Goal: Transaction & Acquisition: Obtain resource

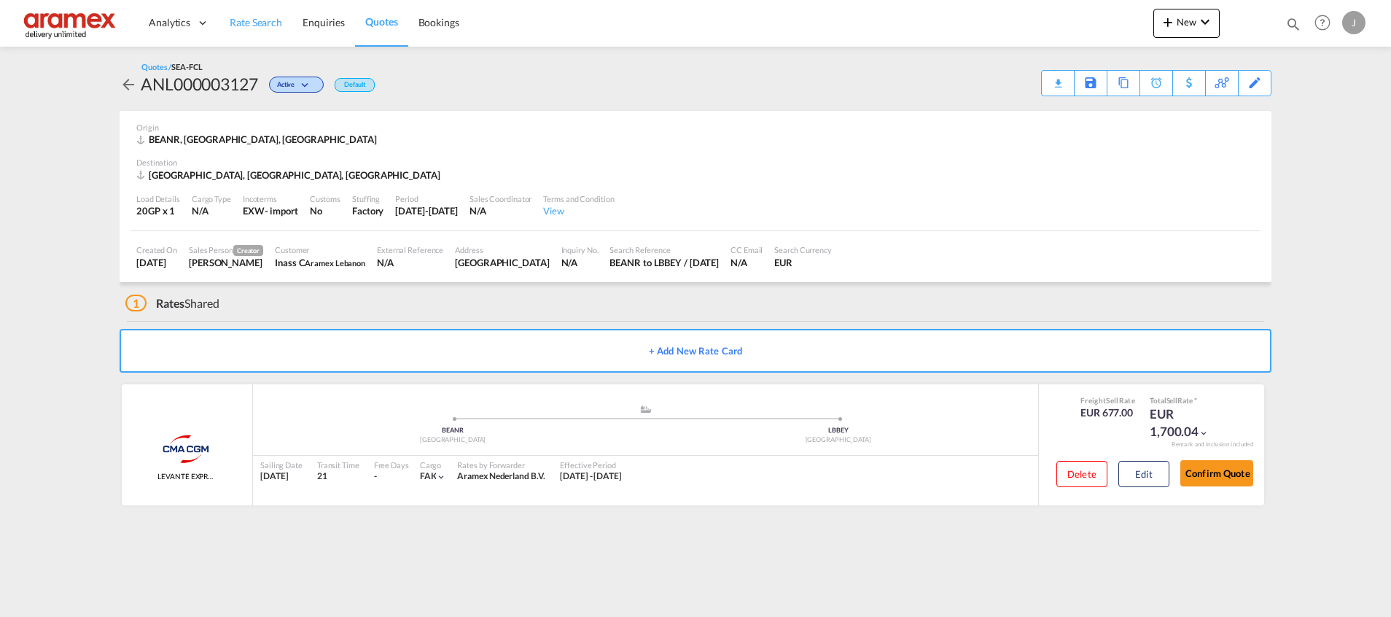
click at [262, 35] on link "Rate Search" at bounding box center [255, 22] width 73 height 47
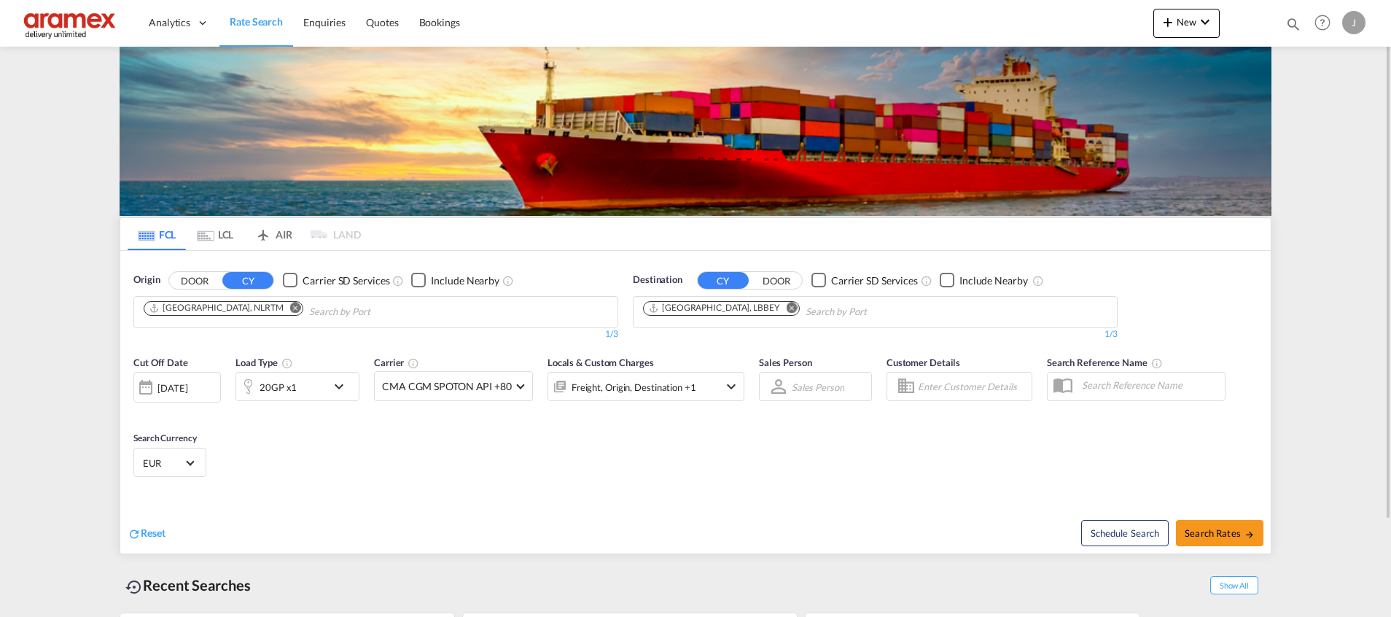
click at [226, 314] on md-chip "[GEOGRAPHIC_DATA], NLRTM" at bounding box center [224, 308] width 160 height 15
click at [290, 305] on md-icon "Remove" at bounding box center [295, 307] width 11 height 11
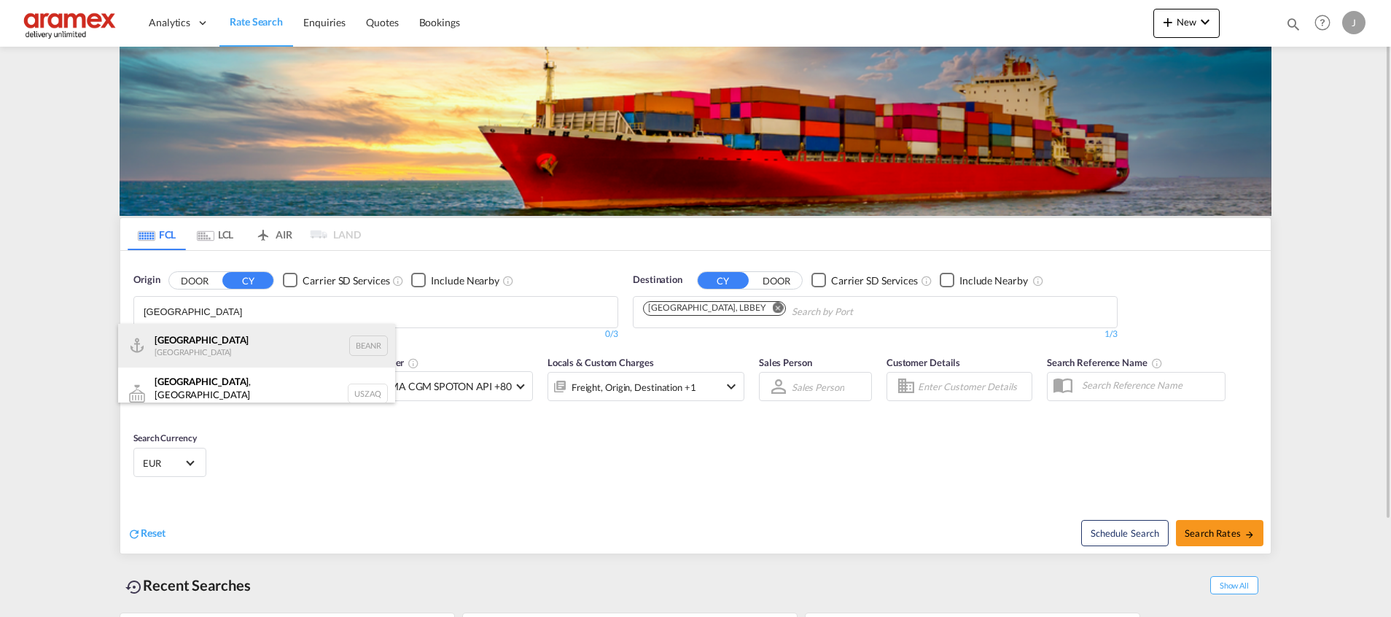
type input "[GEOGRAPHIC_DATA]"
click at [305, 344] on div "Antwerp [GEOGRAPHIC_DATA] BEANR" at bounding box center [256, 346] width 277 height 44
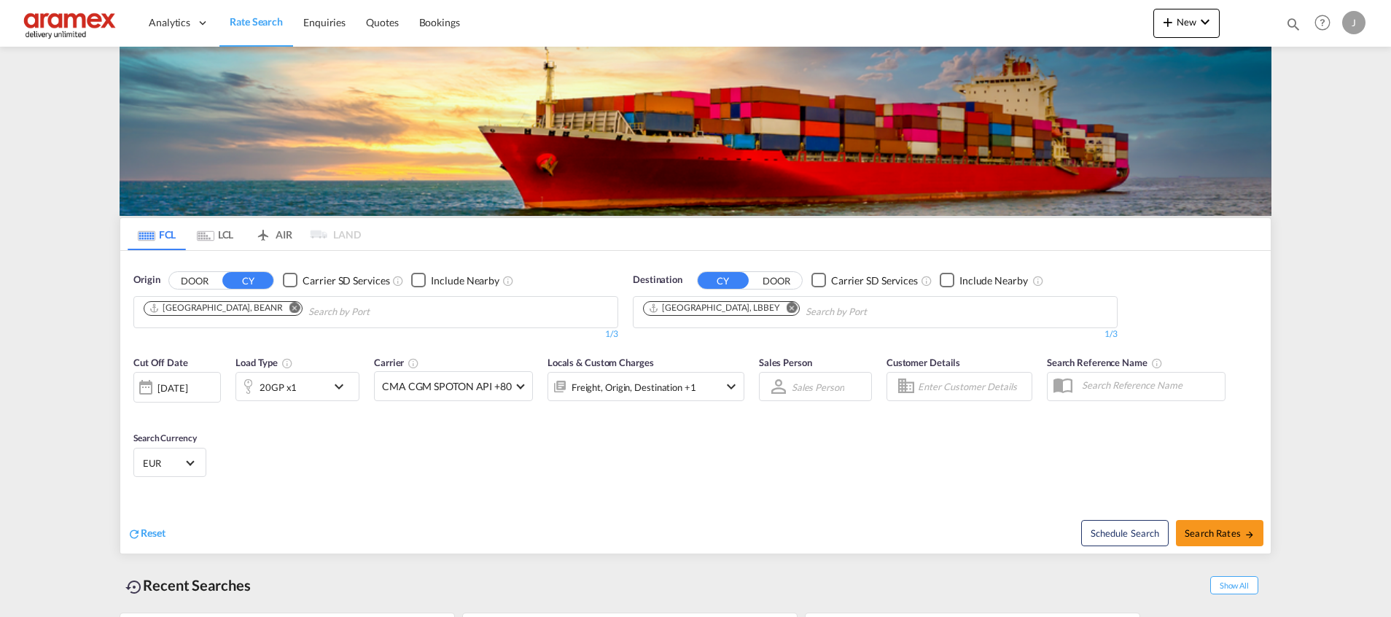
click at [786, 311] on md-icon "Remove" at bounding box center [791, 307] width 11 height 11
paste input "AOSZA - Soyo"
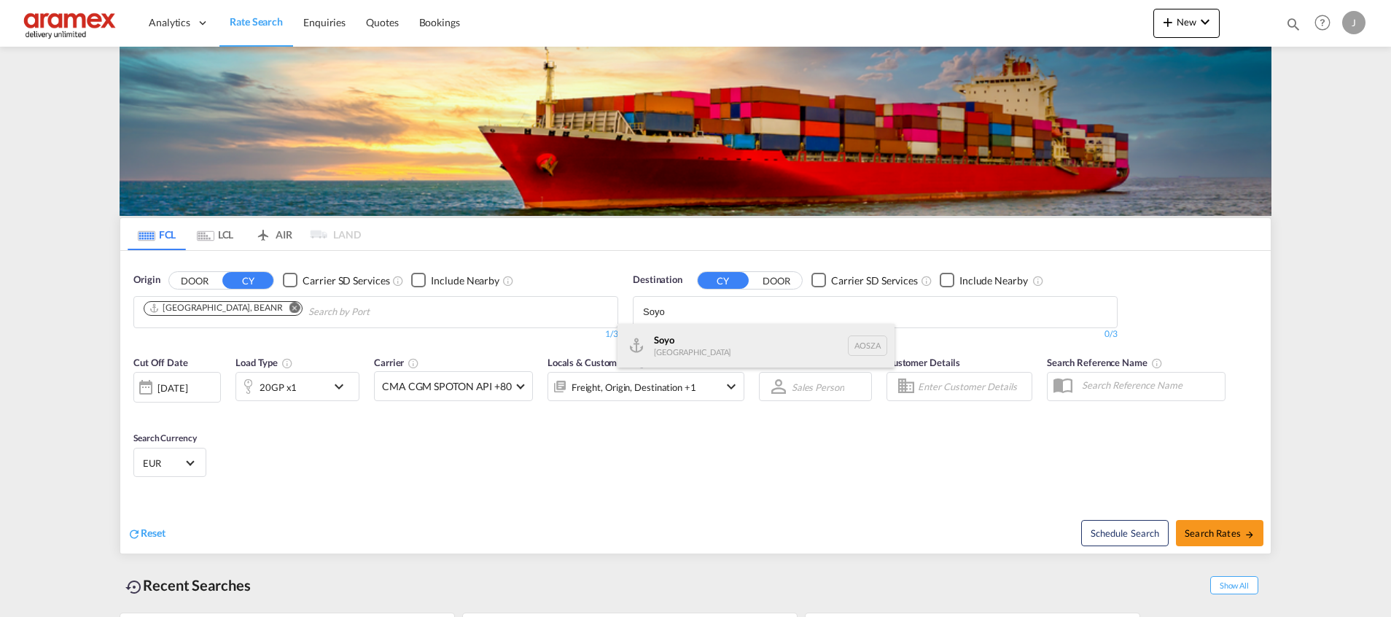
type input "Soyo"
click at [721, 343] on div "Soyo [GEOGRAPHIC_DATA] [GEOGRAPHIC_DATA]" at bounding box center [755, 346] width 277 height 44
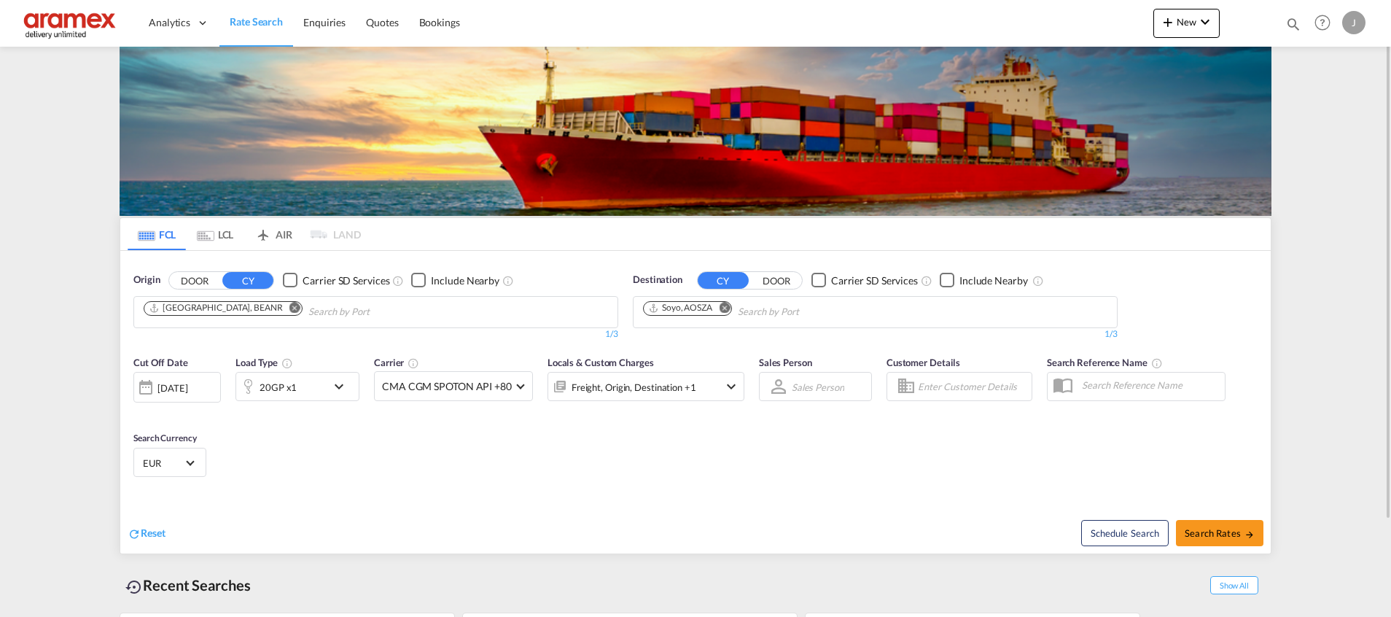
click at [305, 387] on div "20GP x1" at bounding box center [281, 386] width 90 height 29
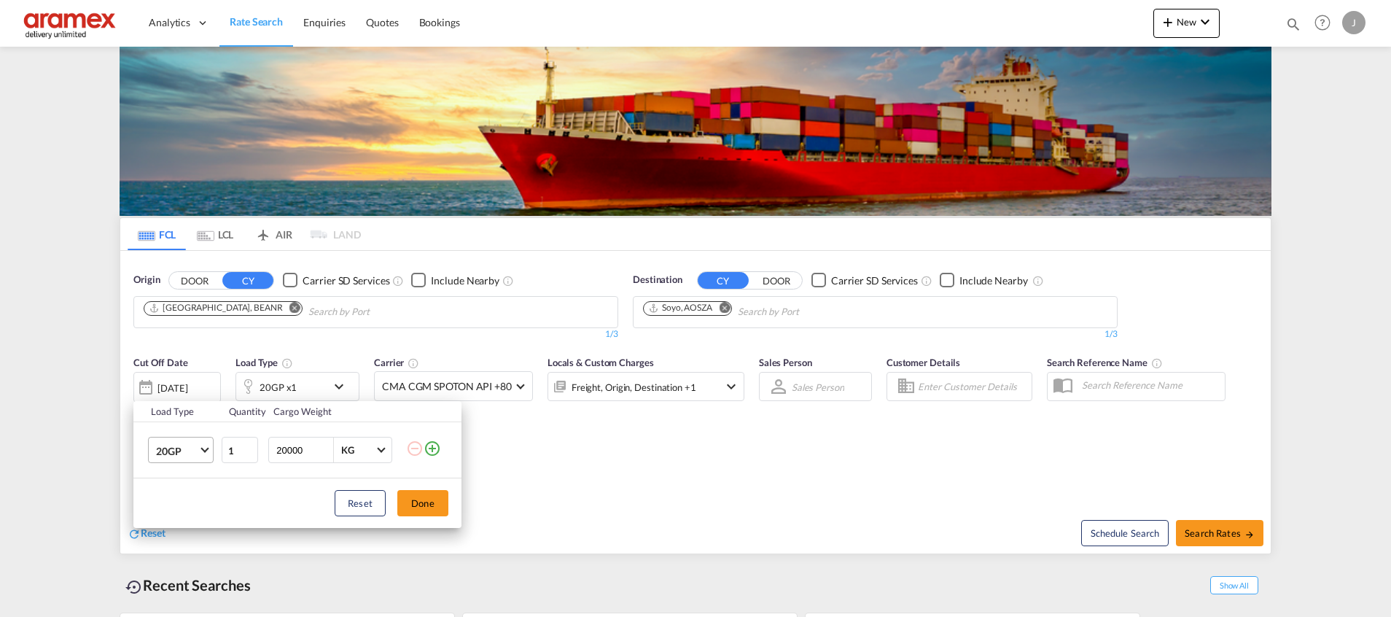
click at [196, 454] on span "20GP" at bounding box center [177, 451] width 42 height 15
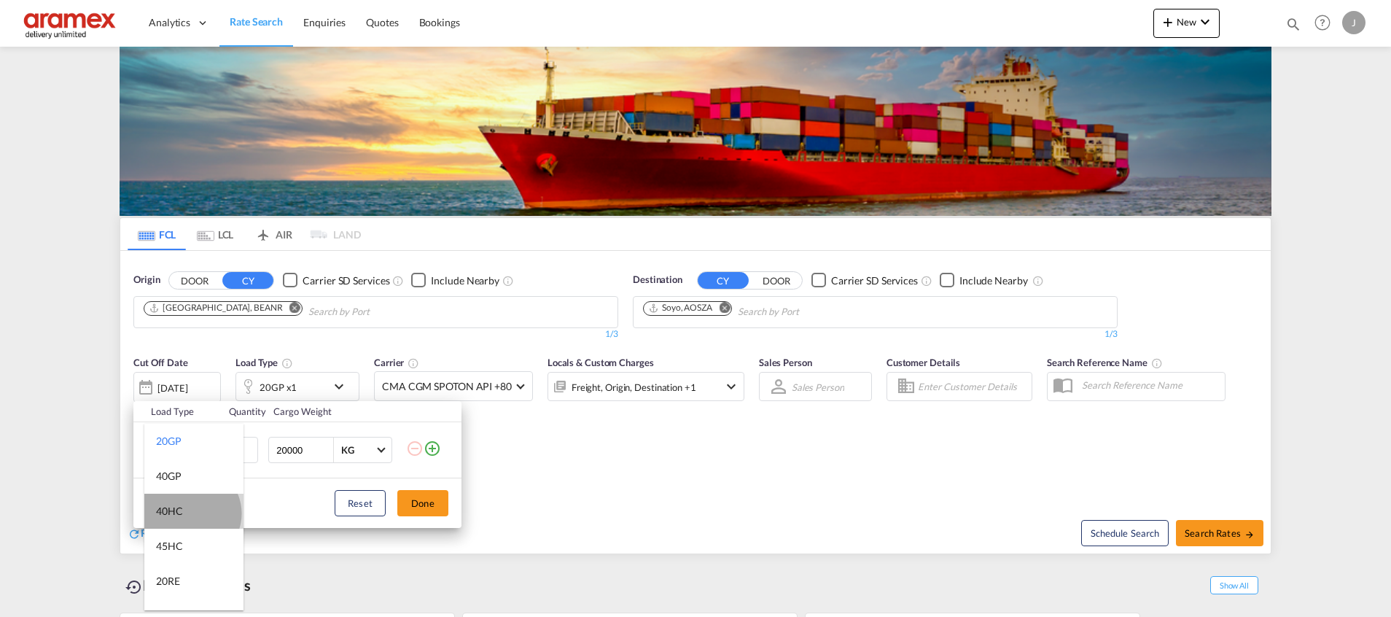
click at [191, 513] on md-option "40HC" at bounding box center [193, 510] width 99 height 35
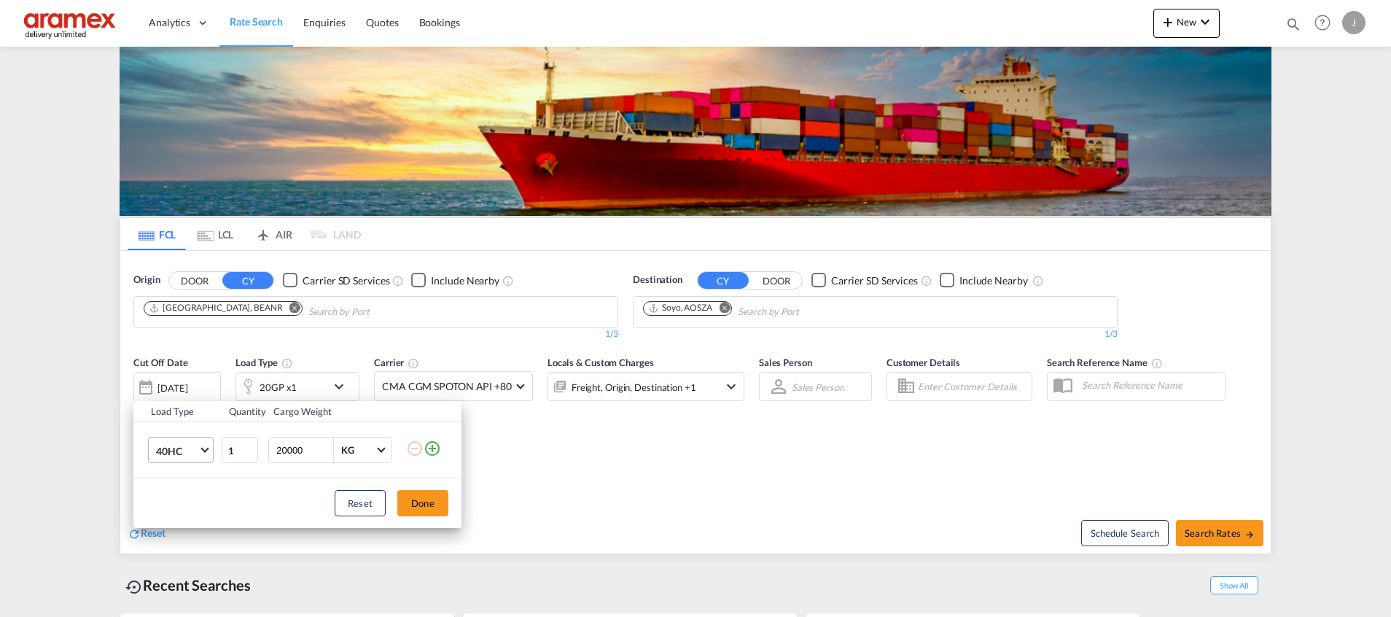
click at [198, 446] on md-select-value "40HC" at bounding box center [184, 449] width 58 height 25
click at [428, 499] on md-backdrop at bounding box center [695, 308] width 1391 height 617
click at [422, 499] on button "Done" at bounding box center [422, 503] width 51 height 26
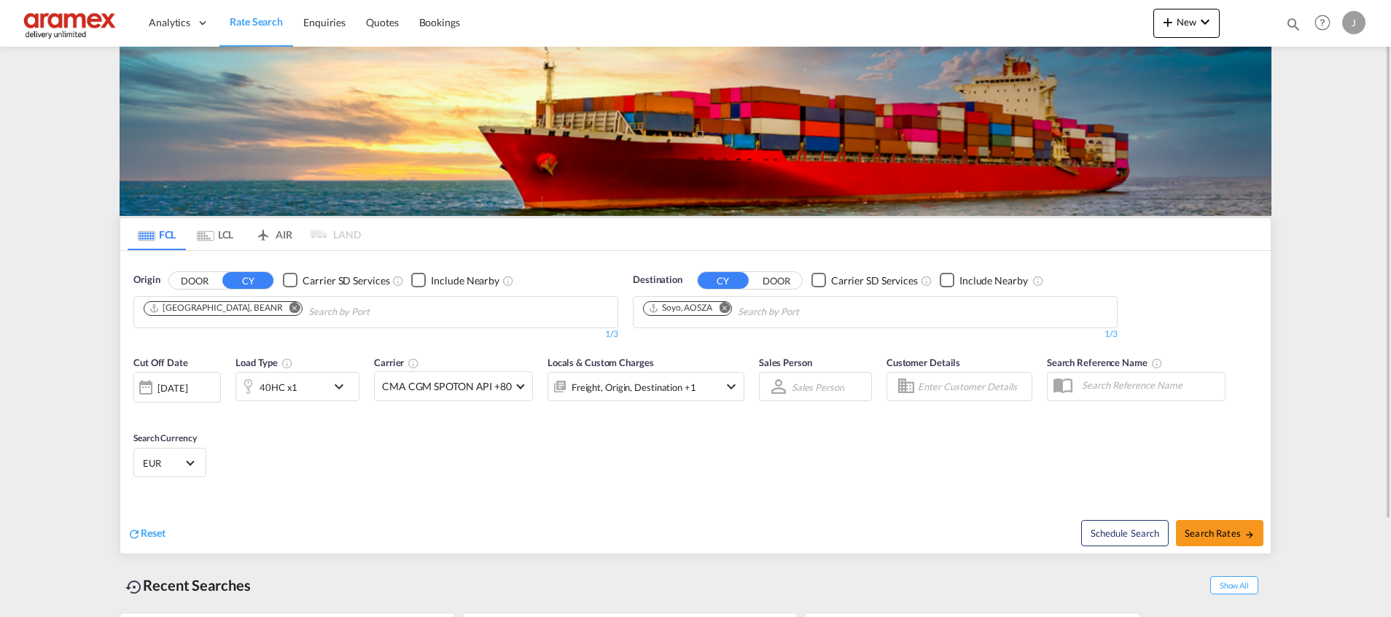
click at [342, 375] on div "40HC x1" at bounding box center [297, 386] width 124 height 29
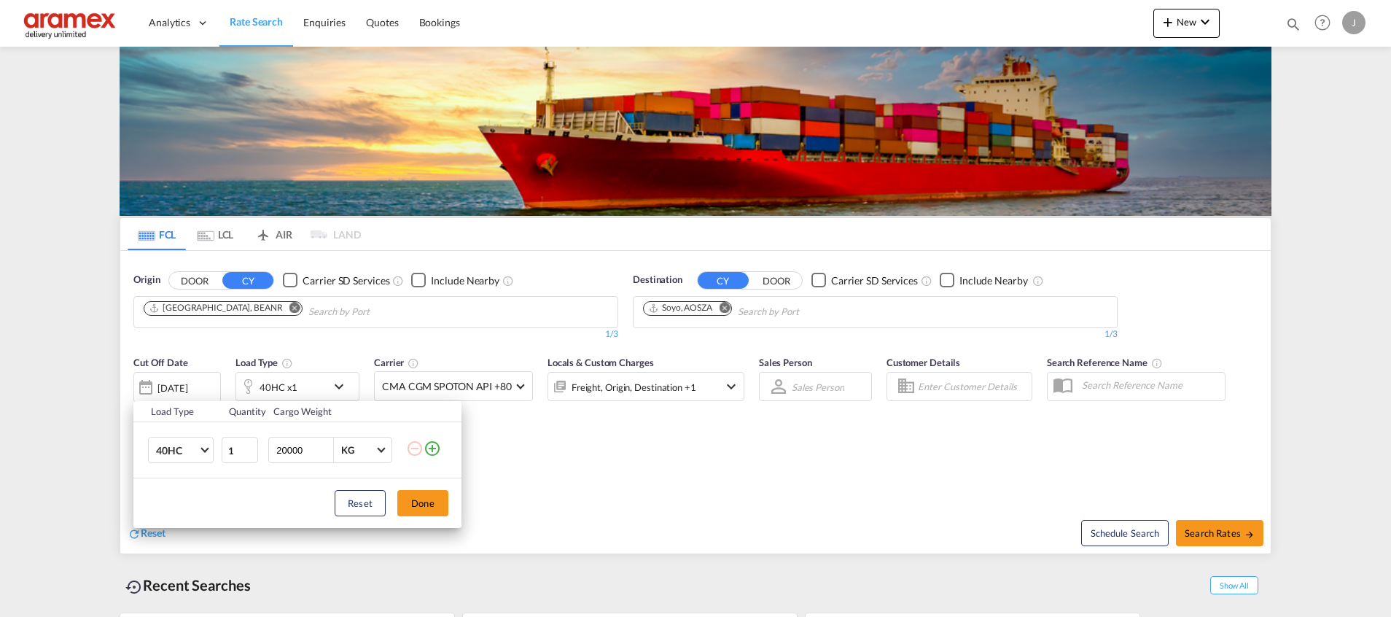
click at [423, 450] on md-icon "icon-minus-circle-outline" at bounding box center [414, 447] width 17 height 17
click at [427, 445] on md-icon "icon-plus-circle-outline" at bounding box center [431, 447] width 17 height 17
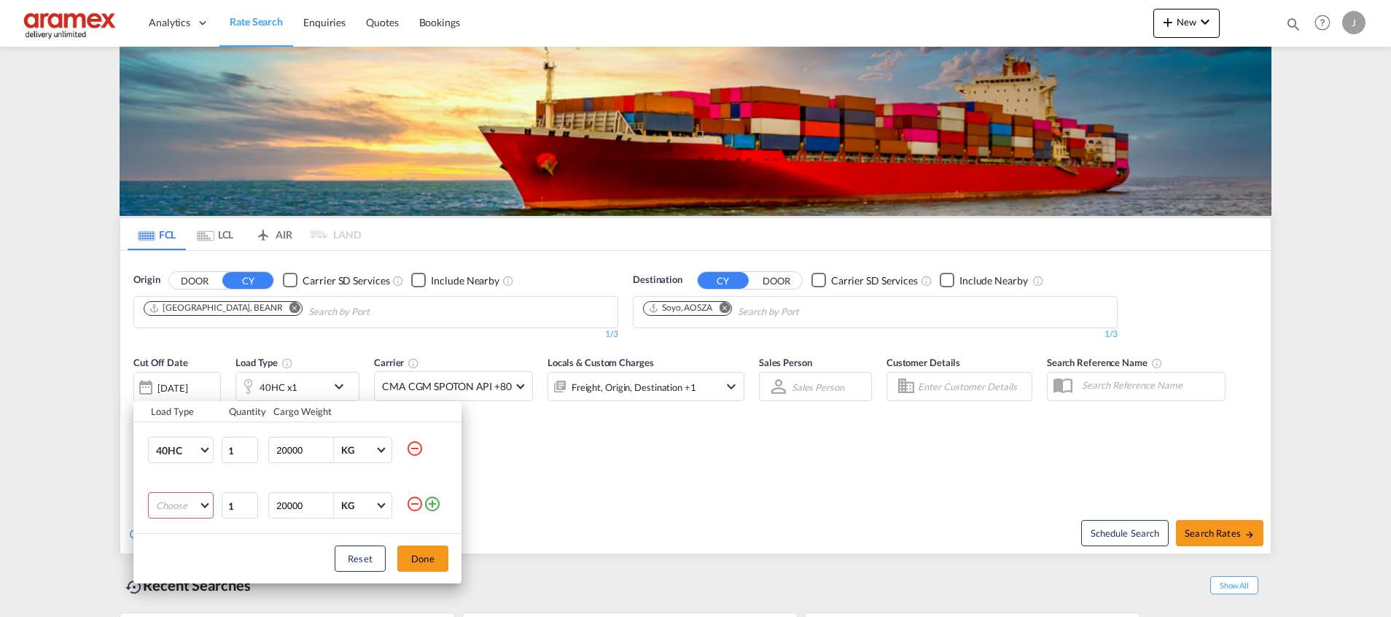
click at [197, 496] on md-select "Choose 20GP 40GP 40HC 45HC 20RE 40RE 40HR 20OT 40OT 20FR 40FR 40NR 20NR 45S 20T…" at bounding box center [181, 505] width 66 height 26
click at [187, 443] on md-option "20GP" at bounding box center [193, 440] width 99 height 35
click at [426, 552] on button "Done" at bounding box center [422, 558] width 51 height 26
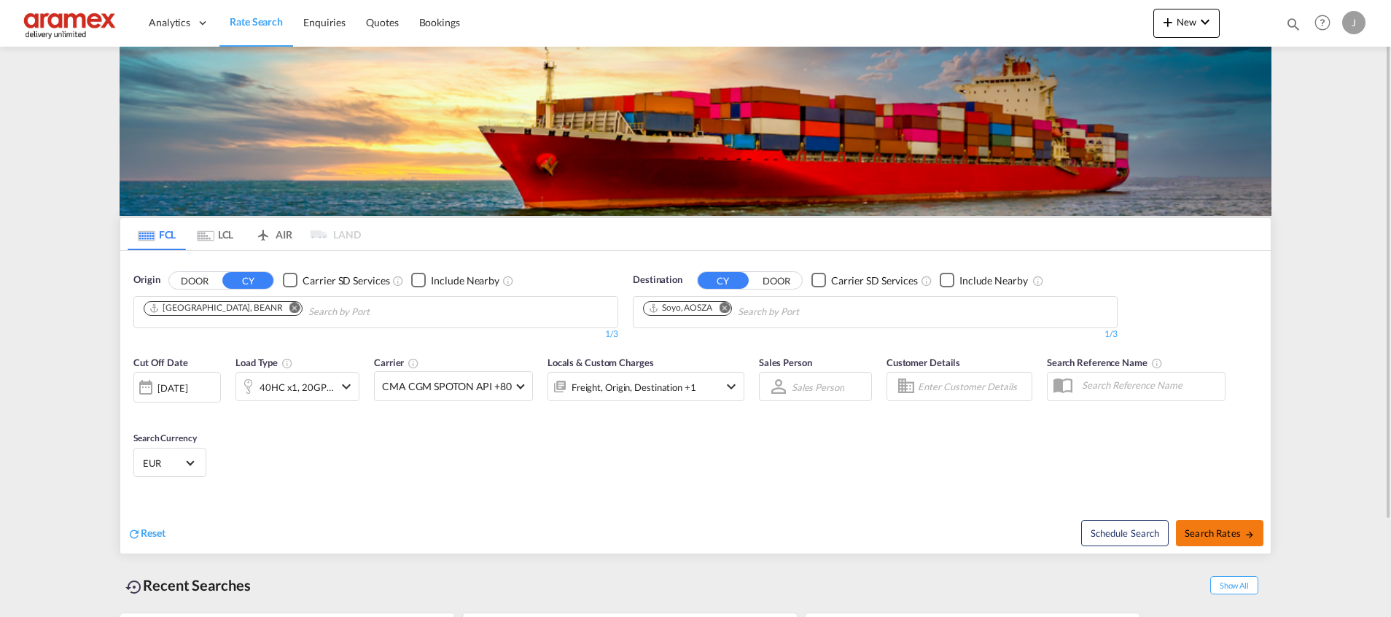
click at [1230, 531] on span "Search Rates" at bounding box center [1219, 533] width 70 height 12
type input "BEANR to AOSZA / [DATE]"
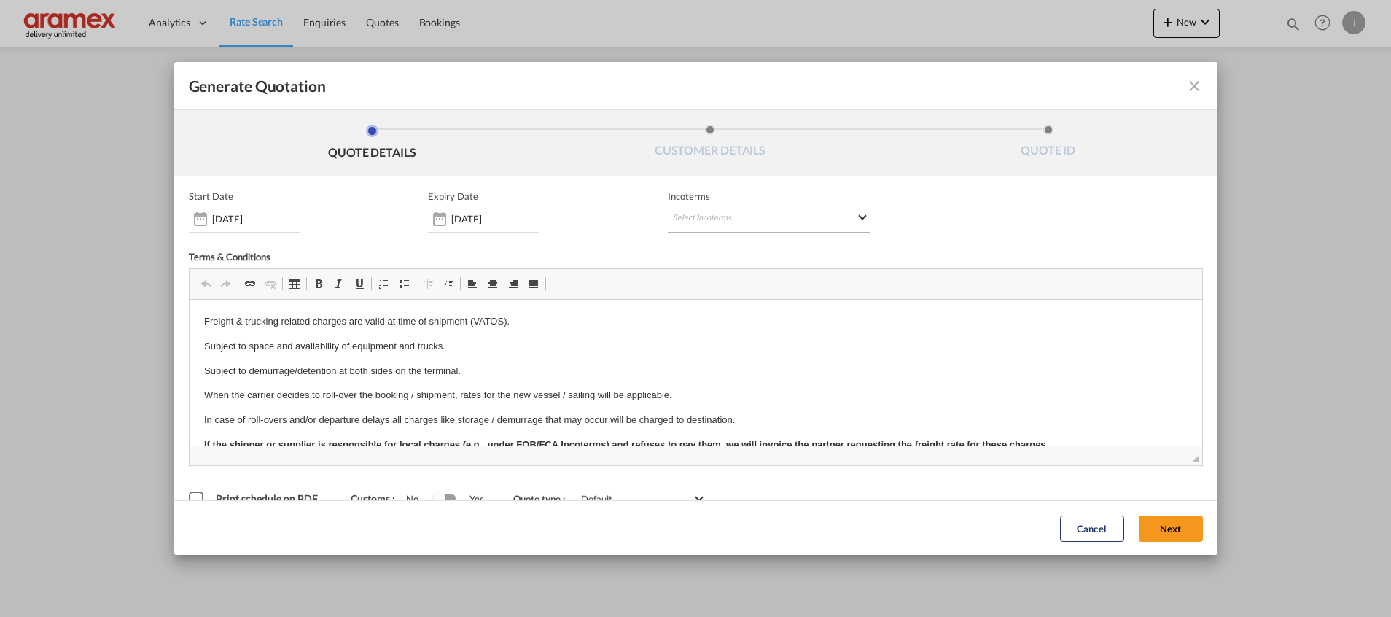
click at [708, 224] on md-select "Select Incoterms DDP - export Delivery Duty Paid CPT - export Carrier Paid to F…" at bounding box center [769, 219] width 203 height 26
click at [692, 247] on input "search" at bounding box center [736, 249] width 135 height 13
type input "FCA"
drag, startPoint x: 704, startPoint y: 312, endPoint x: 777, endPoint y: 92, distance: 231.8
click at [704, 312] on div "FCA - export" at bounding box center [742, 310] width 138 height 12
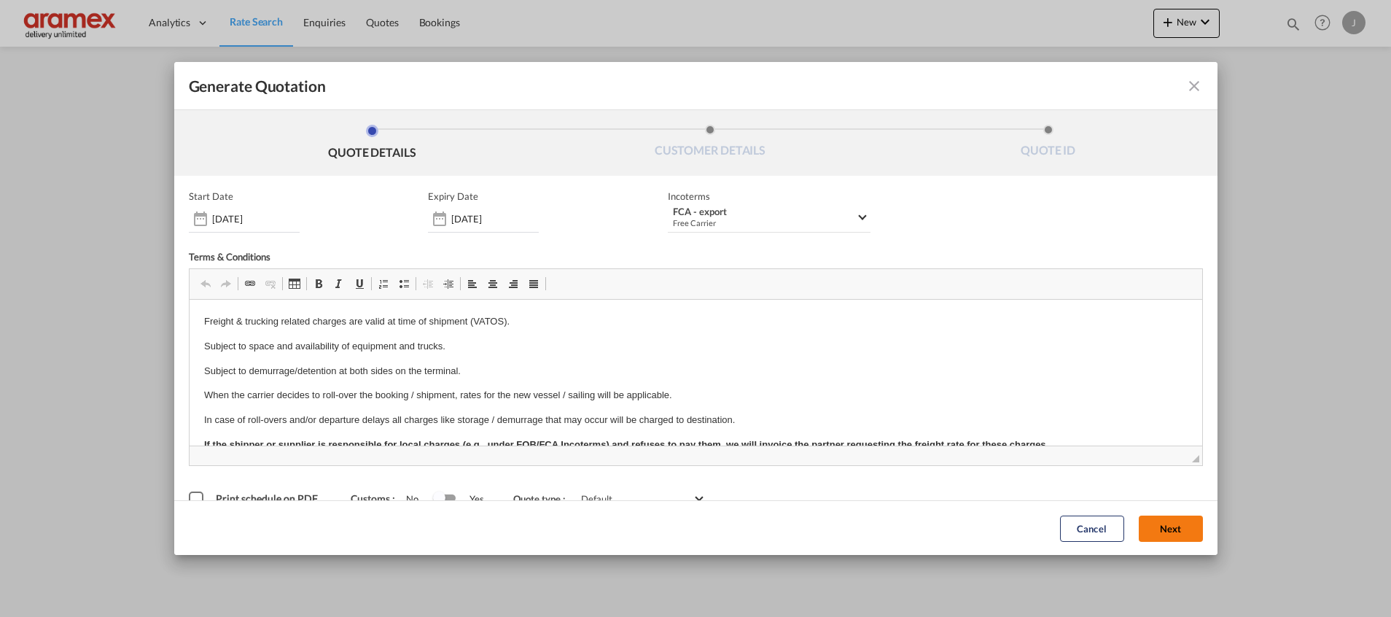
click at [1146, 530] on button "Next" at bounding box center [1170, 528] width 64 height 26
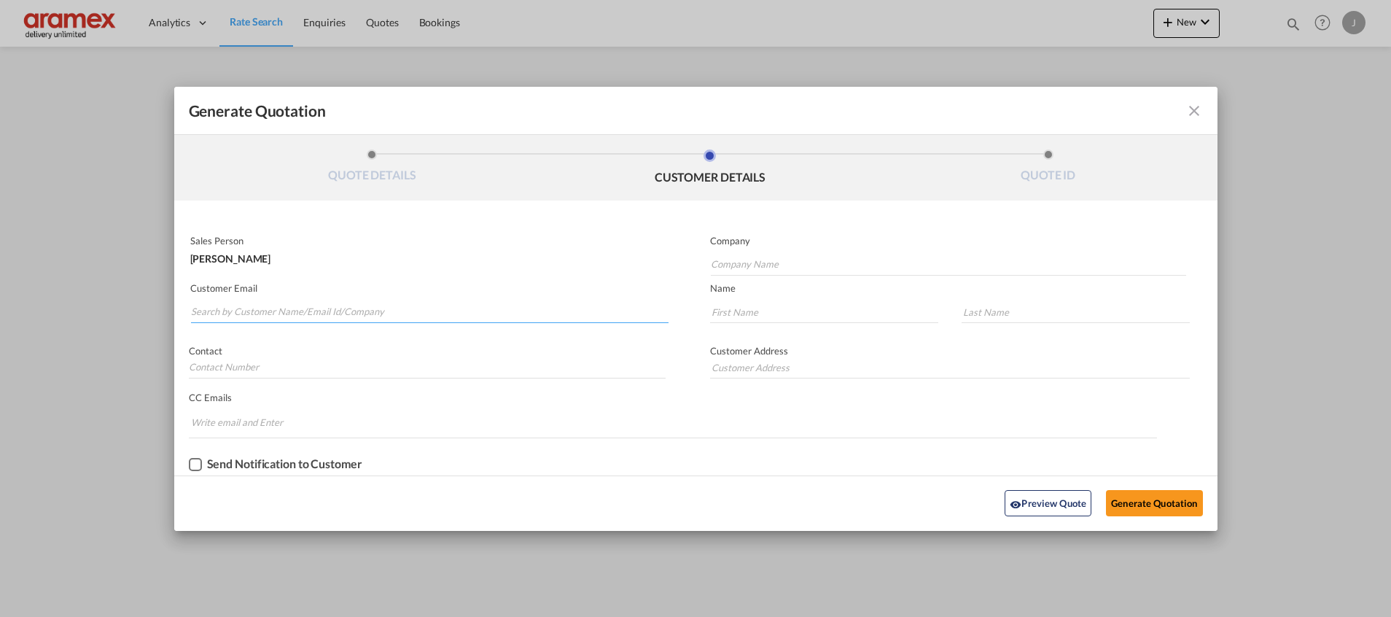
click at [254, 314] on input "Search by Customer Name/Email Id/Company" at bounding box center [429, 312] width 477 height 22
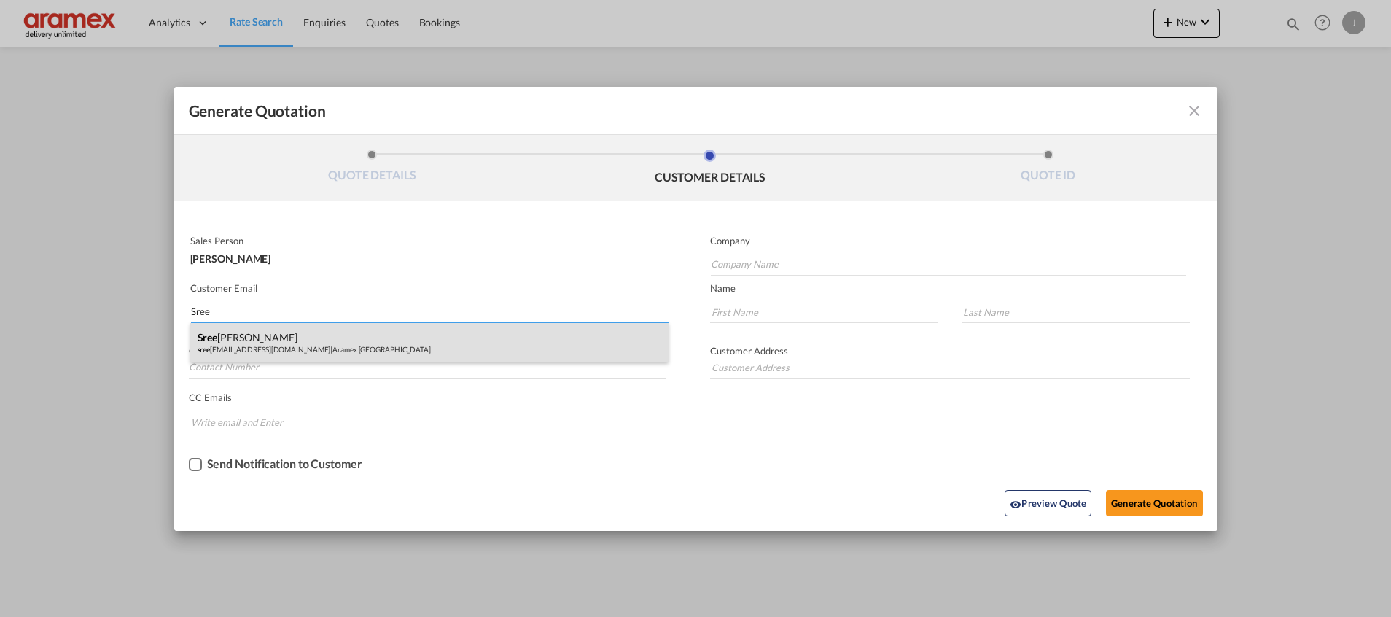
type input "Sree"
click at [340, 345] on div "Sree [PERSON_NAME] sree [EMAIL_ADDRESS][DOMAIN_NAME] | Aramex [GEOGRAPHIC_DATA]" at bounding box center [429, 342] width 478 height 39
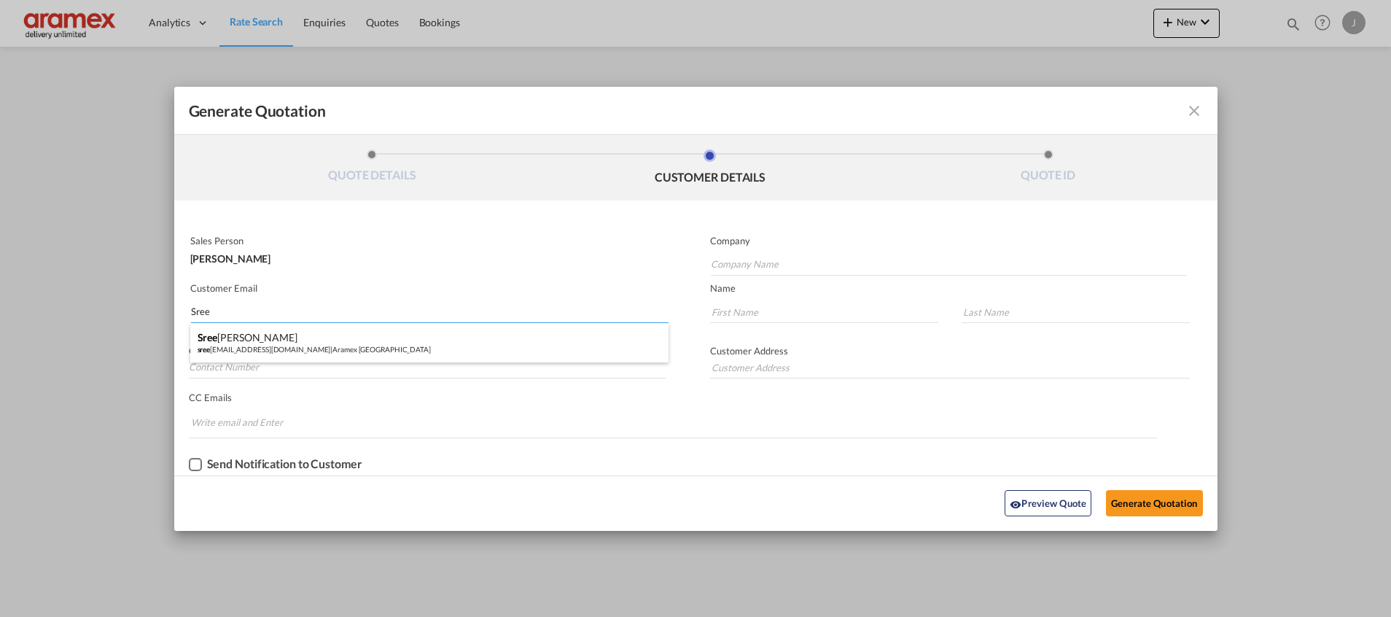
type input "Aramex [GEOGRAPHIC_DATA]"
type input "[PERSON_NAME][EMAIL_ADDRESS][DOMAIN_NAME]"
type input "[PERSON_NAME]"
type input "Palat"
type input "[GEOGRAPHIC_DATA] [GEOGRAPHIC_DATA]"
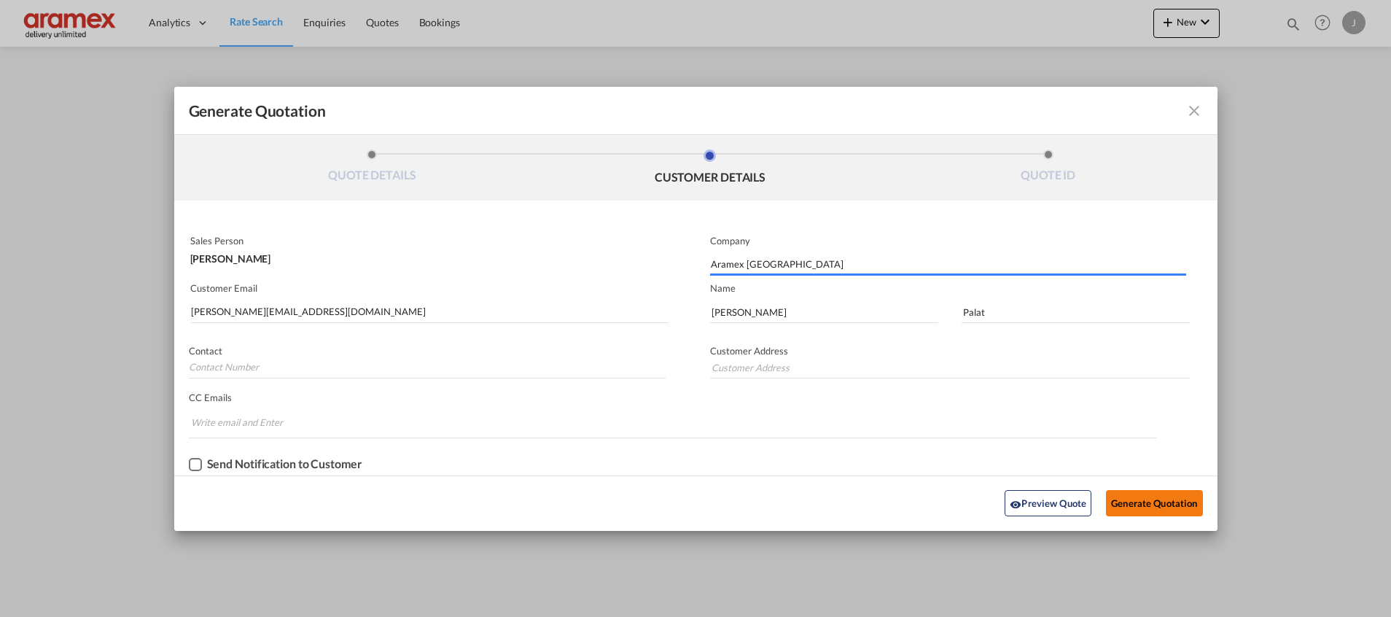
click at [1173, 504] on button "Generate Quotation" at bounding box center [1154, 503] width 96 height 26
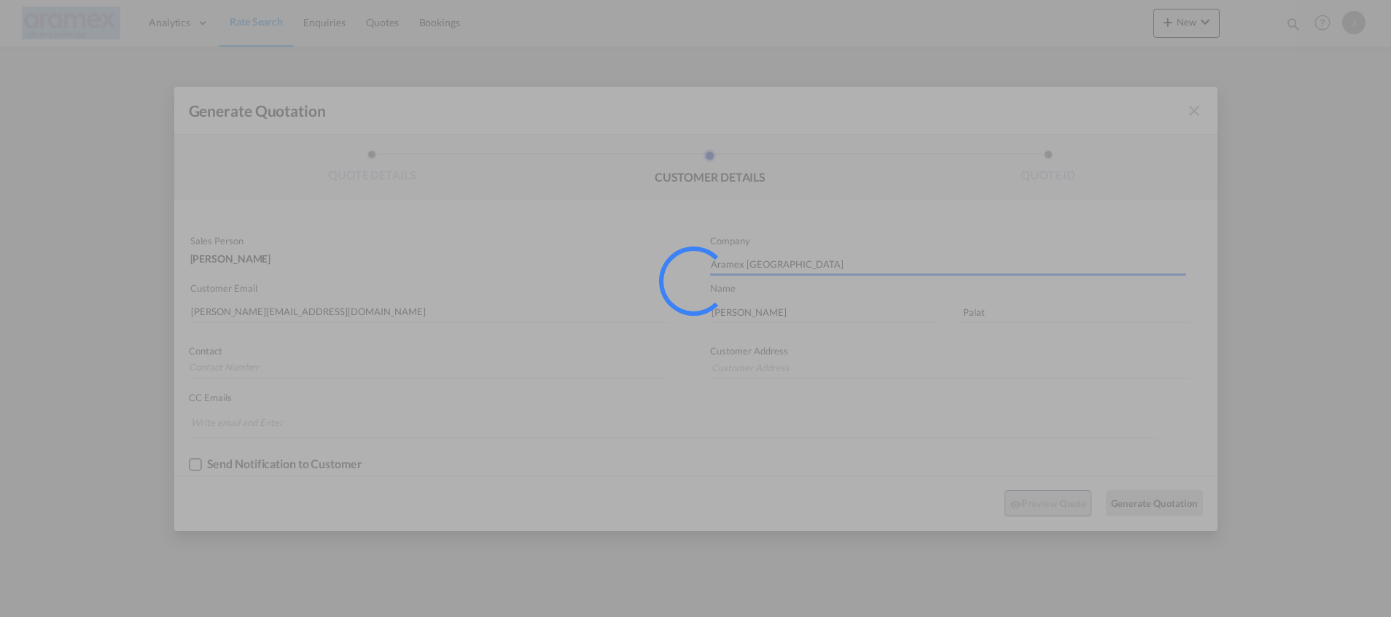
click at [1173, 504] on div at bounding box center [695, 308] width 1391 height 617
type input "[GEOGRAPHIC_DATA] [GEOGRAPHIC_DATA]"
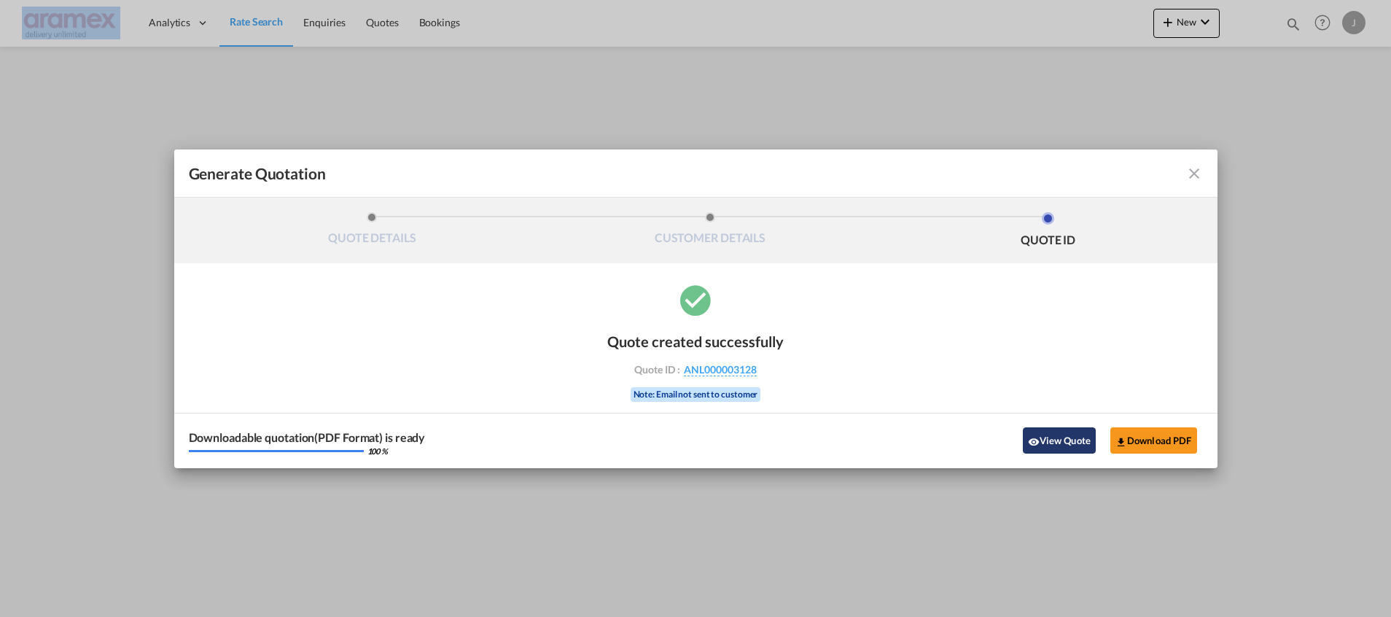
click at [1070, 436] on button "View Quote" at bounding box center [1059, 440] width 73 height 26
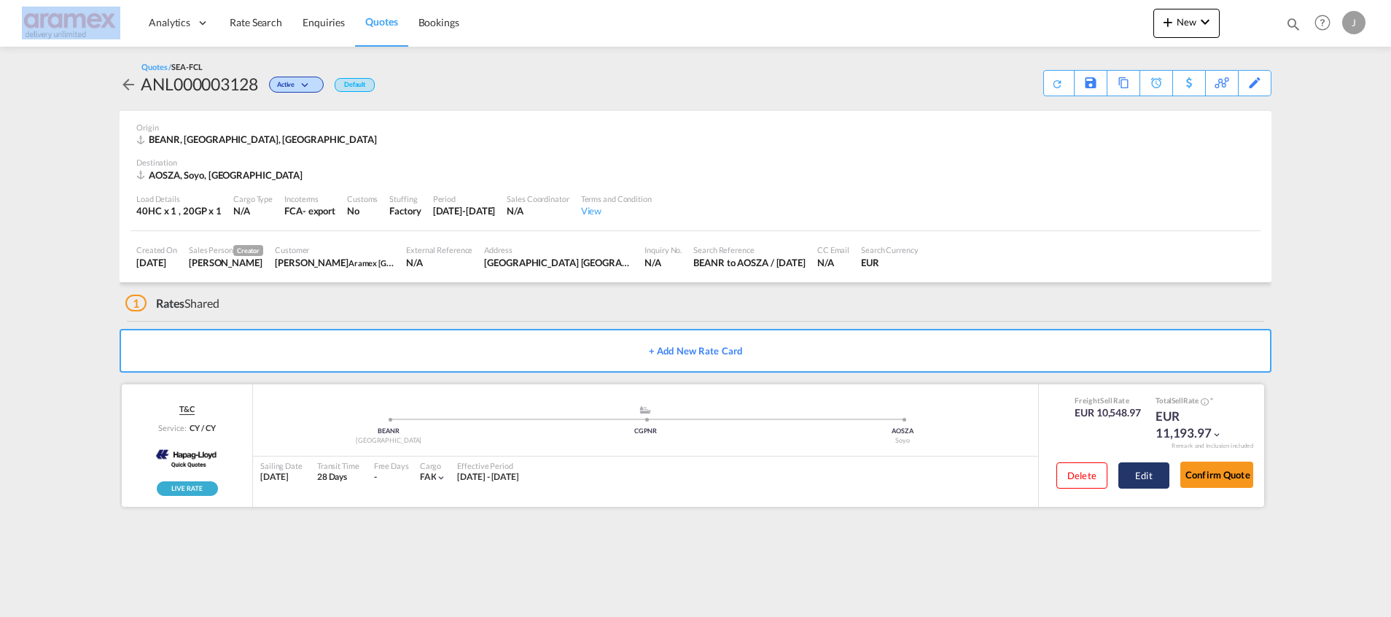
click at [1147, 481] on button "Edit" at bounding box center [1143, 475] width 51 height 26
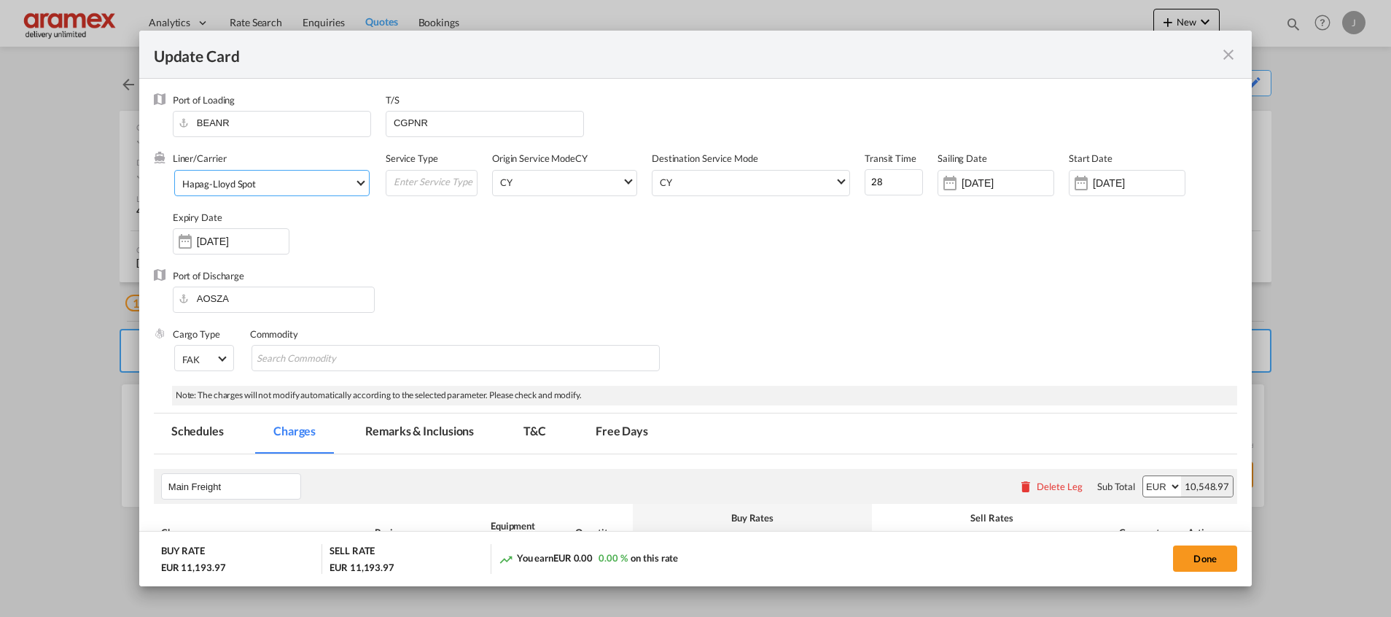
click at [293, 181] on span "Hapag-Lloyd Spot" at bounding box center [268, 183] width 172 height 13
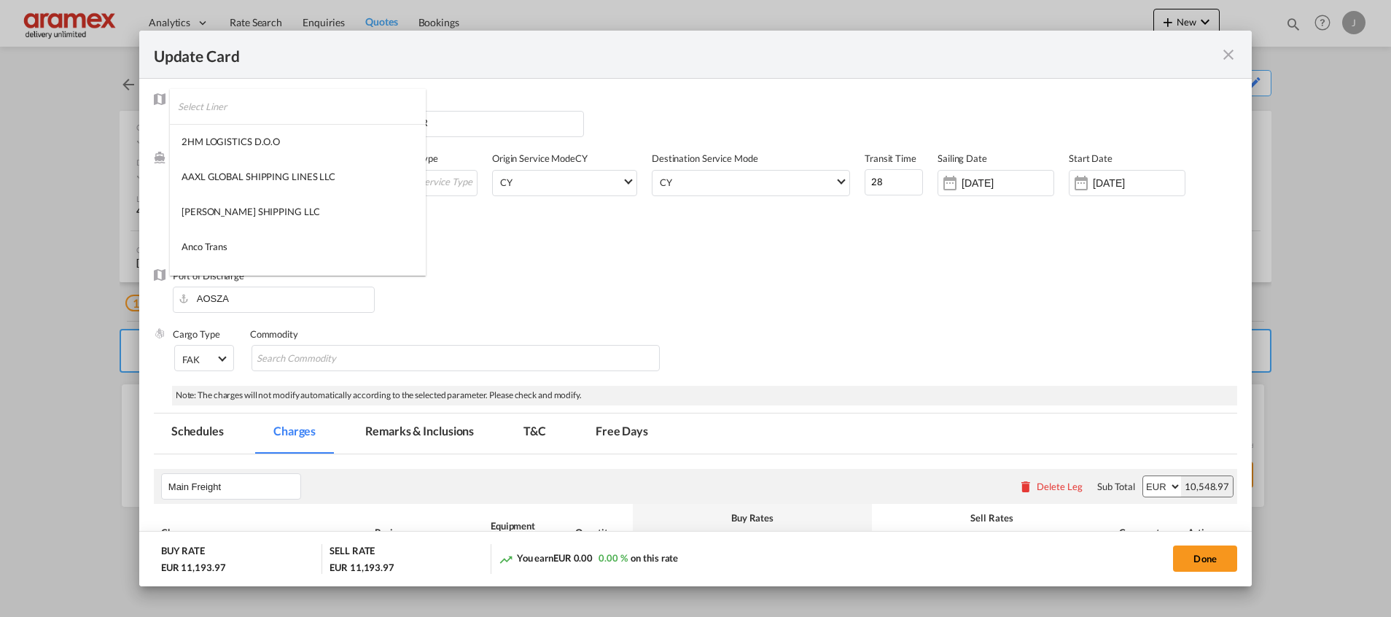
scroll to position [1393, 0]
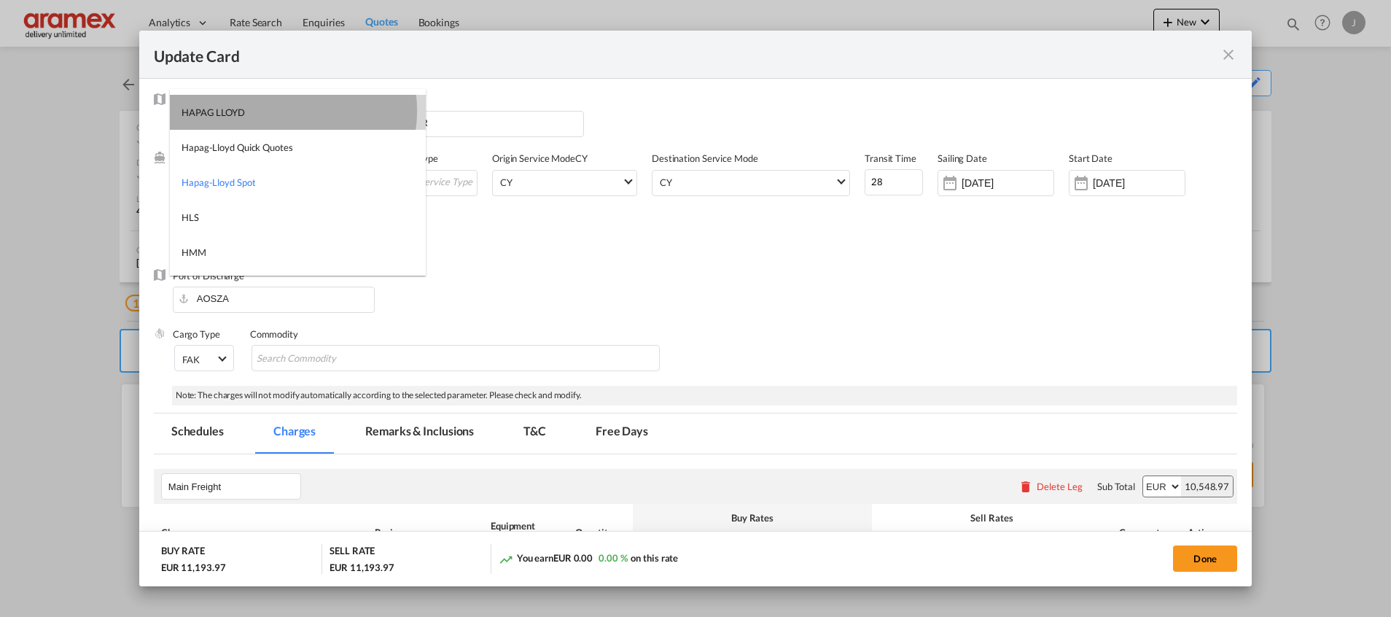
click at [284, 111] on md-option "HAPAG LLOYD" at bounding box center [298, 112] width 256 height 35
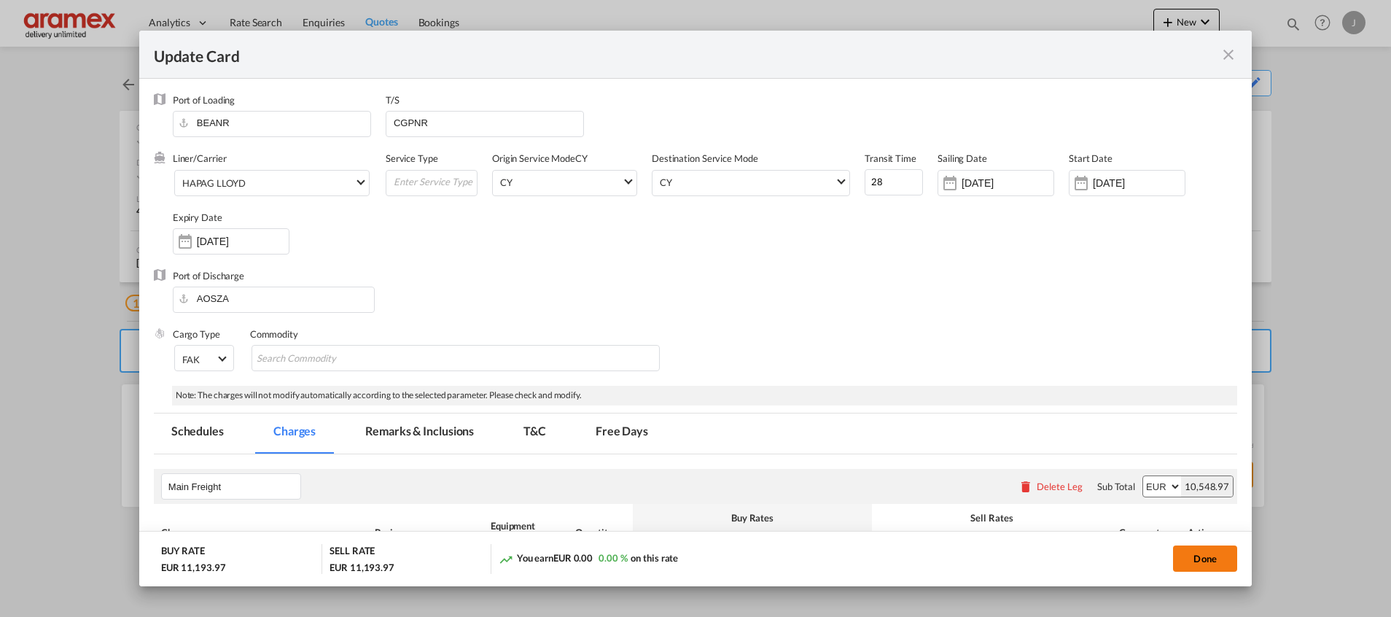
click at [1200, 557] on button "Done" at bounding box center [1205, 558] width 64 height 26
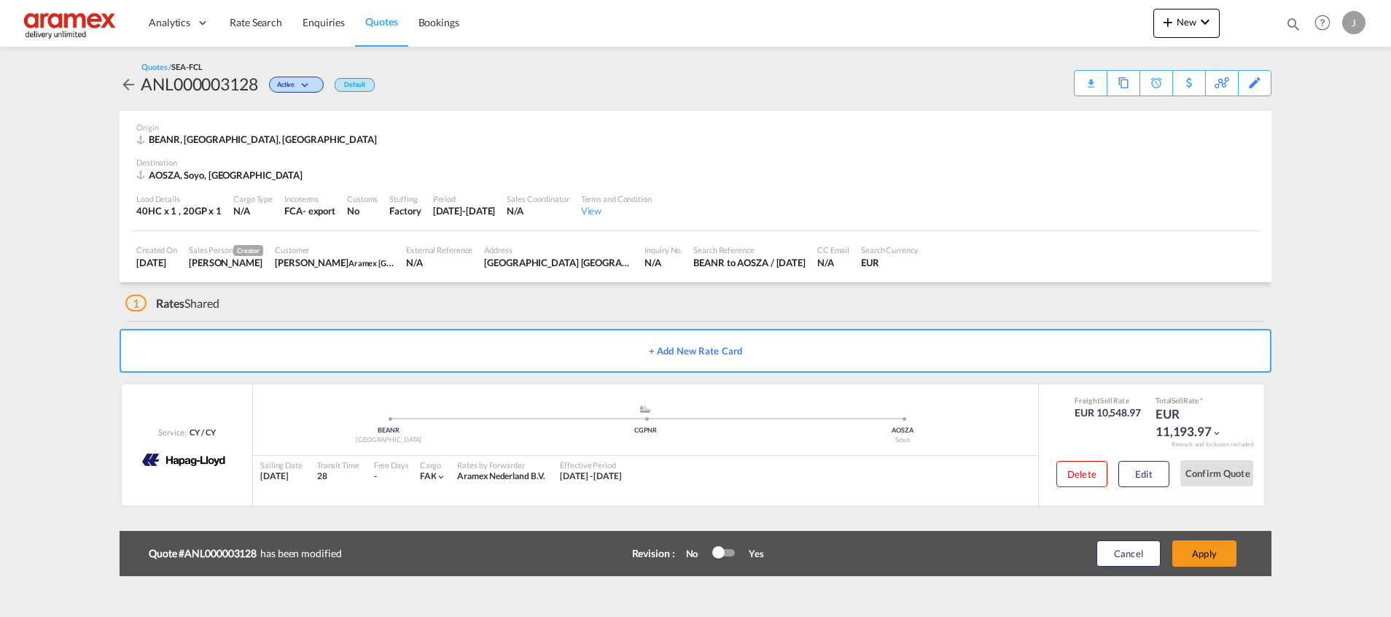
click at [1201, 558] on button "Apply" at bounding box center [1204, 553] width 64 height 26
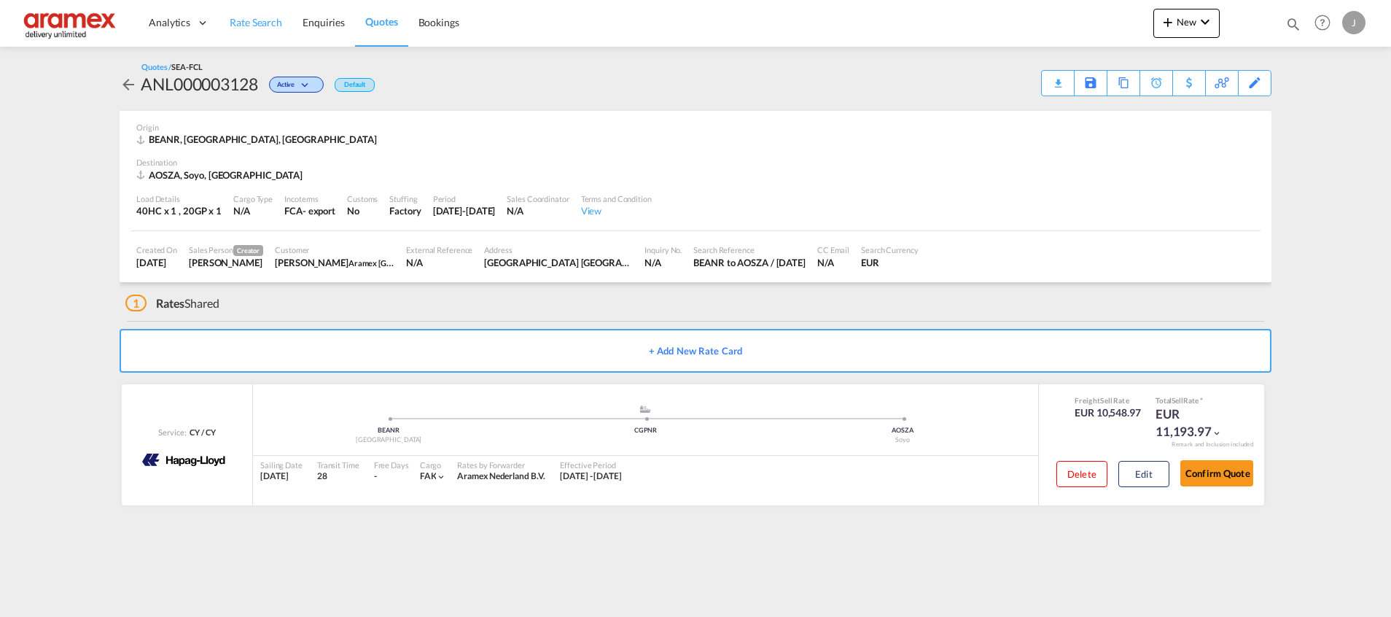
click at [238, 16] on span "Rate Search" at bounding box center [256, 22] width 52 height 12
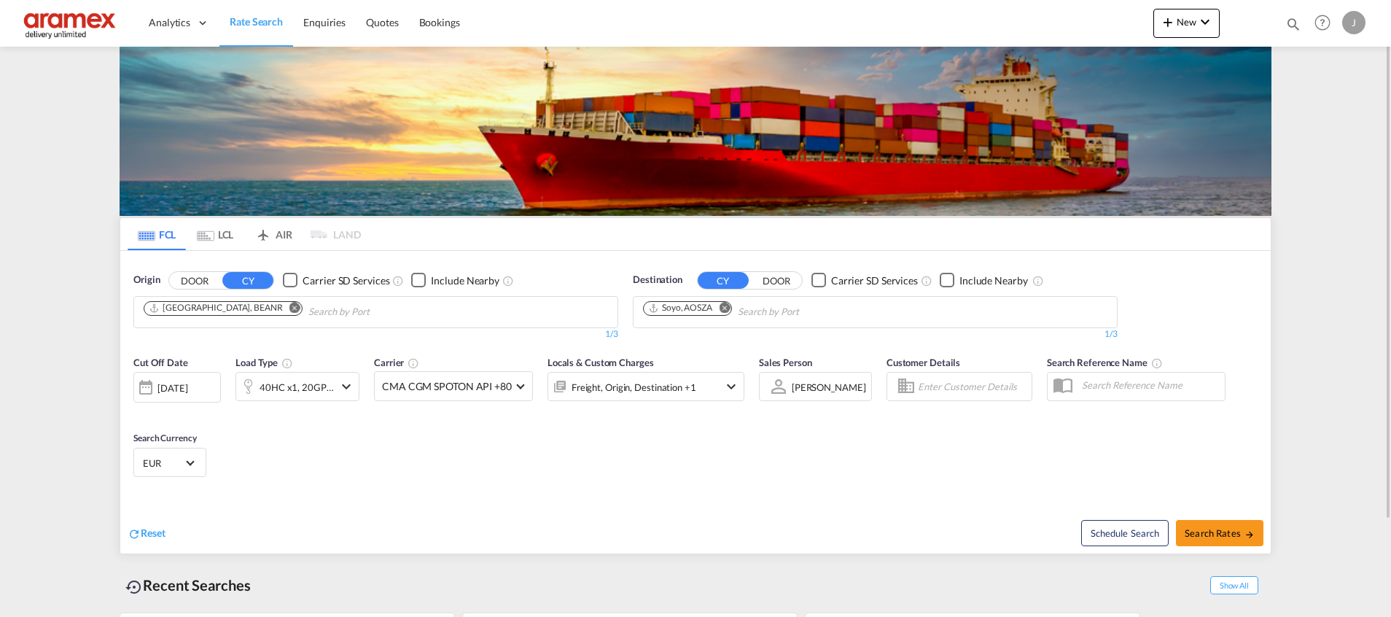
click at [289, 307] on md-icon "Remove" at bounding box center [294, 307] width 11 height 11
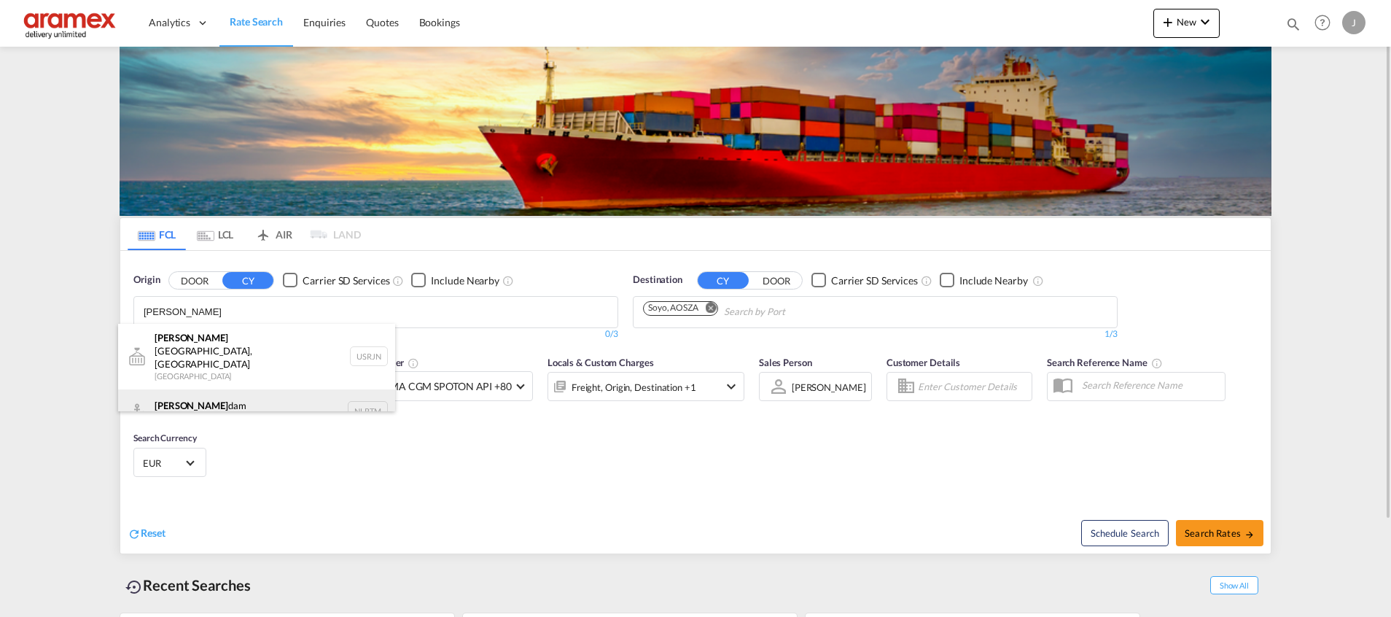
type input "[PERSON_NAME]"
click at [206, 394] on div "[PERSON_NAME] dam [GEOGRAPHIC_DATA] NLRTM" at bounding box center [256, 411] width 277 height 44
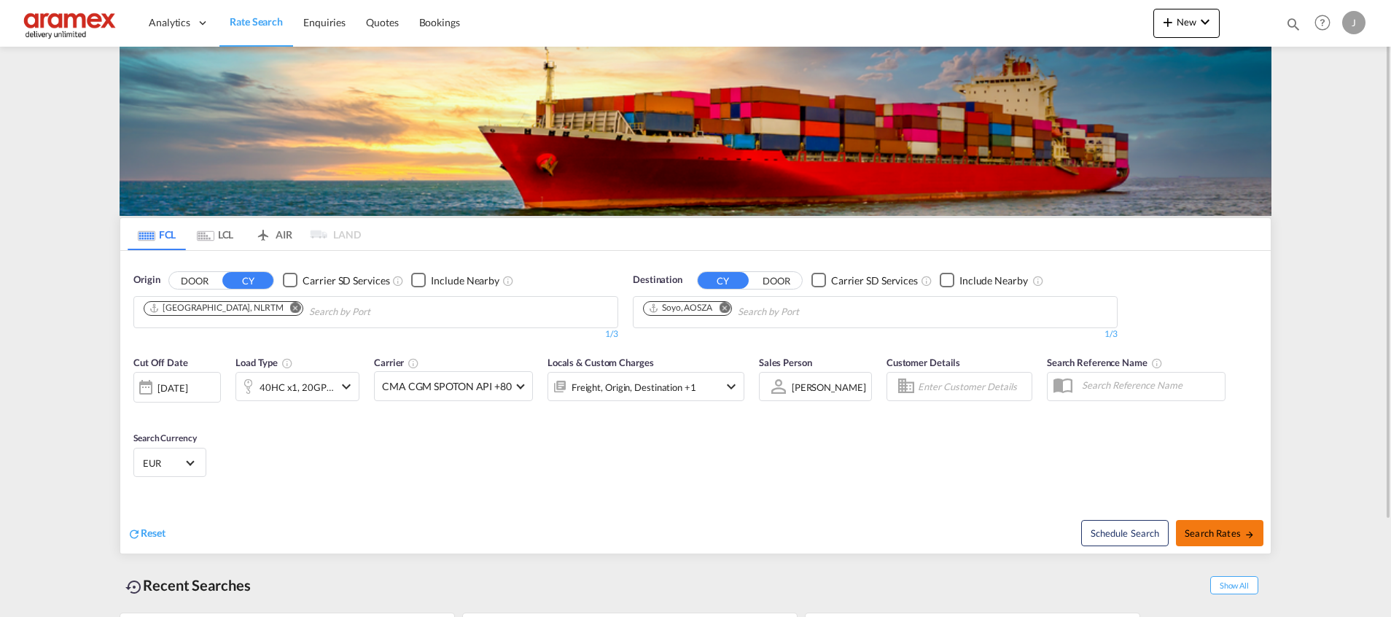
click at [1229, 525] on button "Search Rates" at bounding box center [1219, 533] width 87 height 26
type input "NLRTM to [GEOGRAPHIC_DATA] / [DATE]"
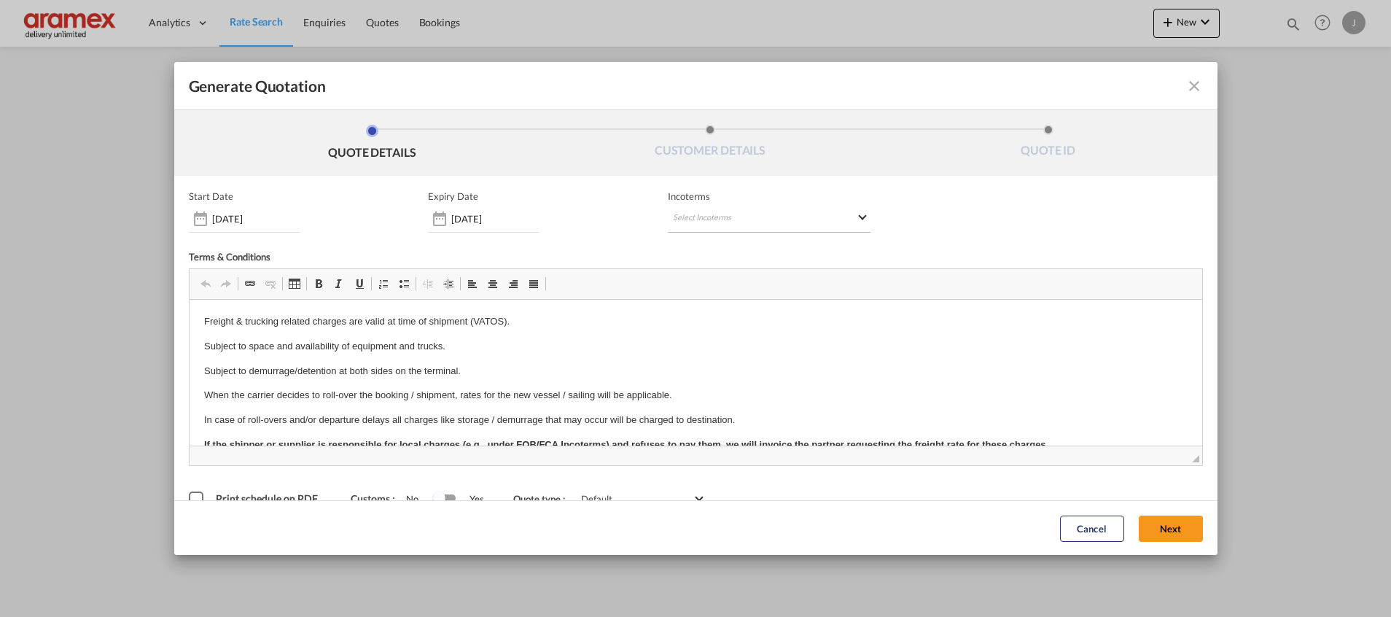
click at [711, 216] on md-select "Select Incoterms DDP - export Delivery Duty Paid CPT - export Carrier Paid to F…" at bounding box center [769, 219] width 203 height 26
click at [698, 251] on input "search" at bounding box center [736, 249] width 135 height 13
type input "FCA"
click at [731, 314] on div "FCA - export" at bounding box center [742, 310] width 138 height 12
click at [1162, 521] on button "Next" at bounding box center [1170, 528] width 64 height 26
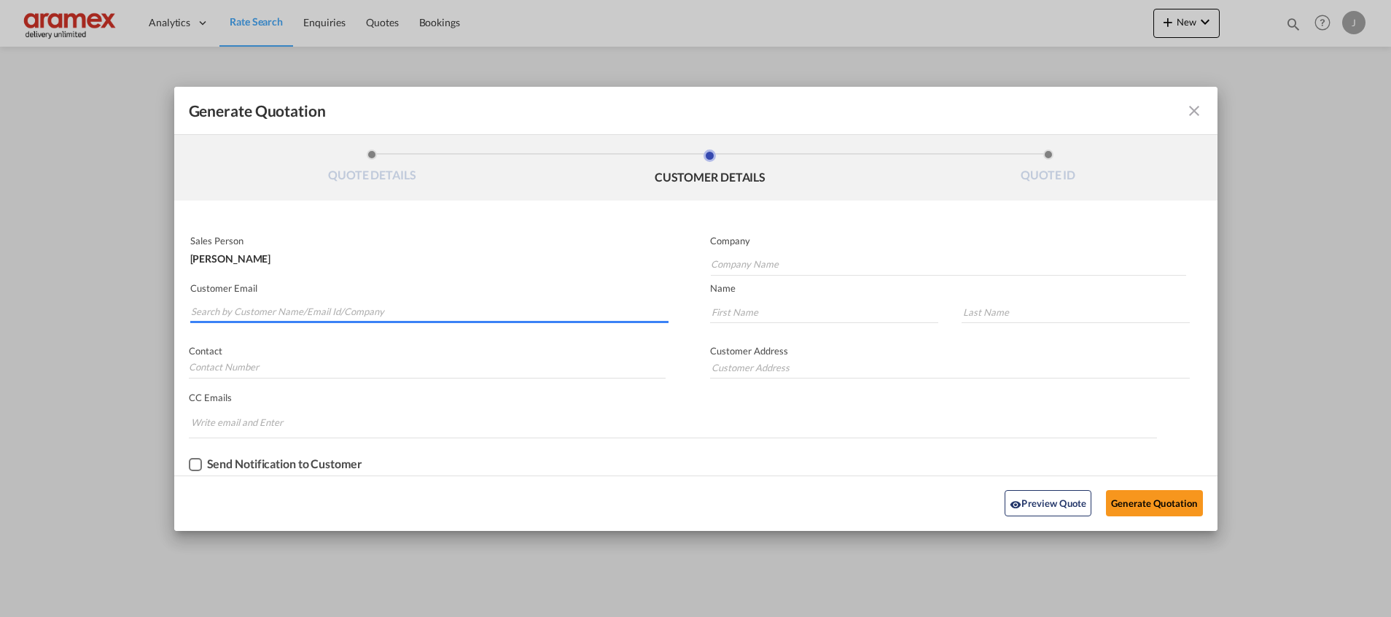
click at [220, 308] on input "Search by Customer Name/Email Id/Company" at bounding box center [429, 312] width 477 height 22
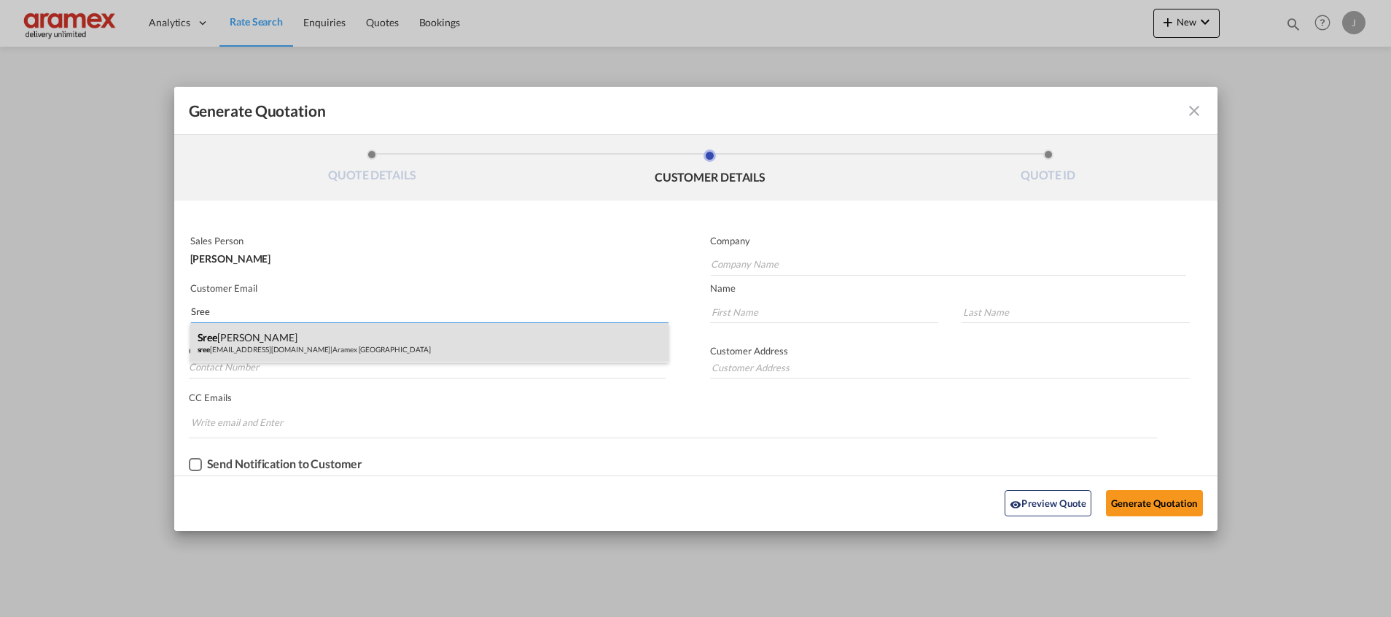
type input "Sree"
click at [230, 347] on div "Sree [PERSON_NAME] sree [EMAIL_ADDRESS][DOMAIN_NAME] | Aramex [GEOGRAPHIC_DATA]" at bounding box center [429, 342] width 478 height 39
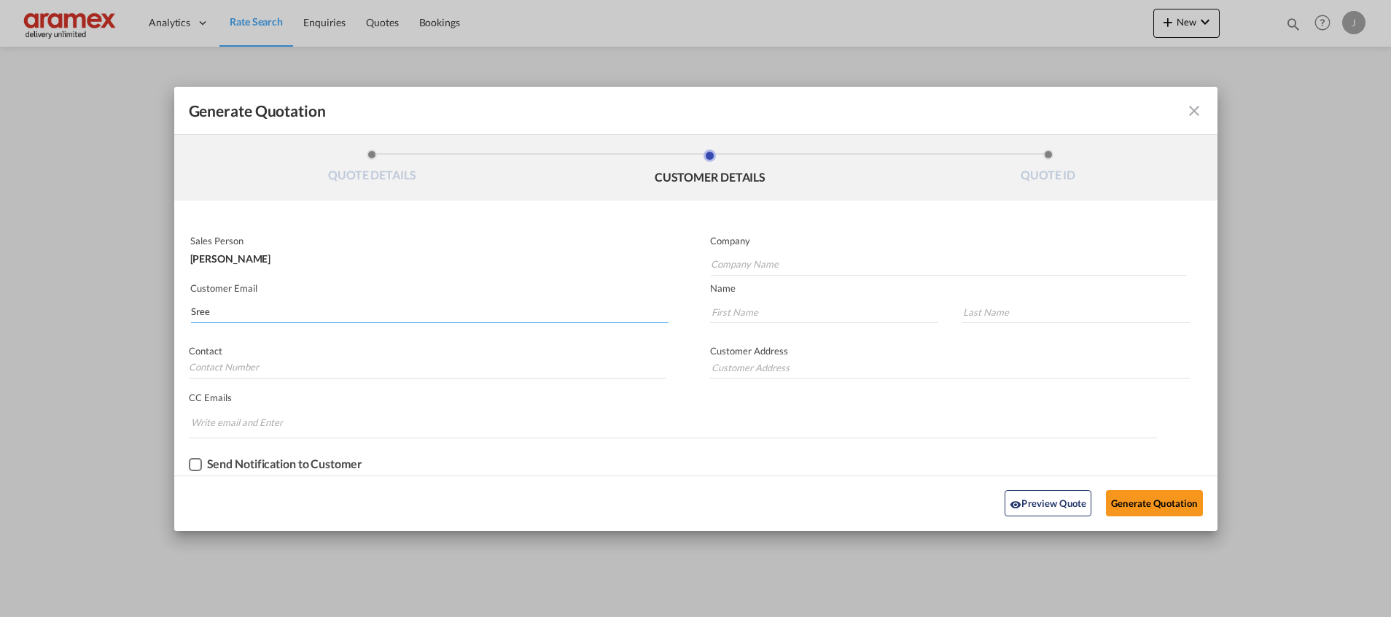
type input "Aramex [GEOGRAPHIC_DATA]"
type input "[PERSON_NAME][EMAIL_ADDRESS][DOMAIN_NAME]"
type input "[PERSON_NAME]"
type input "Palat"
type input "[GEOGRAPHIC_DATA] [GEOGRAPHIC_DATA]"
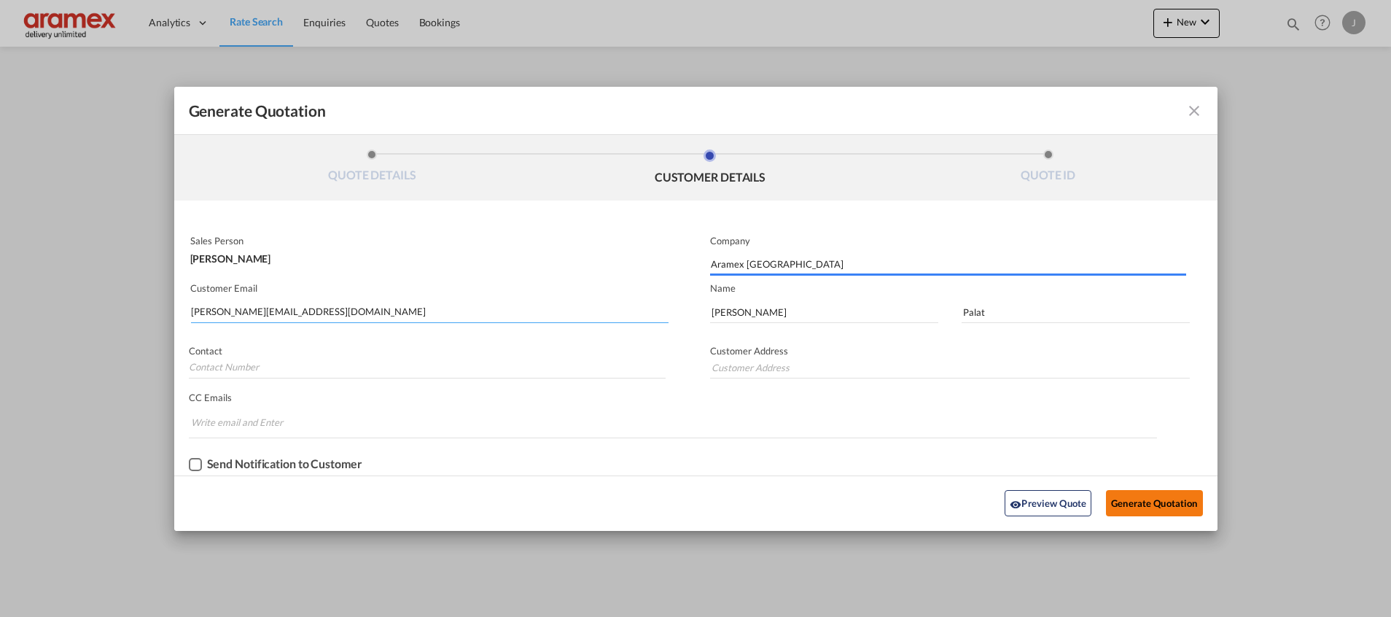
type input "[GEOGRAPHIC_DATA] [GEOGRAPHIC_DATA]"
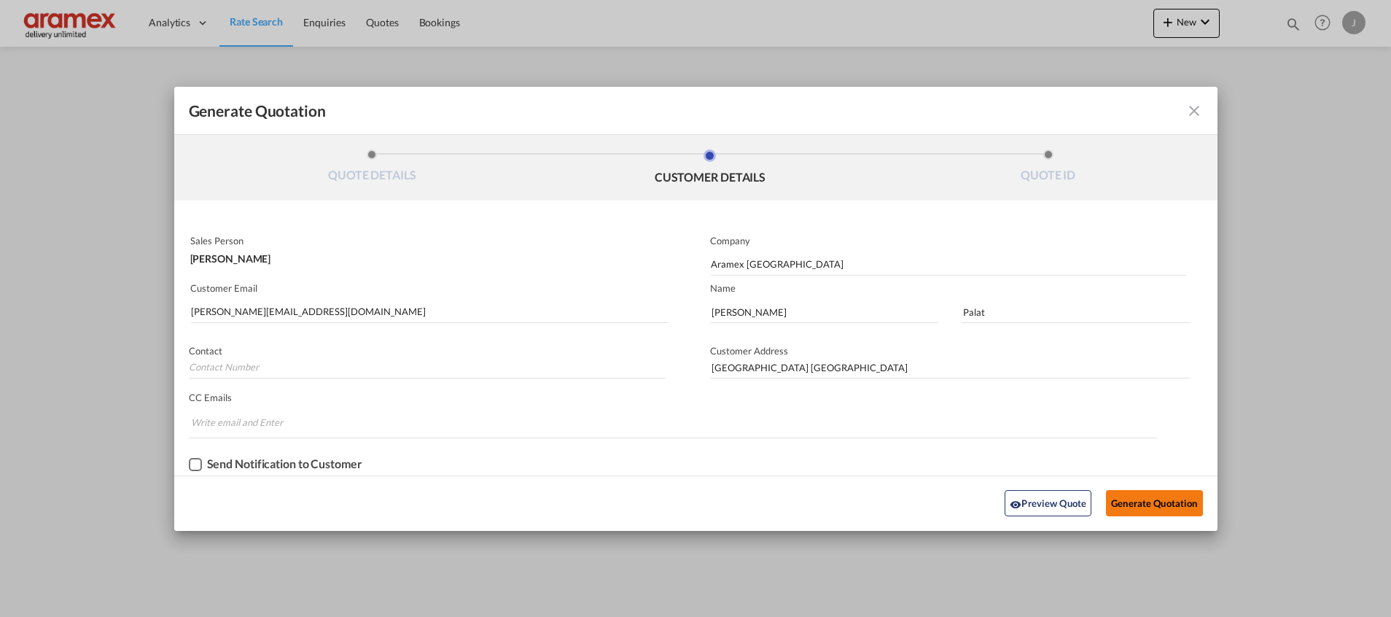
click at [1149, 503] on button "Generate Quotation" at bounding box center [1154, 503] width 96 height 26
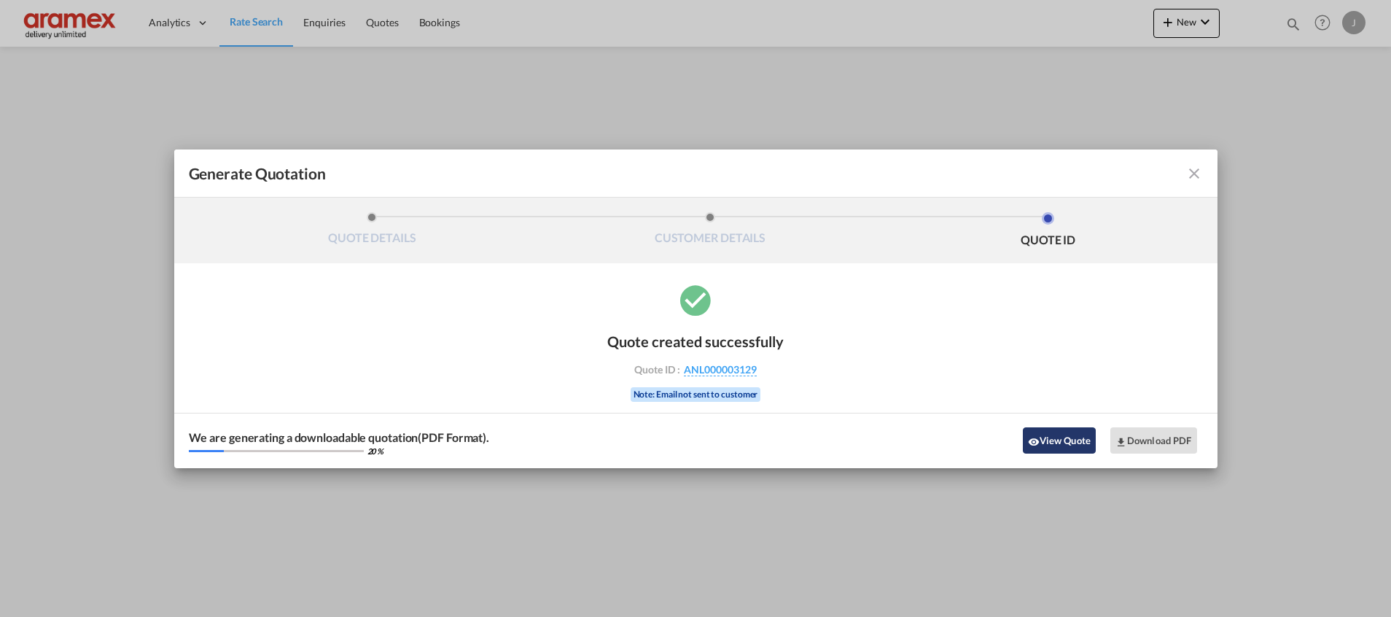
click at [1045, 437] on button "View Quote" at bounding box center [1059, 440] width 73 height 26
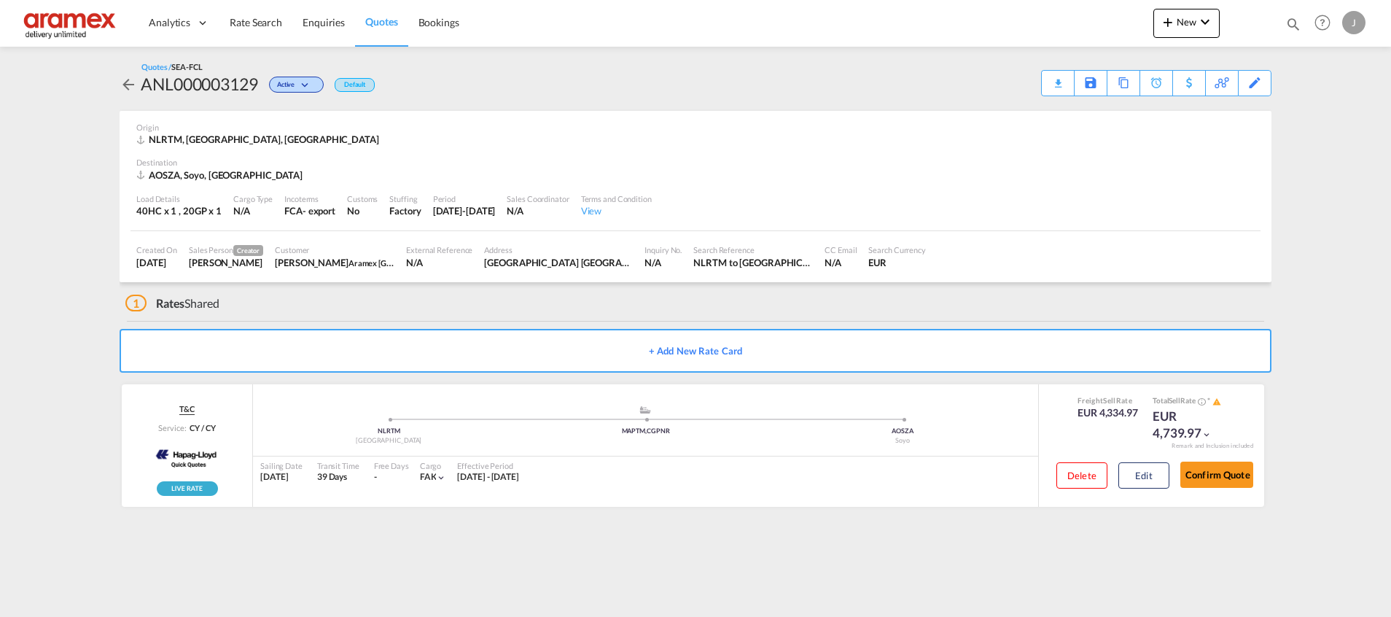
click at [367, 25] on span "Quotes" at bounding box center [381, 21] width 32 height 12
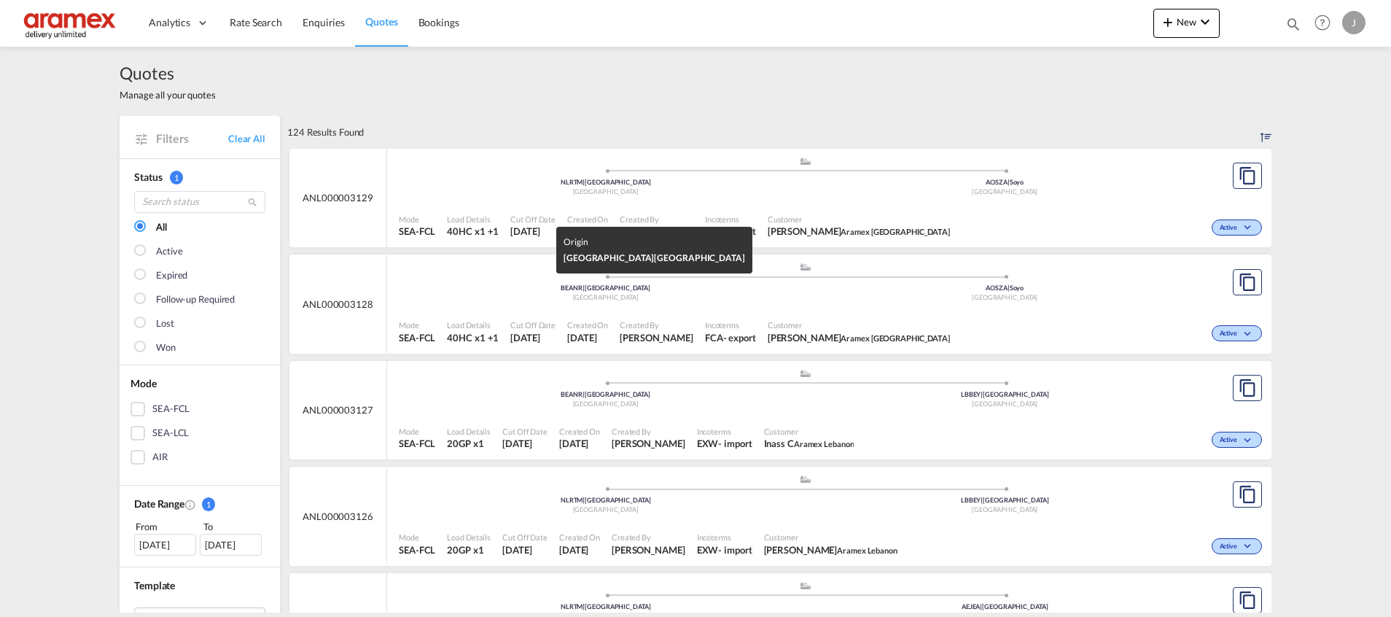
click at [606, 292] on div "BEANR | [GEOGRAPHIC_DATA]" at bounding box center [605, 288] width 399 height 9
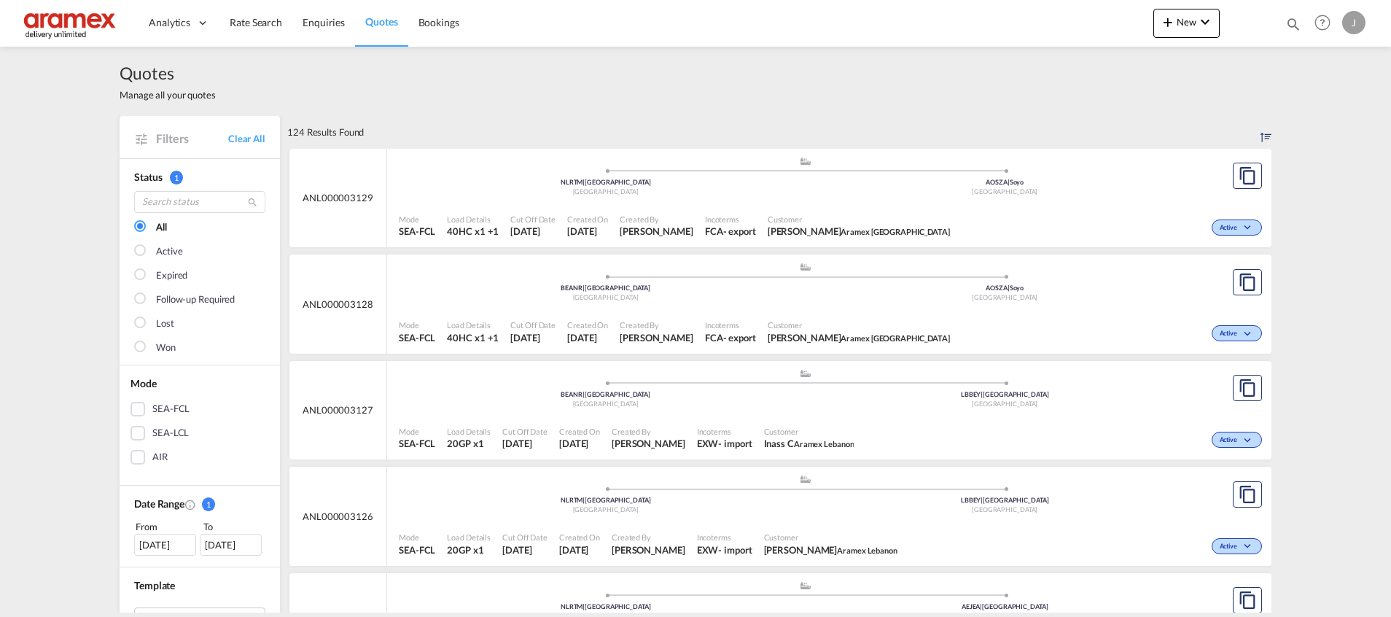
click at [711, 211] on div "Incoterms FCA - export" at bounding box center [730, 226] width 63 height 36
click at [955, 331] on div "Active" at bounding box center [1110, 331] width 310 height 36
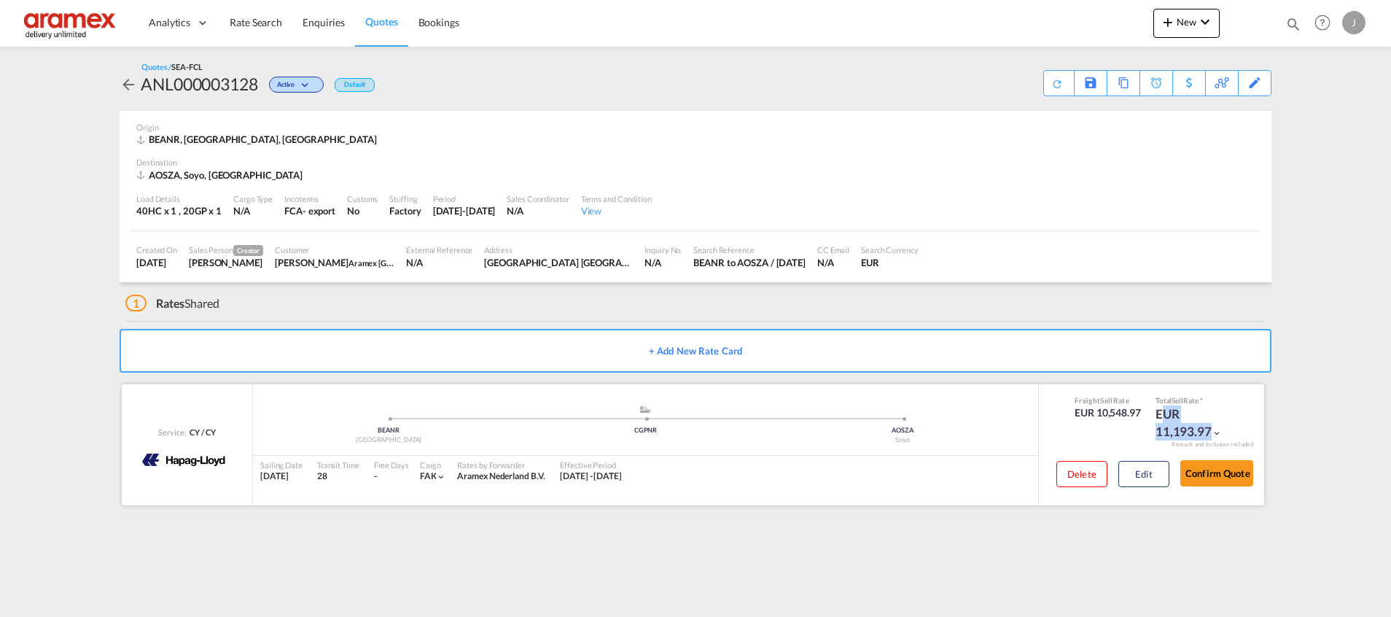
drag, startPoint x: 1157, startPoint y: 413, endPoint x: 1213, endPoint y: 432, distance: 59.2
click at [1213, 432] on div "EUR 11,193.97" at bounding box center [1191, 422] width 73 height 35
copy div "EUR 11,193.97"
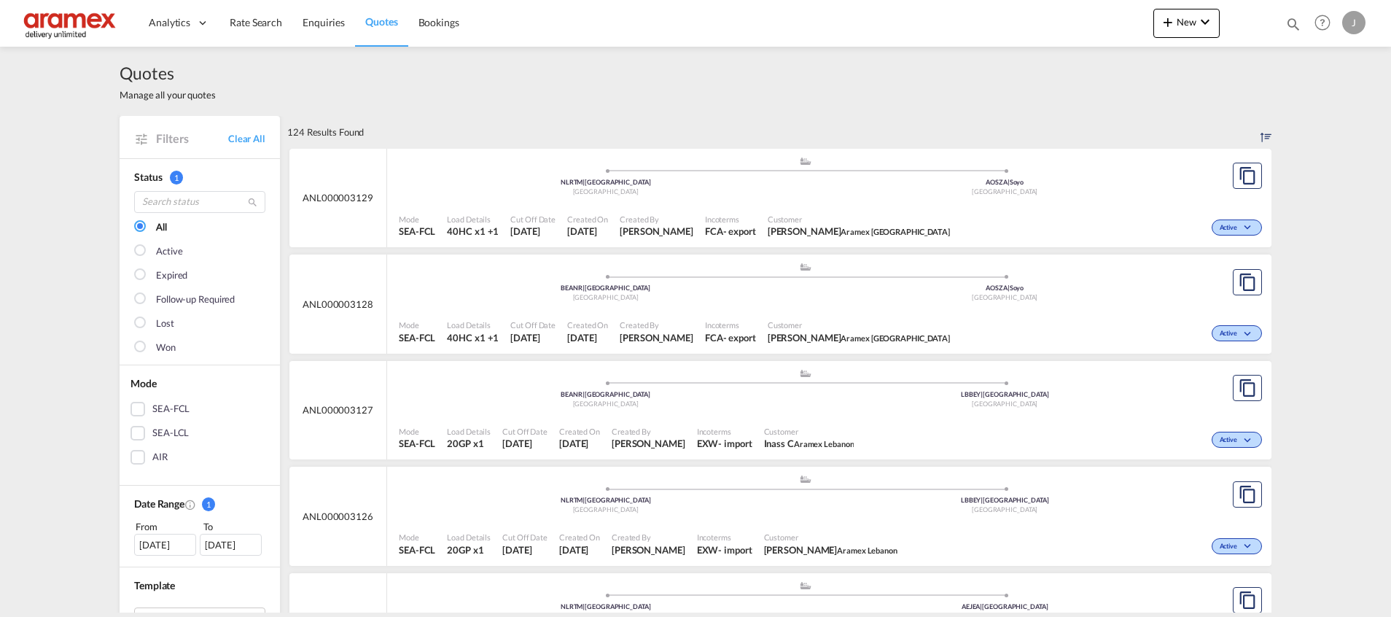
click at [935, 206] on div "Mode SEA-FCL Load Details 40HC x1 +1 Cut Off Date [DATE] Created On [DATE] Crea…" at bounding box center [829, 226] width 884 height 44
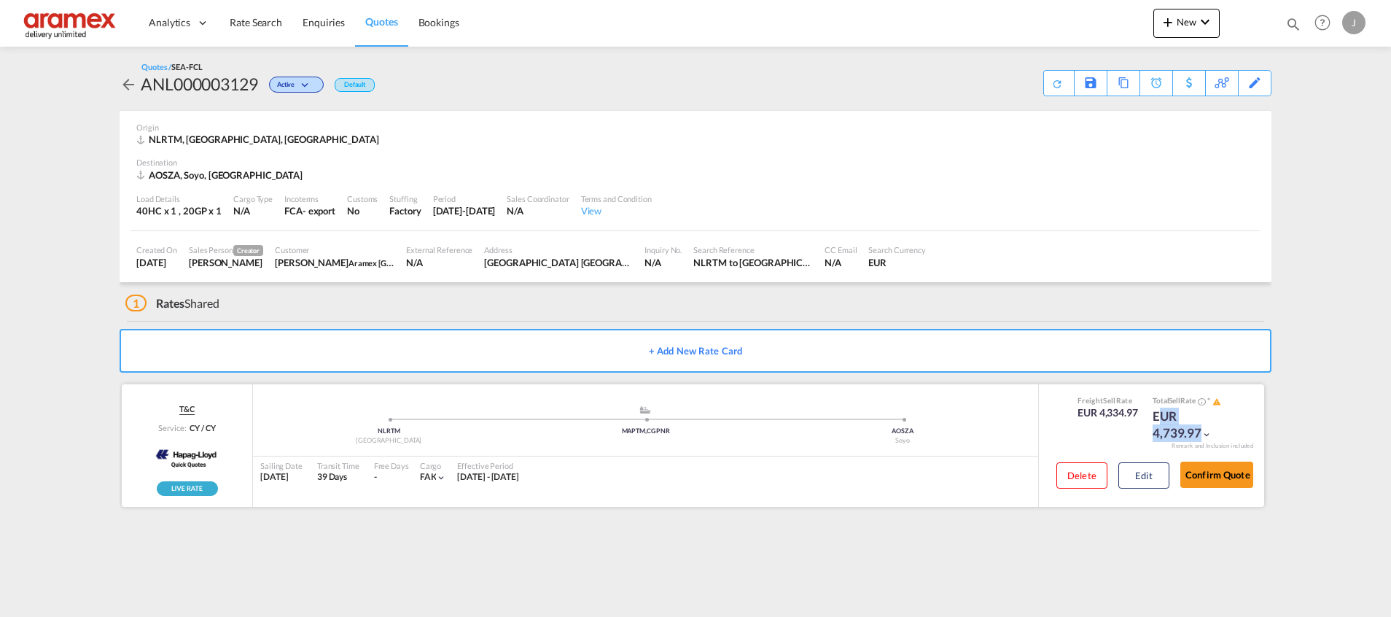
drag, startPoint x: 1153, startPoint y: 418, endPoint x: 1206, endPoint y: 428, distance: 54.0
click at [1206, 428] on div "EUR 4,739.97" at bounding box center [1188, 424] width 73 height 35
copy div "EUR 4,739.97"
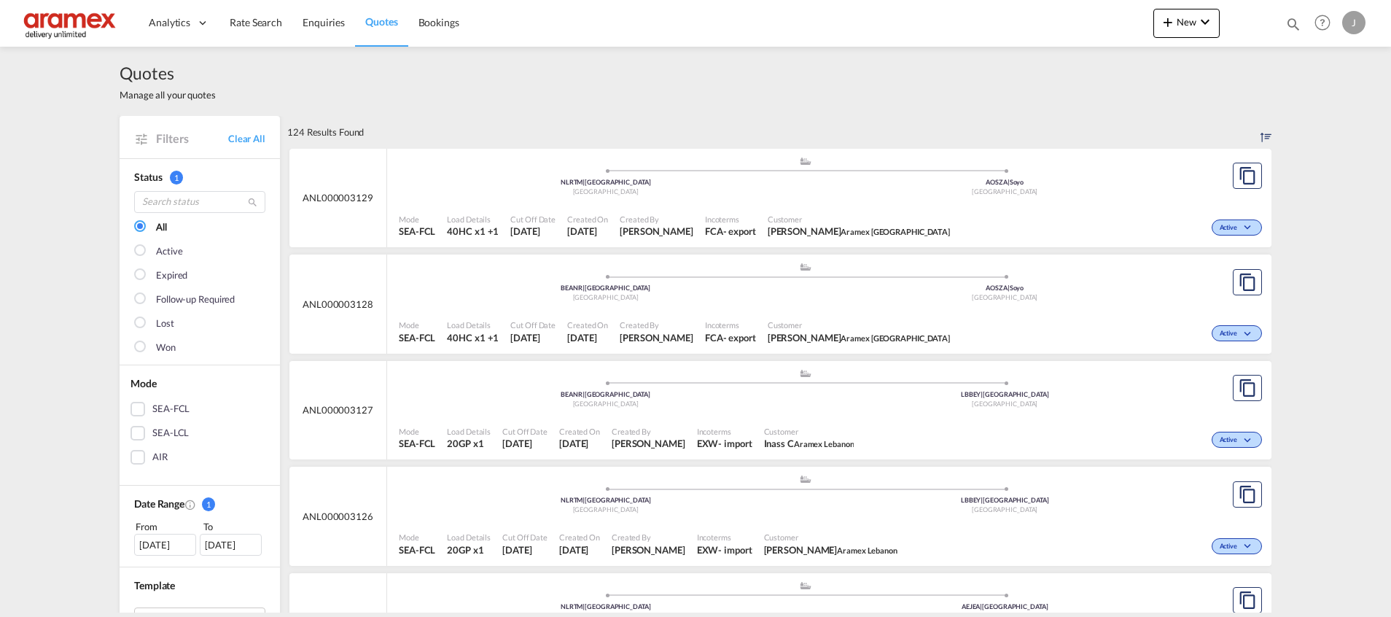
click at [526, 204] on div "Mode SEA-FCL Load Details 40HC x1 +1 Cut Off Date [DATE] Created On [DATE] Crea…" at bounding box center [829, 226] width 884 height 44
click at [716, 209] on div "Incoterms FCA - export" at bounding box center [730, 226] width 63 height 36
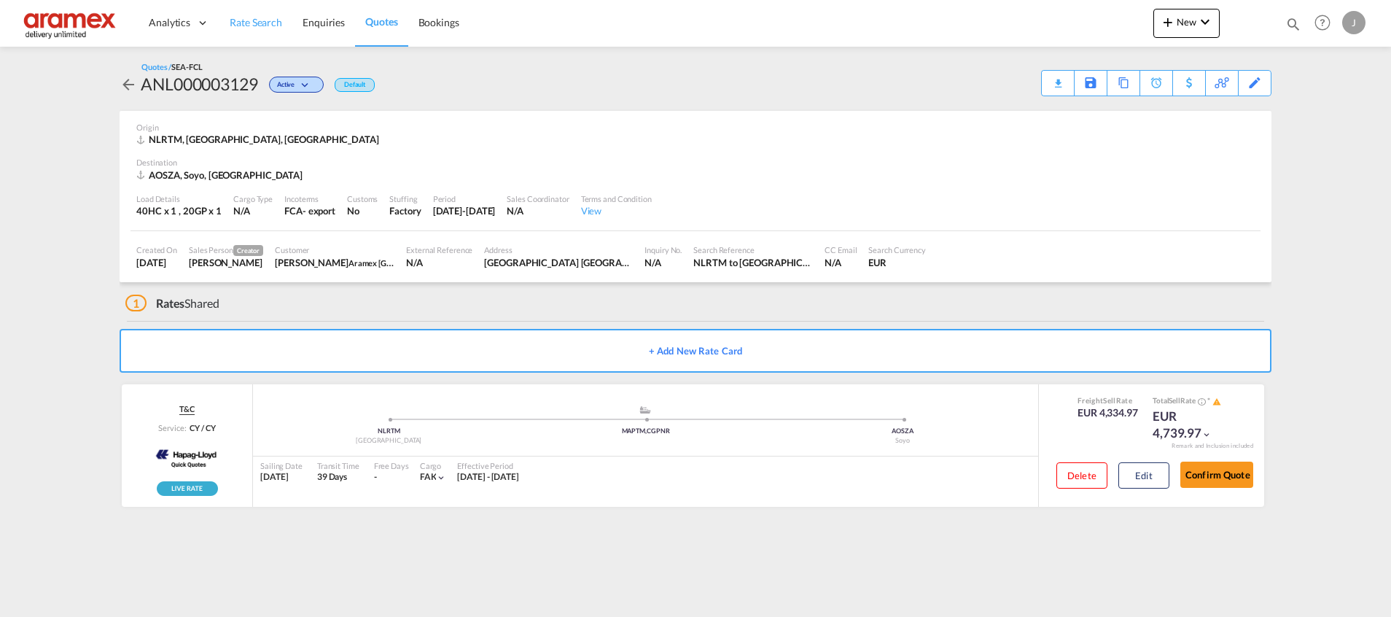
click at [255, 12] on link "Rate Search" at bounding box center [255, 22] width 73 height 47
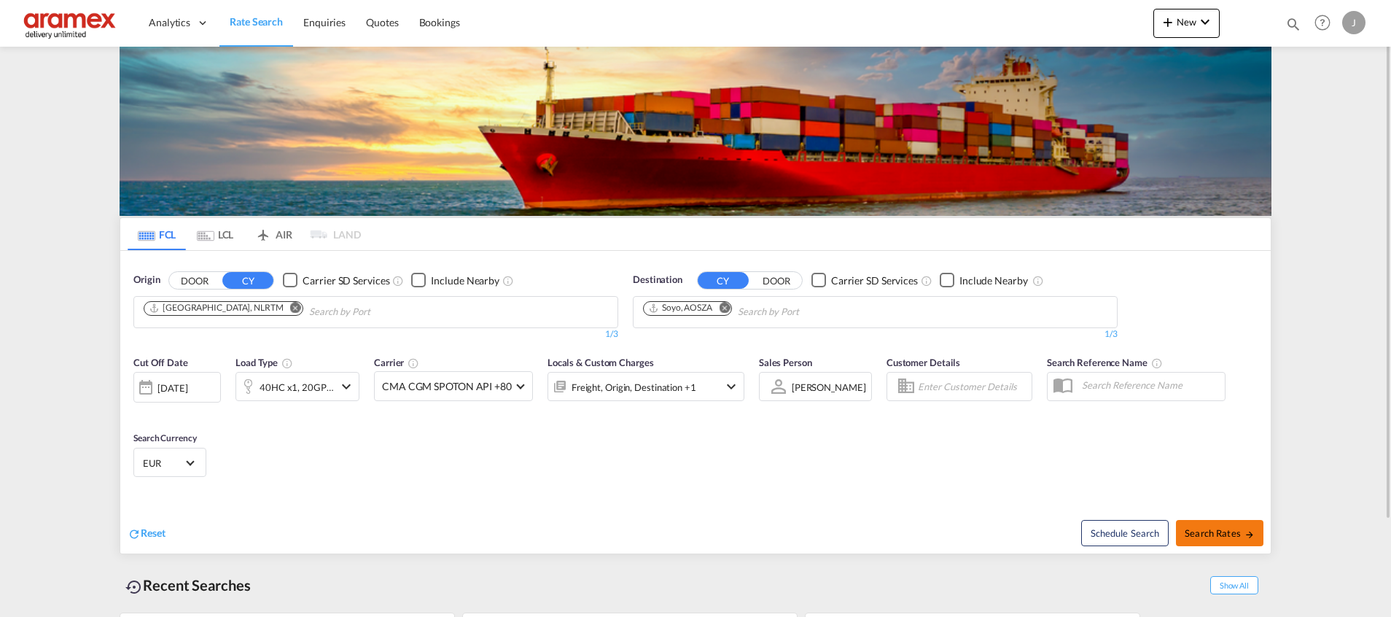
click at [1237, 527] on span "Search Rates" at bounding box center [1219, 533] width 70 height 12
type input "NLRTM to [GEOGRAPHIC_DATA] / [DATE]"
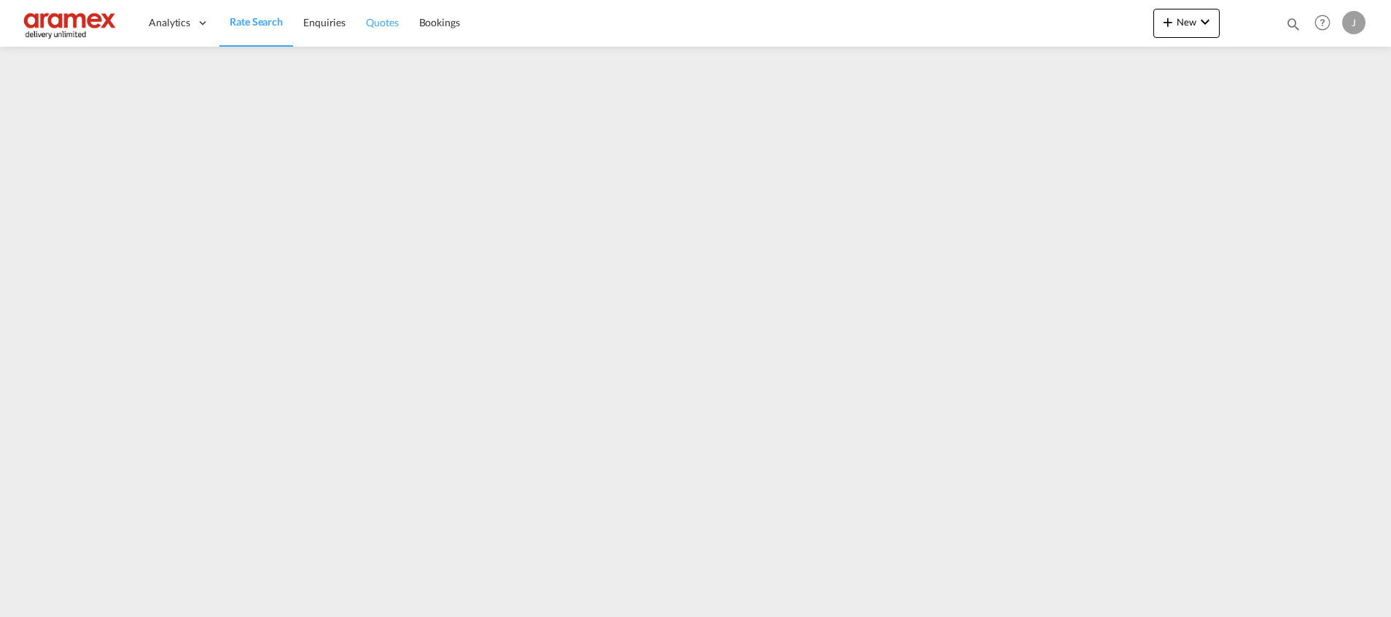
click at [384, 26] on span "Quotes" at bounding box center [382, 22] width 32 height 12
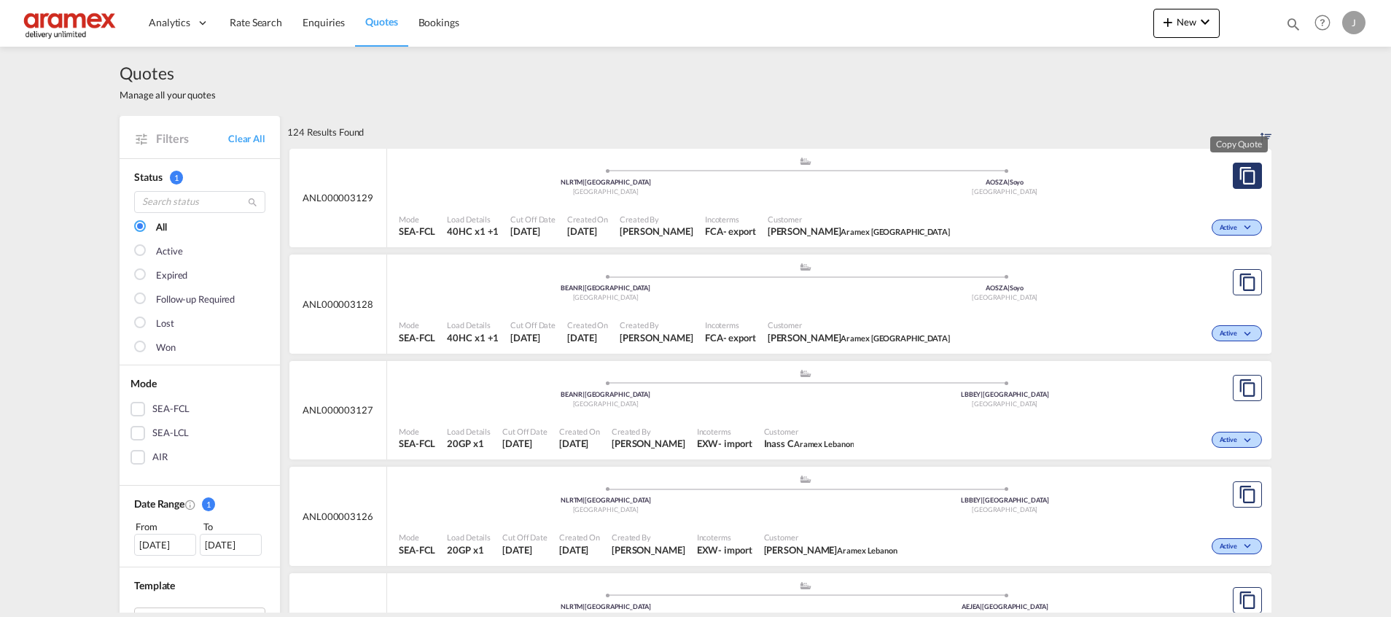
click at [1240, 171] on md-icon "assets/icons/custom/copyQuote.svg" at bounding box center [1246, 175] width 17 height 17
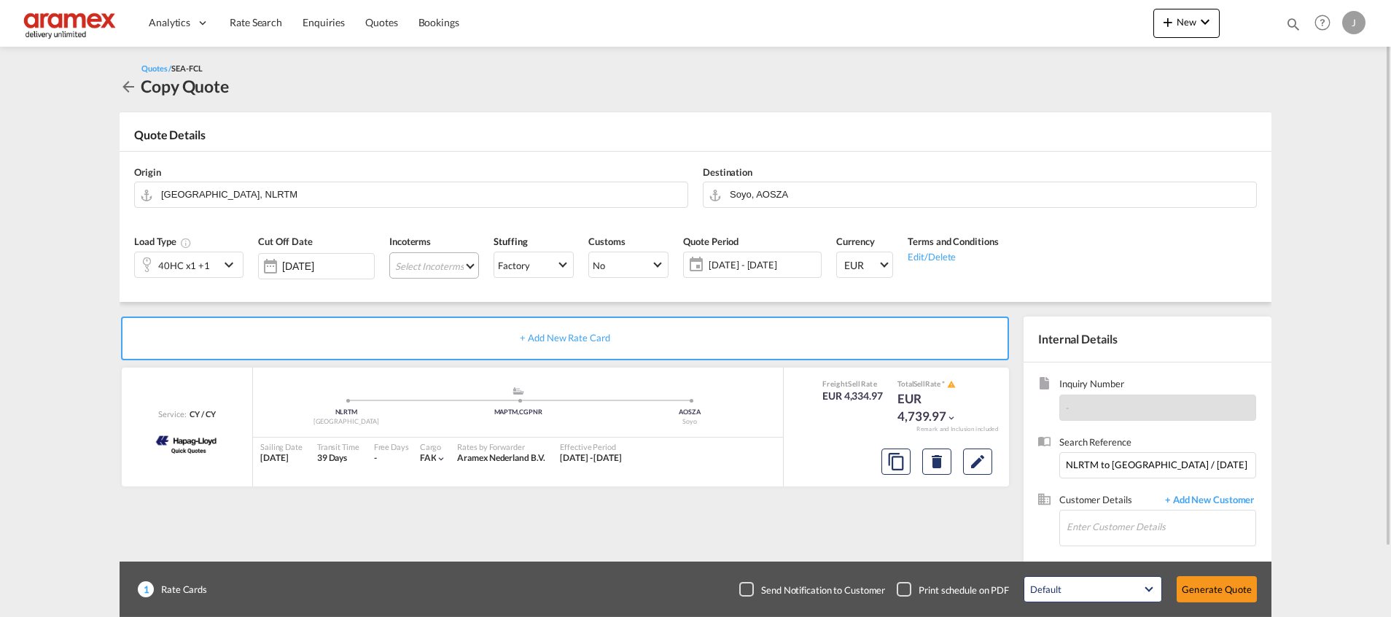
click at [421, 262] on md-select "Select Incoterms DDP - export Delivery Duty Paid CPT - export Carrier Paid to F…" at bounding box center [434, 265] width 90 height 26
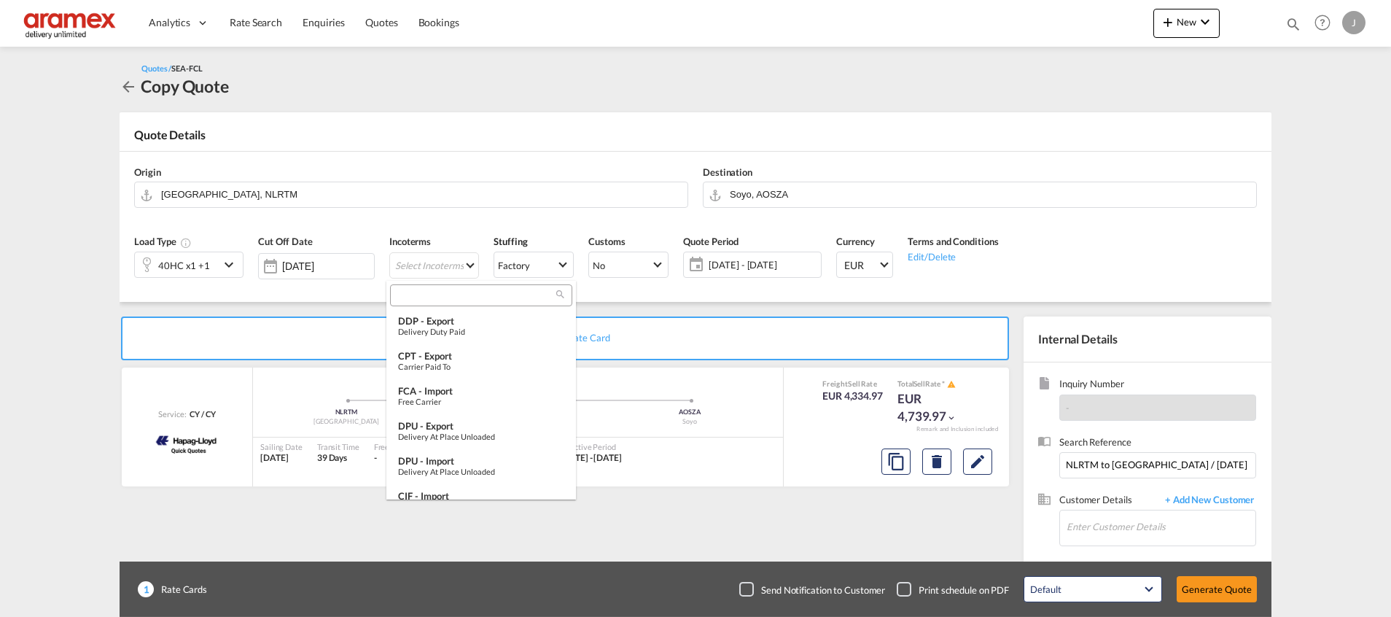
click at [424, 290] on input "search" at bounding box center [475, 295] width 162 height 13
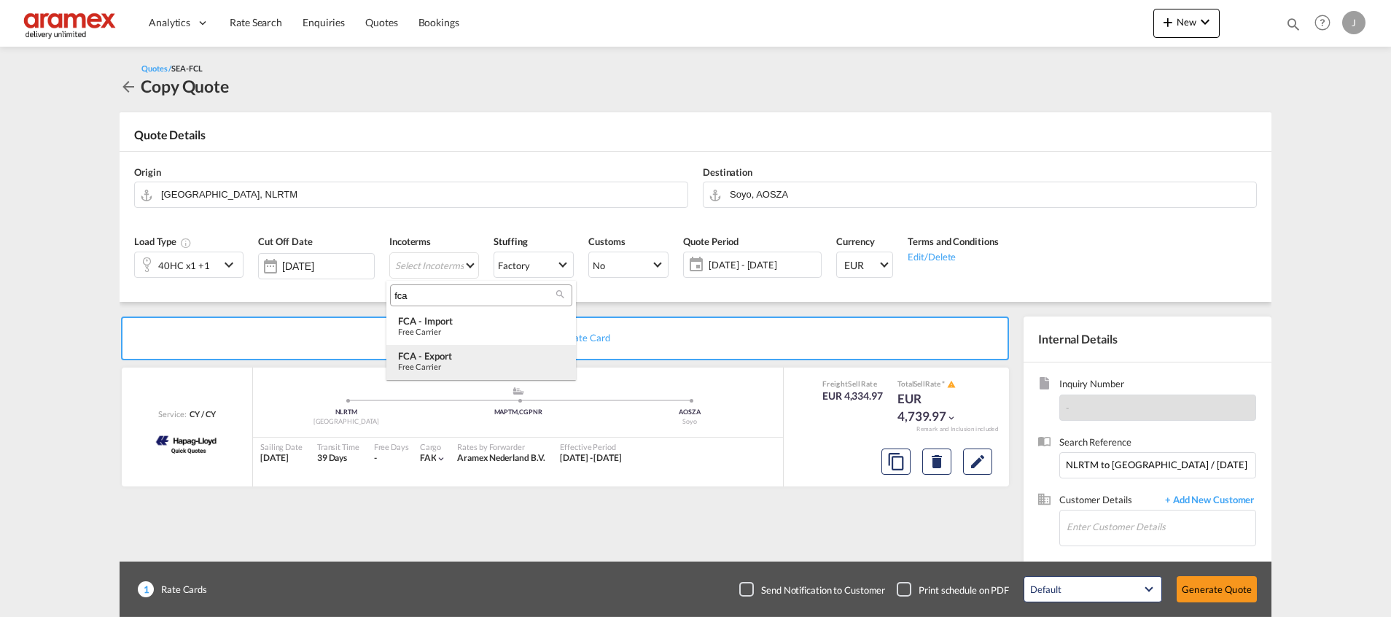
type input "fca"
click at [444, 365] on div "Free Carrier" at bounding box center [481, 365] width 166 height 9
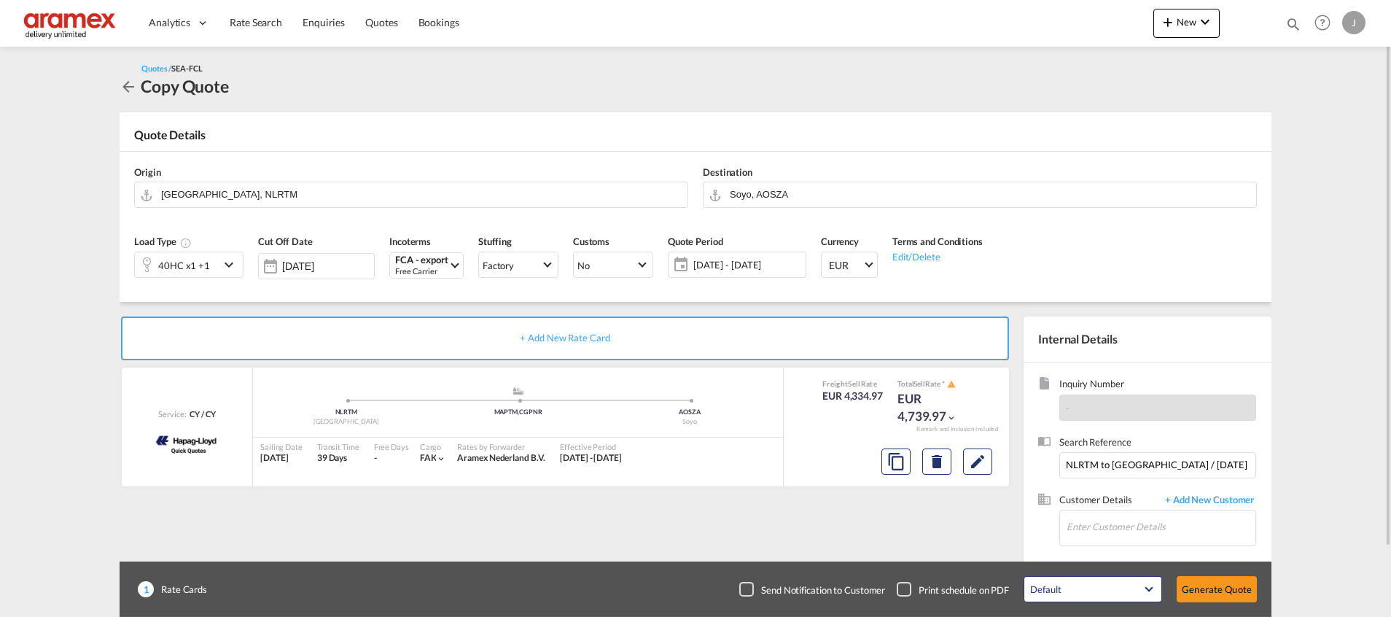
click at [224, 263] on md-icon "icon-chevron-down" at bounding box center [231, 264] width 22 height 17
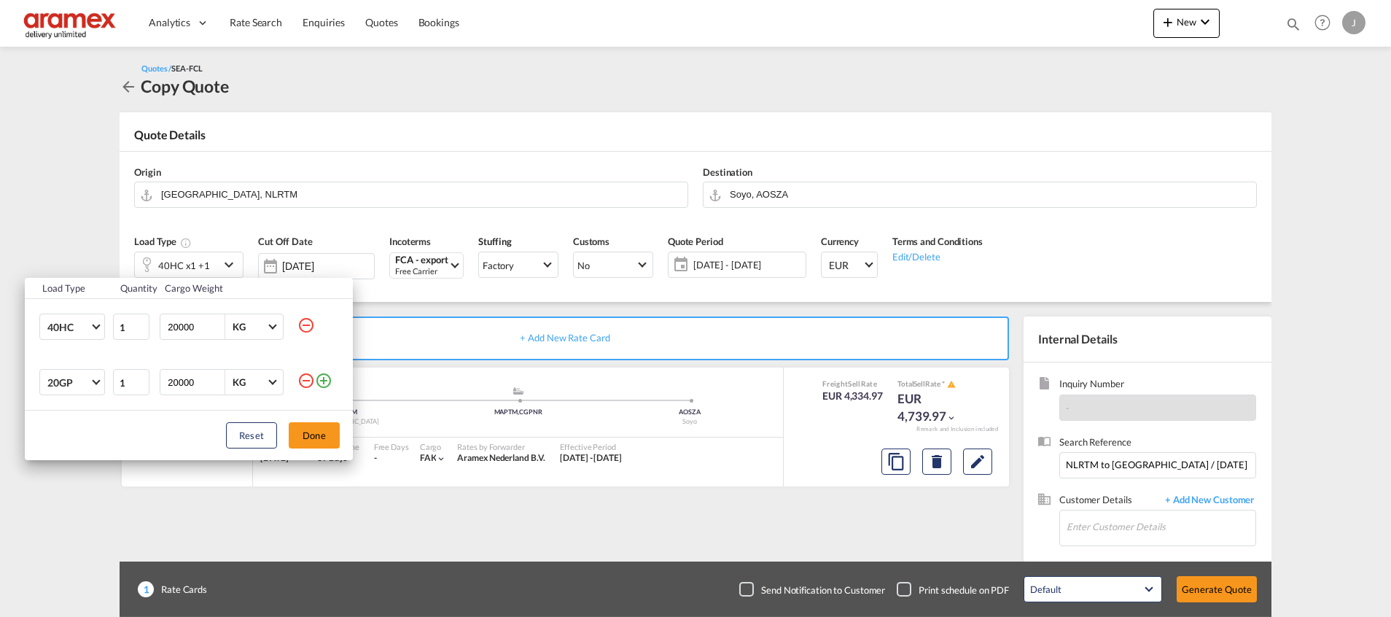
click at [298, 380] on md-icon "icon-minus-circle-outline" at bounding box center [305, 380] width 17 height 17
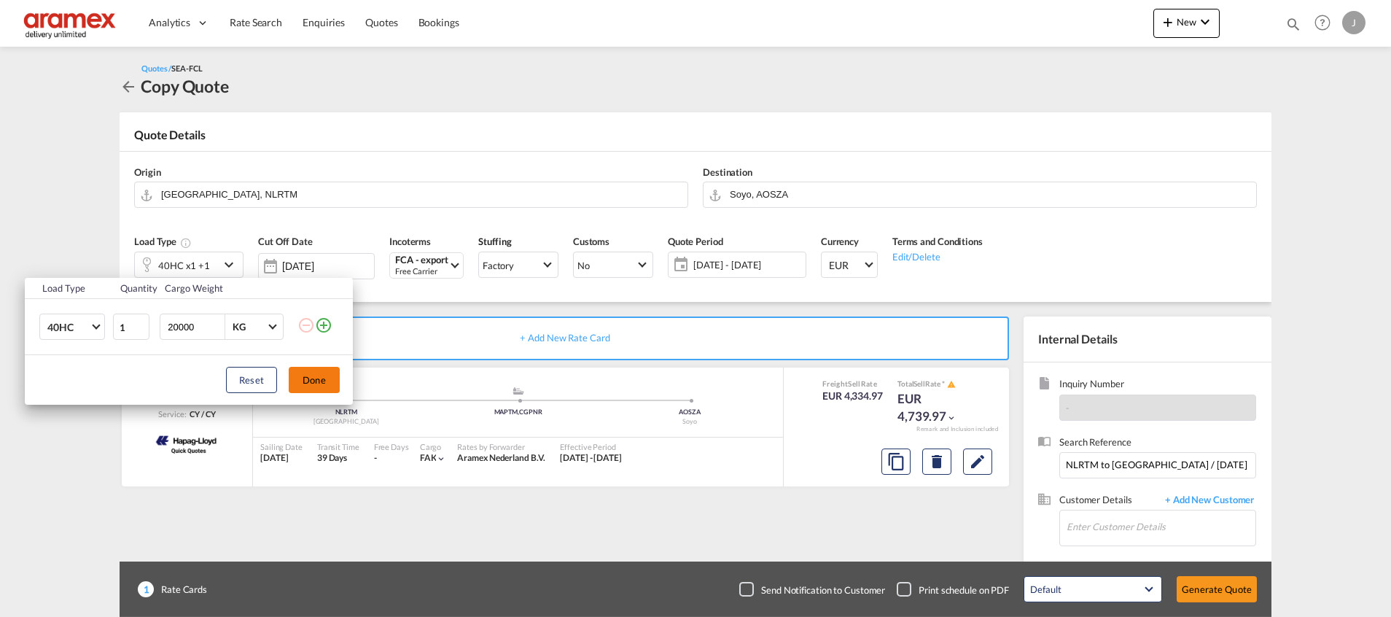
click at [312, 376] on button "Done" at bounding box center [314, 380] width 51 height 26
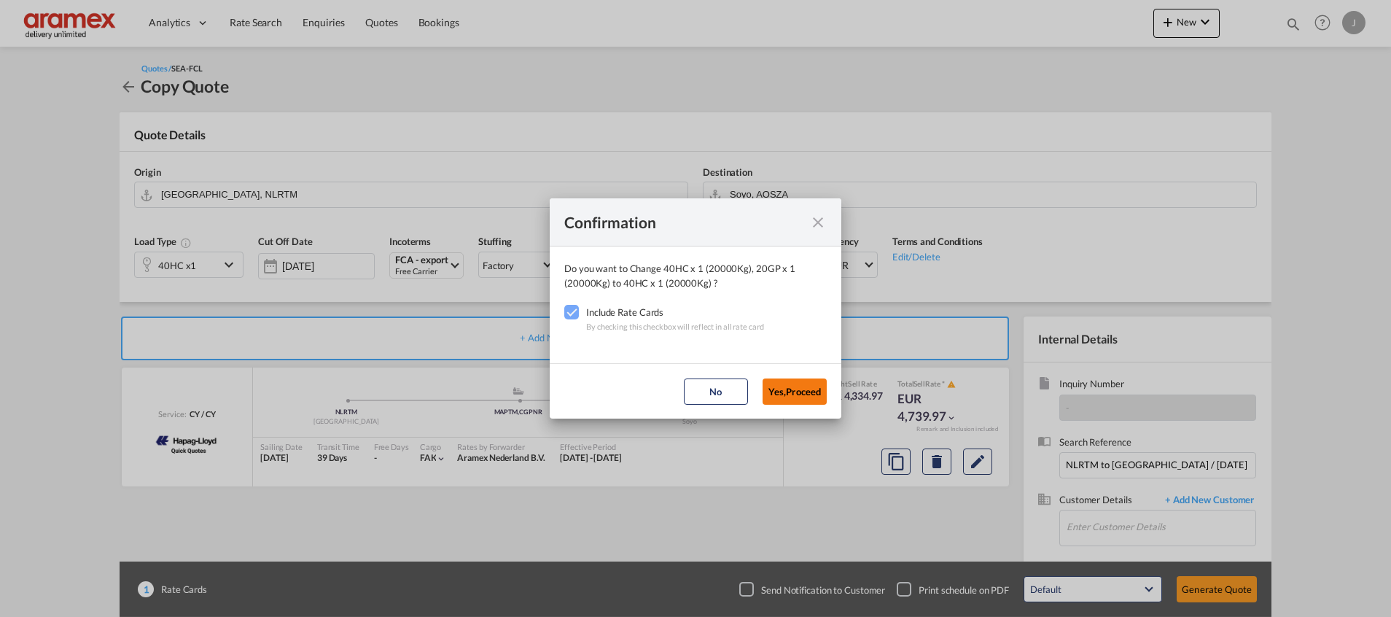
click at [810, 393] on button "Yes,Proceed" at bounding box center [794, 391] width 64 height 26
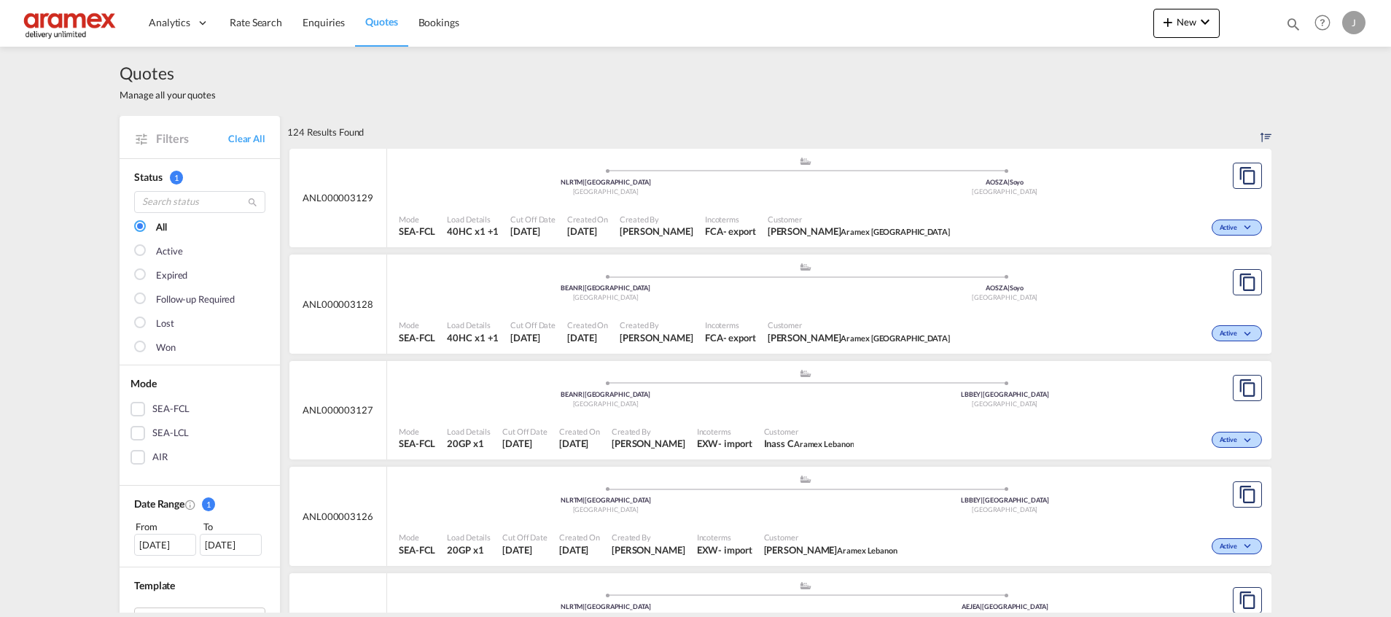
click at [648, 198] on div ".a{fill:#aaa8ad;} .a{fill:#aaa8ad;} NLRTM | [GEOGRAPHIC_DATA] [GEOGRAPHIC_DATA]…" at bounding box center [805, 178] width 813 height 44
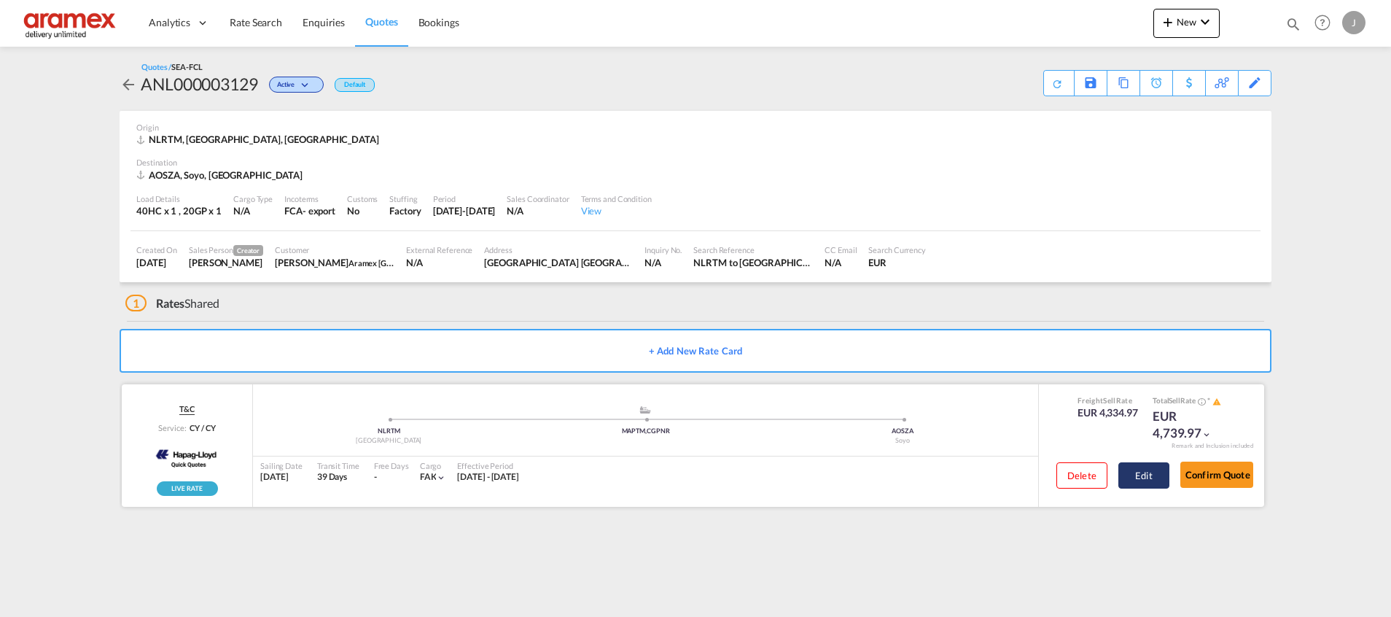
click at [1158, 482] on button "Edit" at bounding box center [1143, 475] width 51 height 26
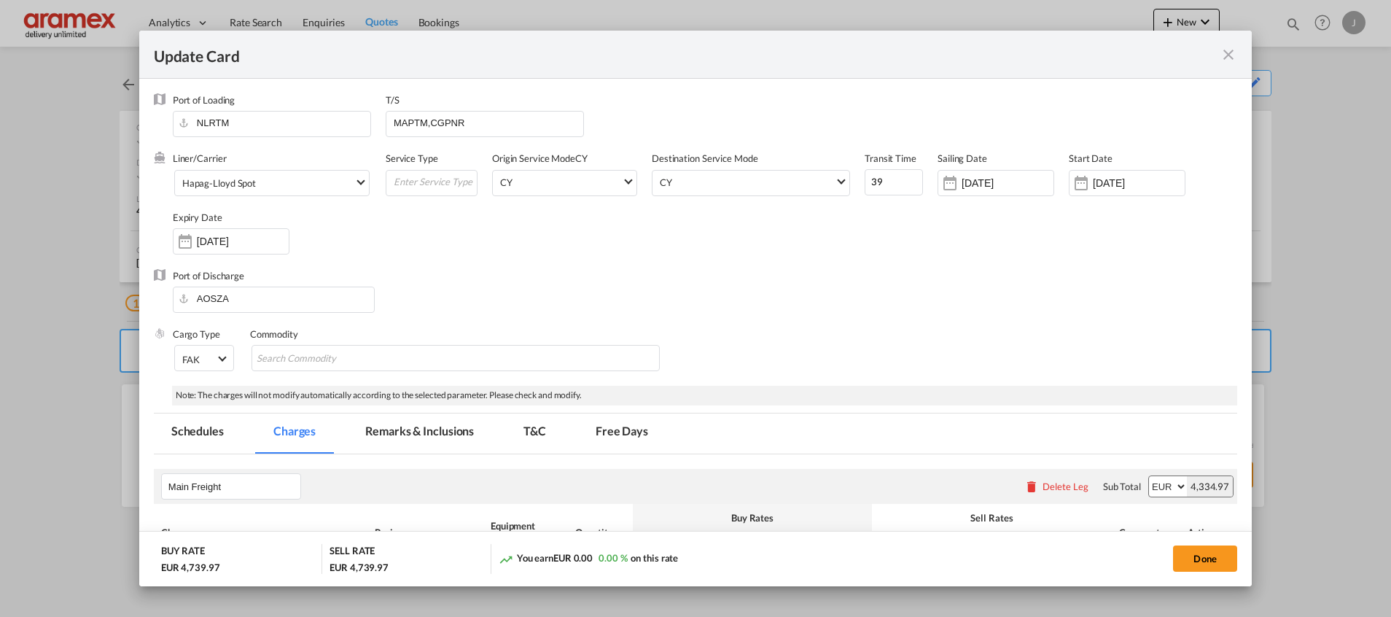
click at [1227, 52] on md-icon "icon-close fg-AAA8AD m-0 pointer" at bounding box center [1227, 54] width 17 height 17
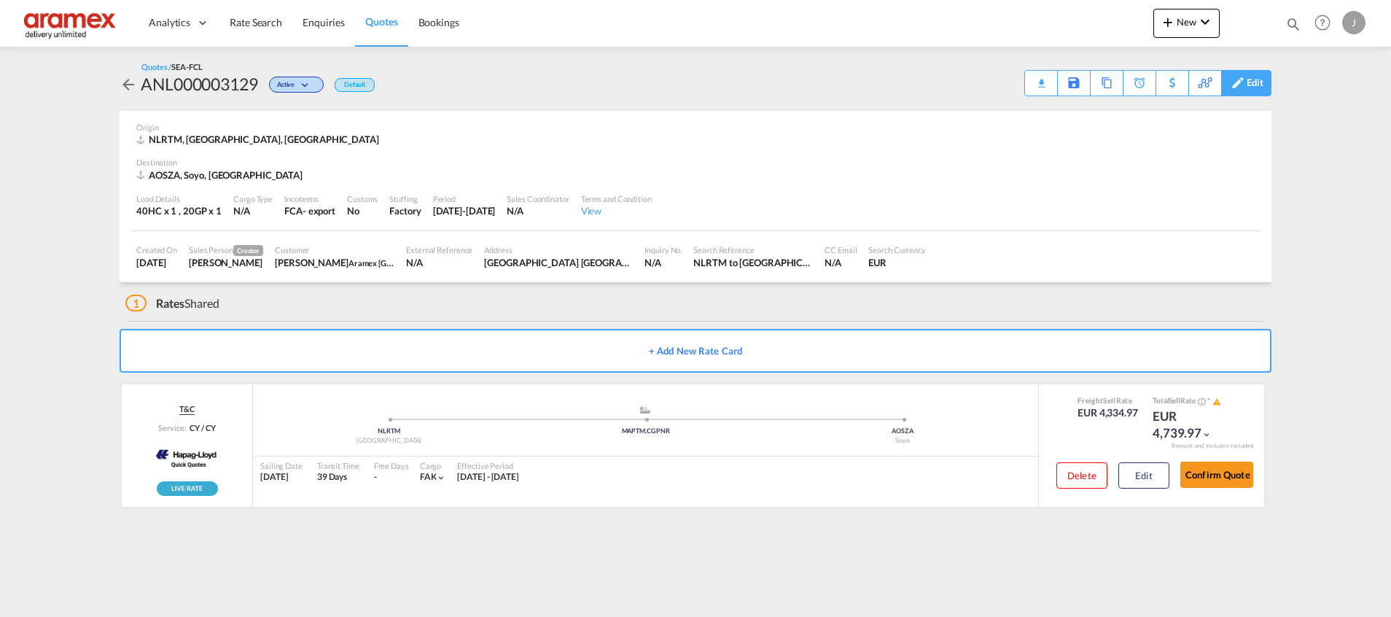
click at [1258, 88] on div "Edit" at bounding box center [1254, 83] width 17 height 25
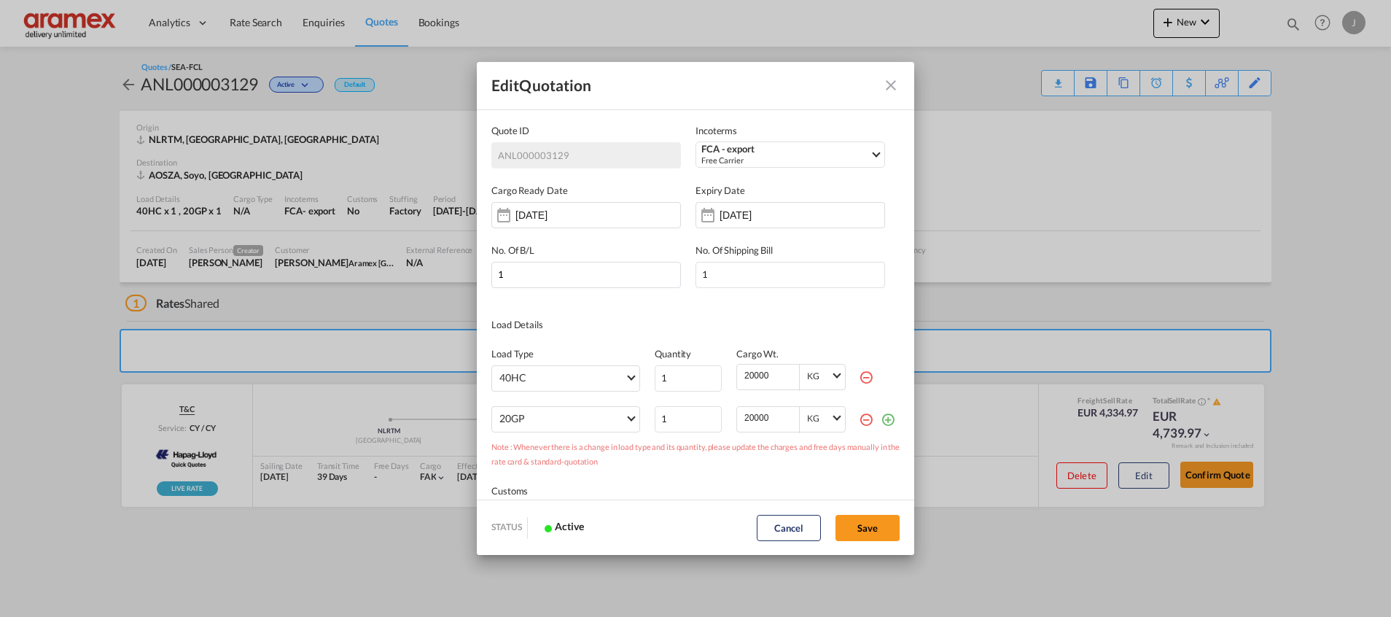
click at [378, 26] on div "Edit Quotation Quote ID ANL000003129 Incoterms FCA - export Free Carrier DDP - …" at bounding box center [695, 308] width 1391 height 617
click at [895, 87] on md-icon "Close dialog" at bounding box center [890, 85] width 17 height 17
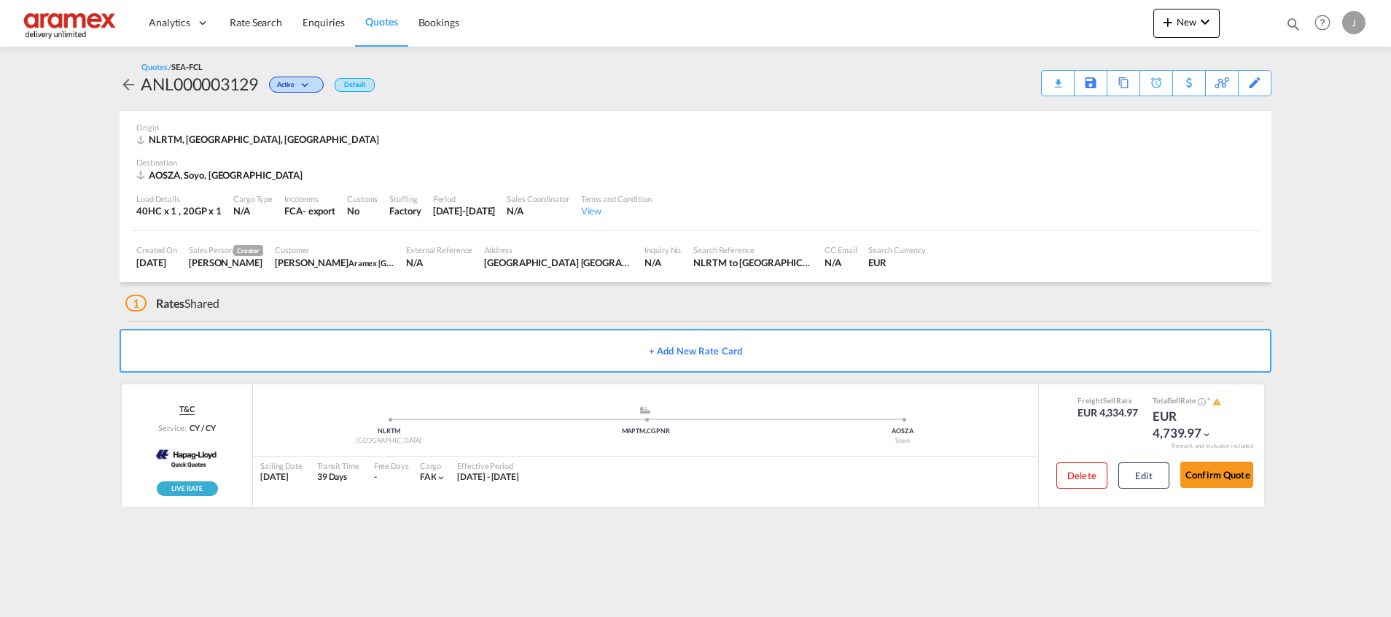
click at [394, 16] on span "Quotes" at bounding box center [381, 21] width 32 height 12
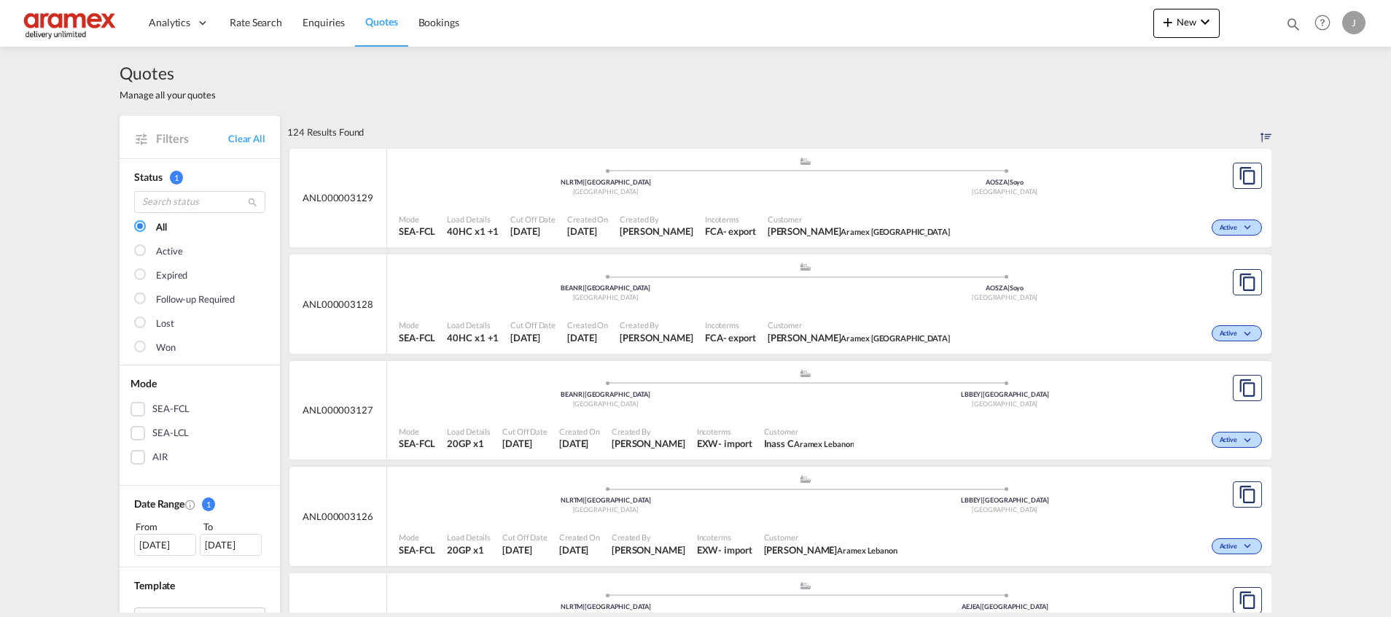
click at [887, 315] on div "Customer [PERSON_NAME] Aramex [GEOGRAPHIC_DATA]" at bounding box center [859, 331] width 194 height 36
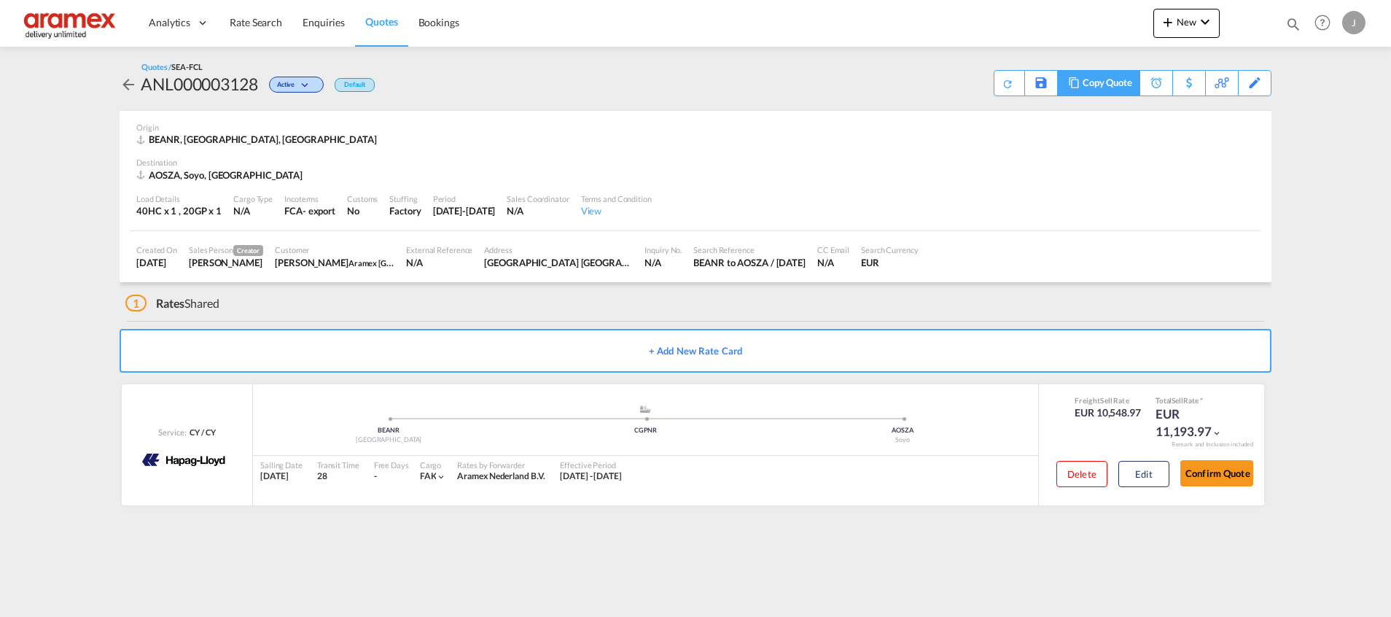
click at [1114, 84] on div "Copy Quote" at bounding box center [1107, 83] width 50 height 25
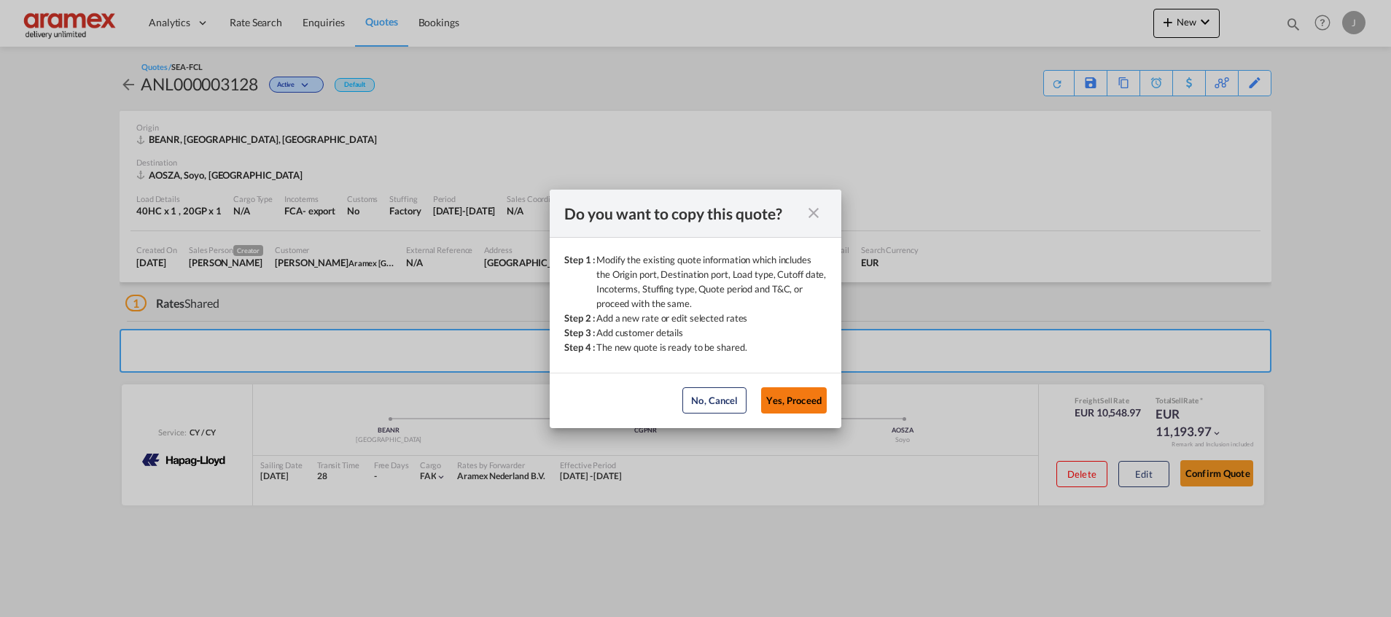
click at [781, 391] on button "Yes, Proceed" at bounding box center [794, 400] width 66 height 26
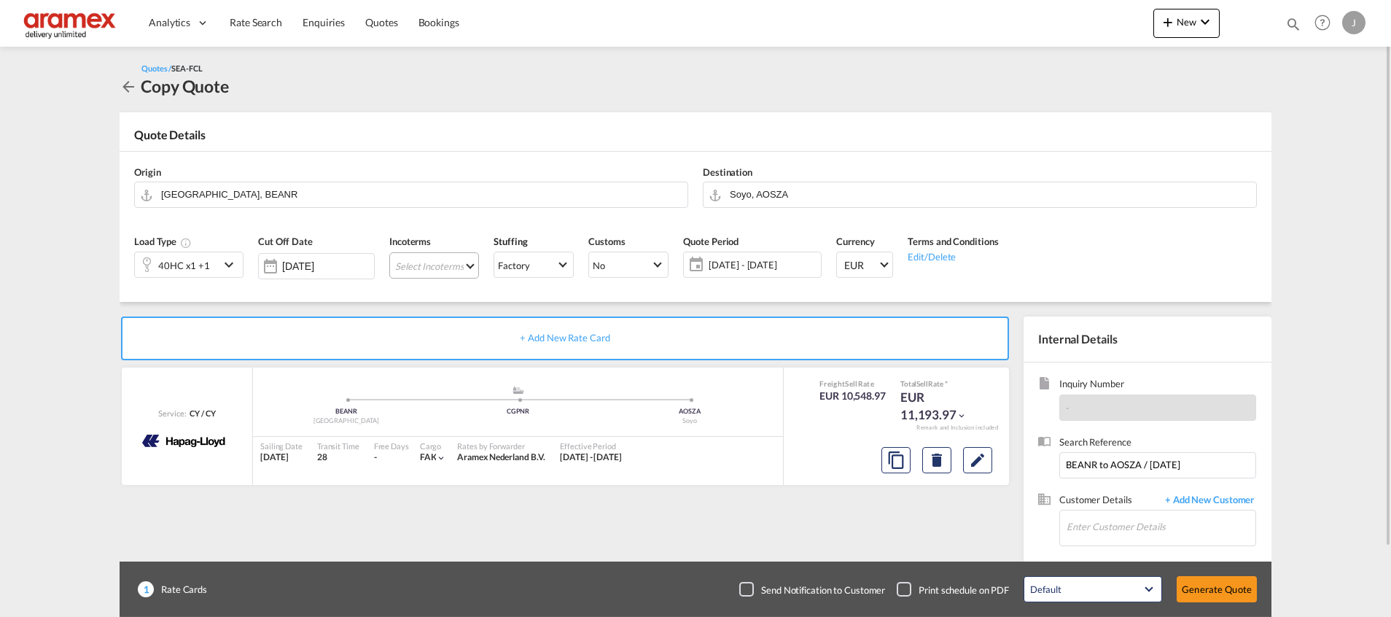
click at [444, 262] on md-select "Select Incoterms DDP - export Delivery Duty Paid CPT - export Carrier Paid to F…" at bounding box center [434, 265] width 90 height 26
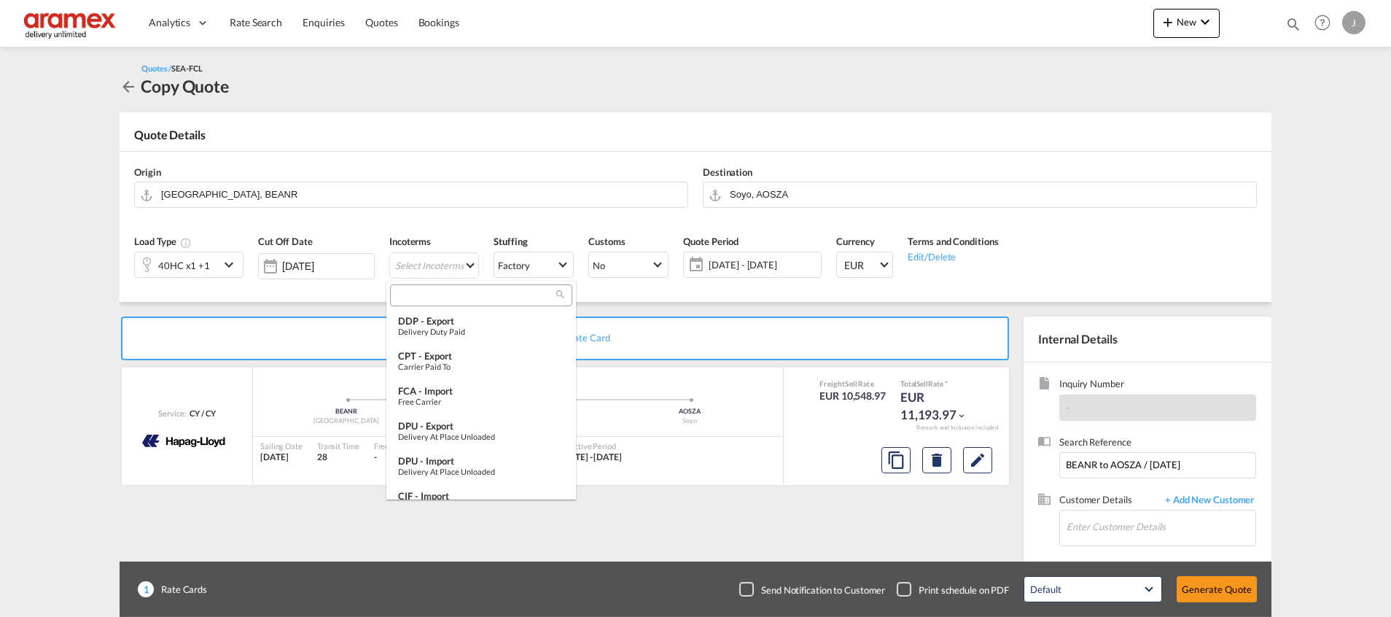
click at [429, 290] on input "search" at bounding box center [475, 295] width 162 height 13
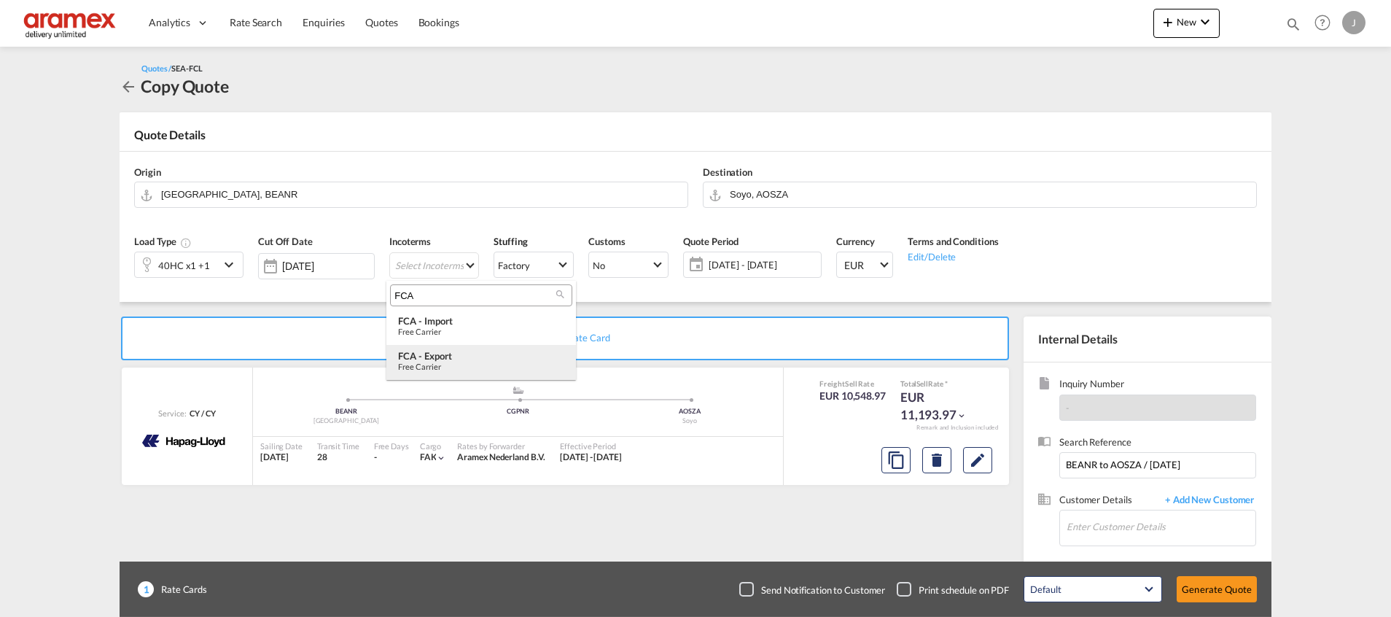
type input "FCA"
click at [450, 362] on div "Free Carrier" at bounding box center [481, 365] width 166 height 9
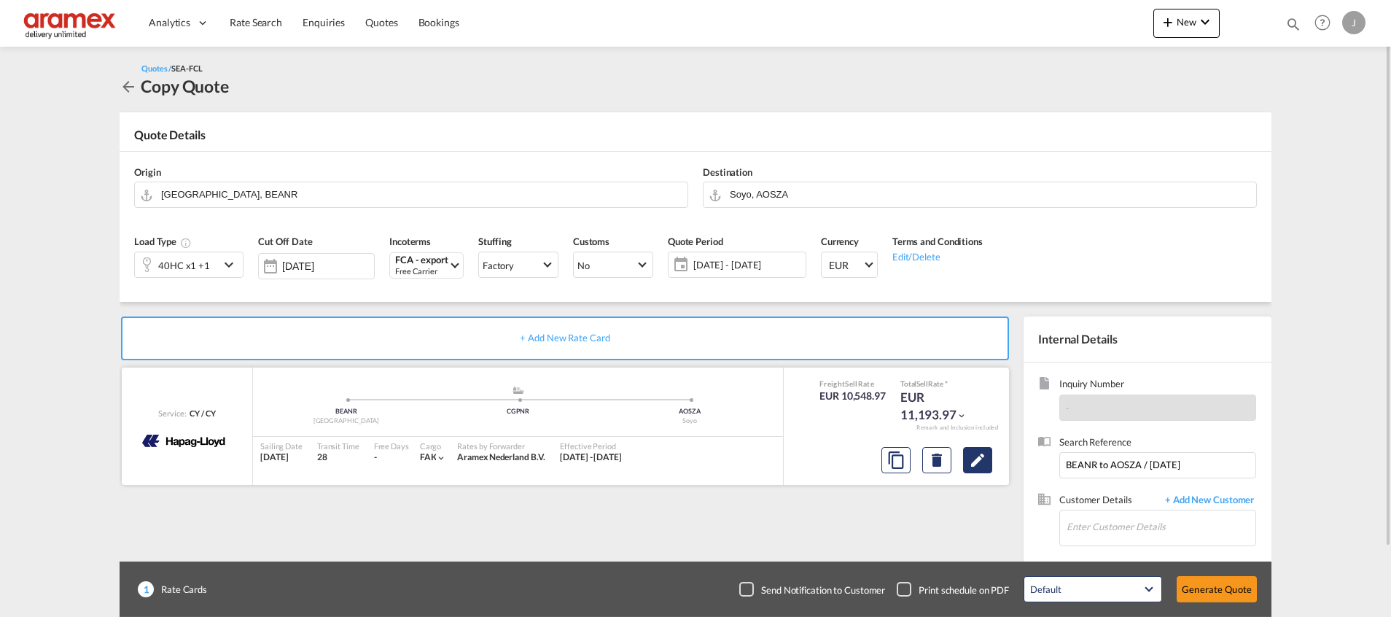
click at [977, 461] on md-icon "Edit" at bounding box center [977, 459] width 17 height 17
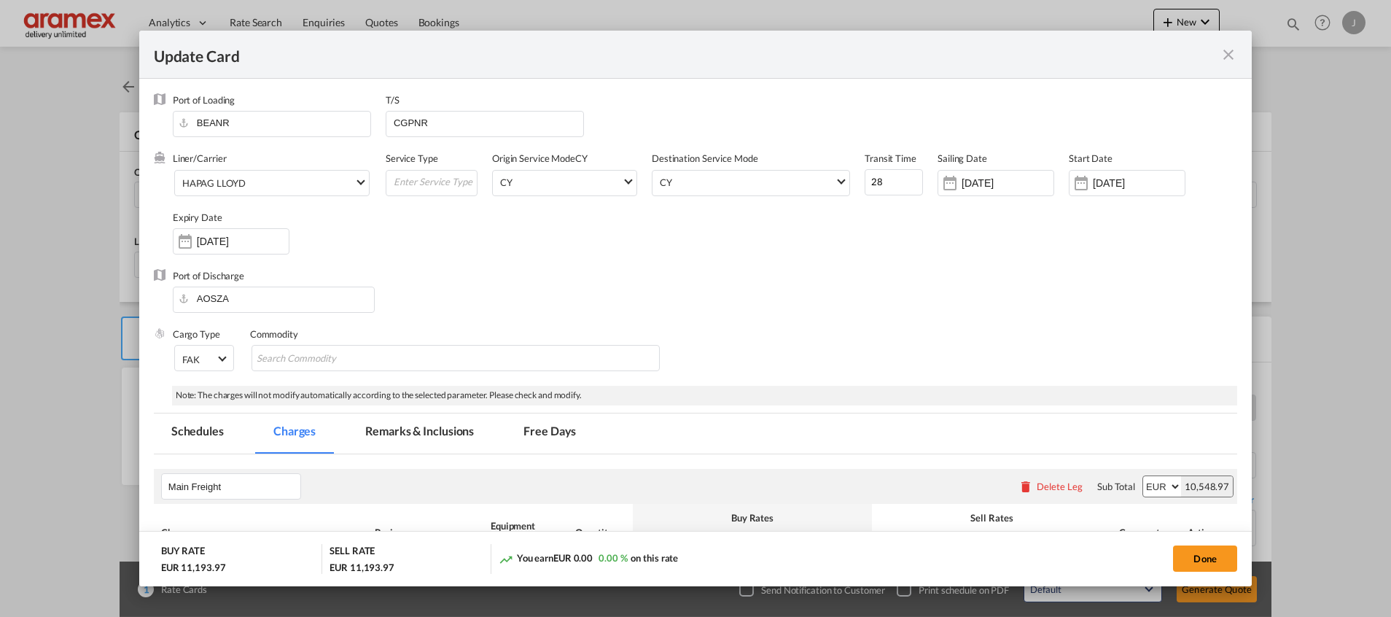
click at [1224, 47] on md-icon "icon-close fg-AAA8AD m-0 pointer" at bounding box center [1227, 54] width 17 height 17
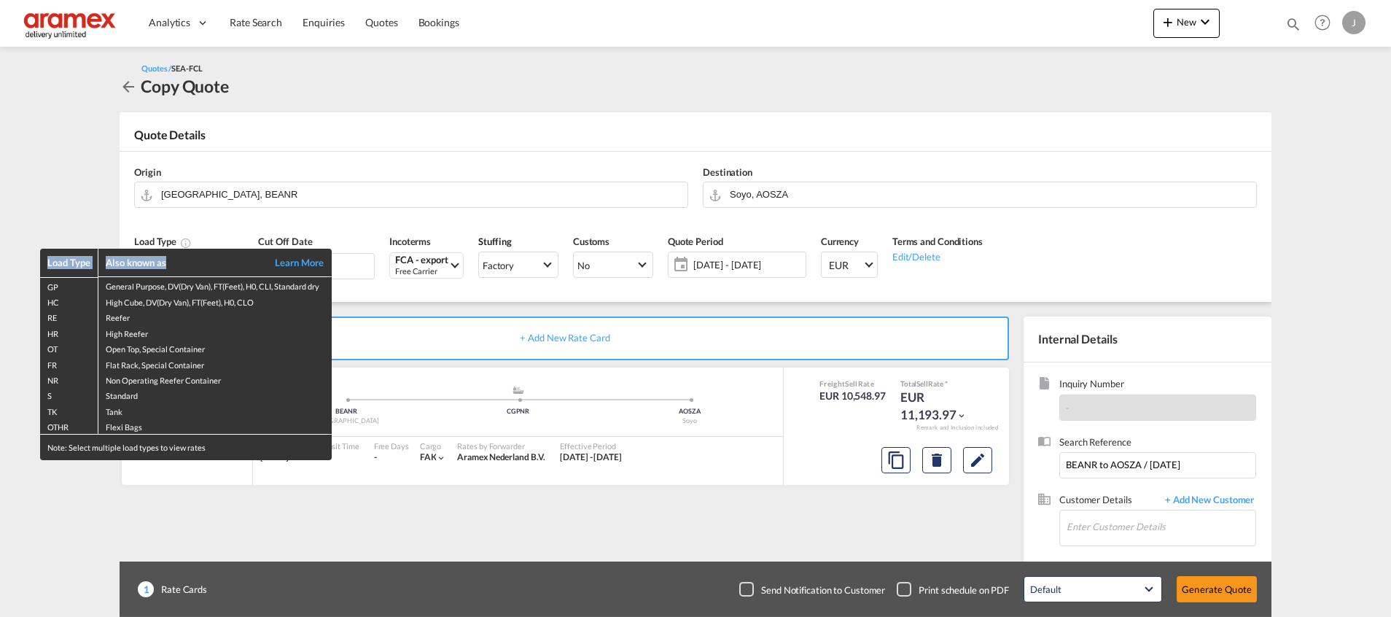
drag, startPoint x: 191, startPoint y: 246, endPoint x: 407, endPoint y: 308, distance: 224.6
click at [405, 307] on div "Load Type Also known as Learn More GP General Purpose, DV(Dry Van), FT(Feet), H…" at bounding box center [695, 308] width 1391 height 617
click at [441, 345] on div "Load Type Also known as Learn More GP General Purpose, DV(Dry Van), FT(Feet), H…" at bounding box center [695, 308] width 1391 height 617
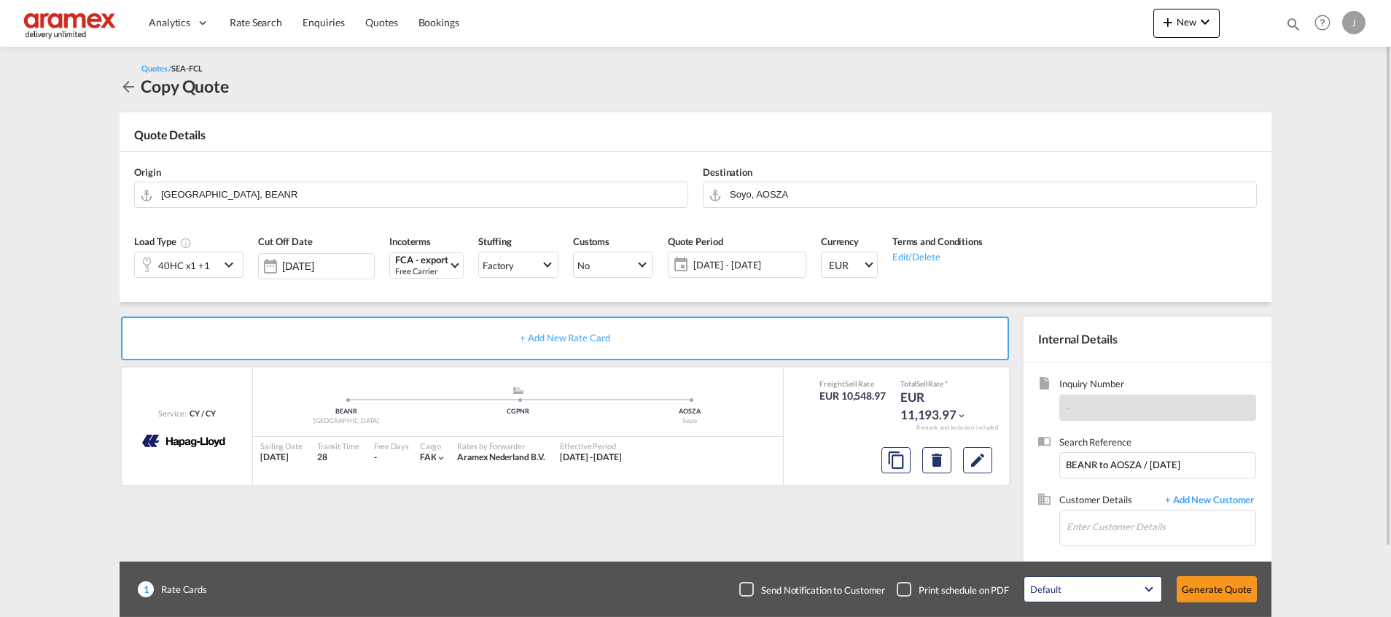
click at [239, 265] on md-icon "icon-chevron-down" at bounding box center [231, 264] width 22 height 17
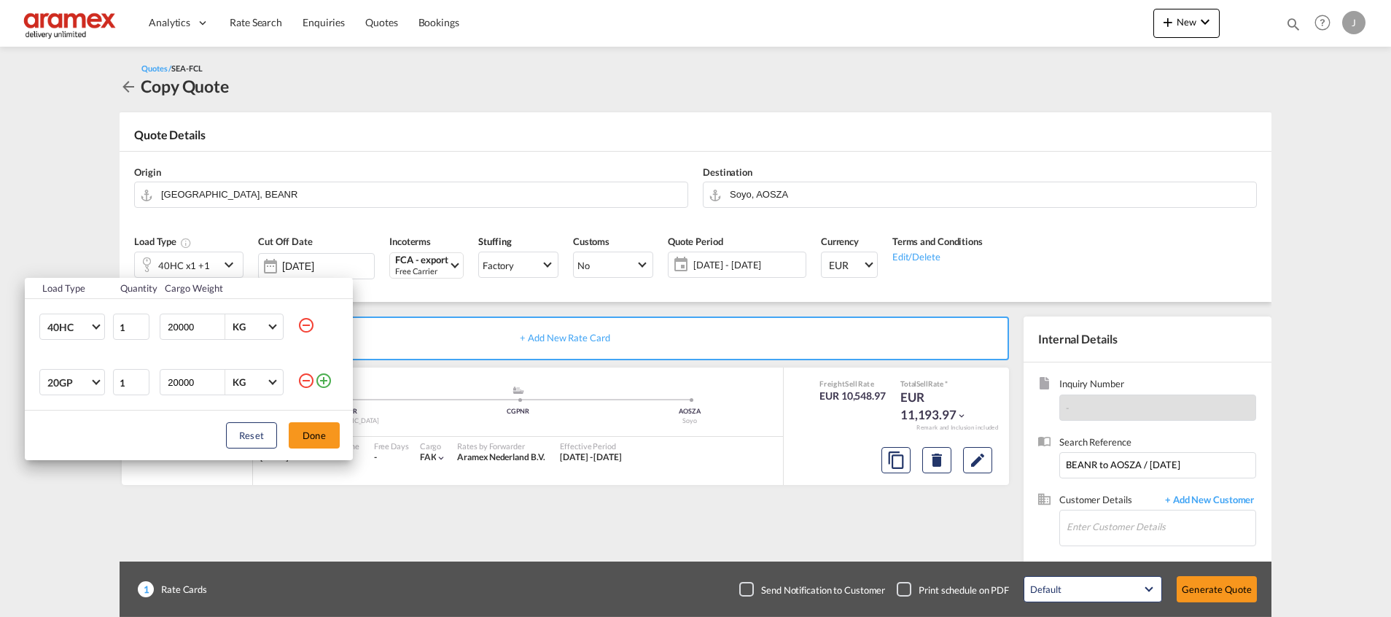
click at [305, 379] on md-icon "icon-minus-circle-outline" at bounding box center [305, 380] width 17 height 17
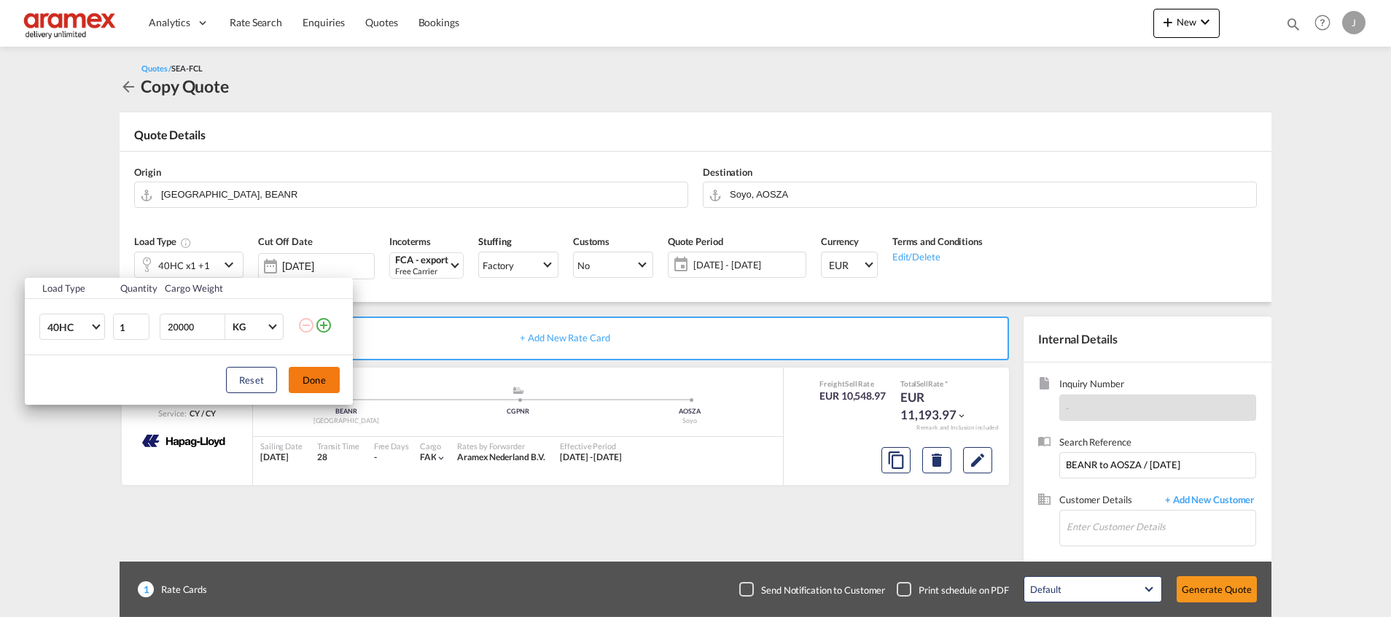
click at [323, 386] on button "Done" at bounding box center [314, 380] width 51 height 26
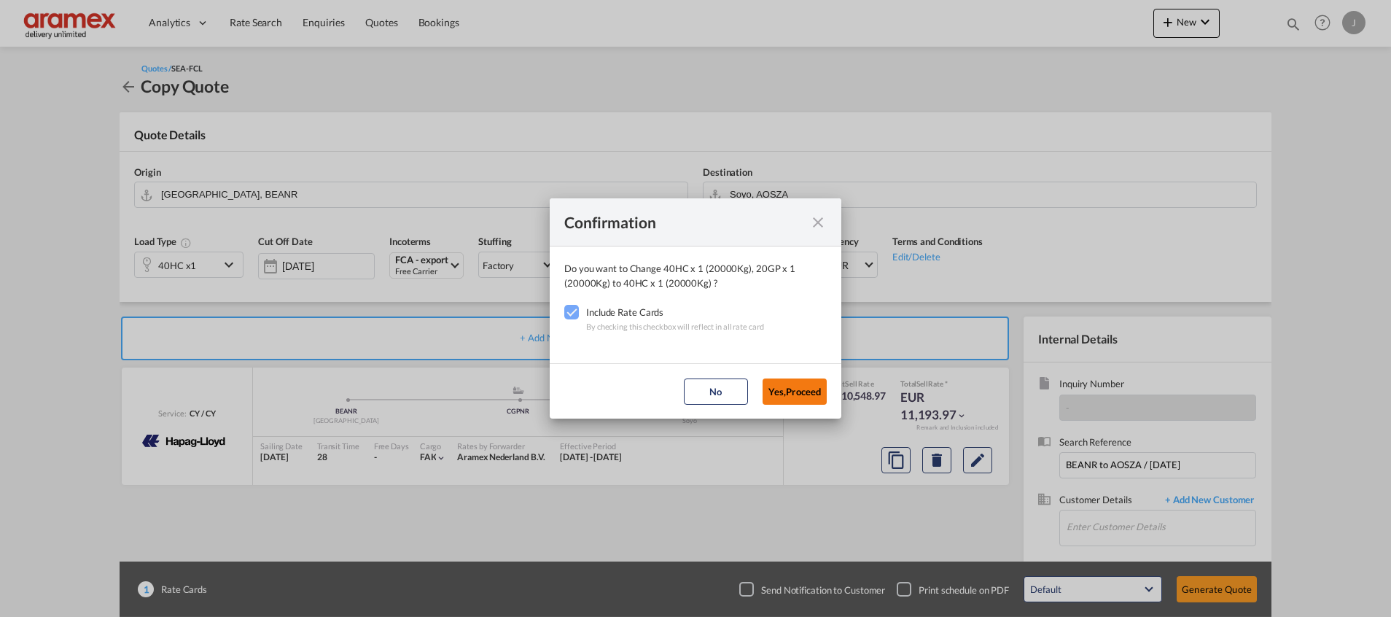
click at [802, 383] on button "Yes,Proceed" at bounding box center [794, 391] width 64 height 26
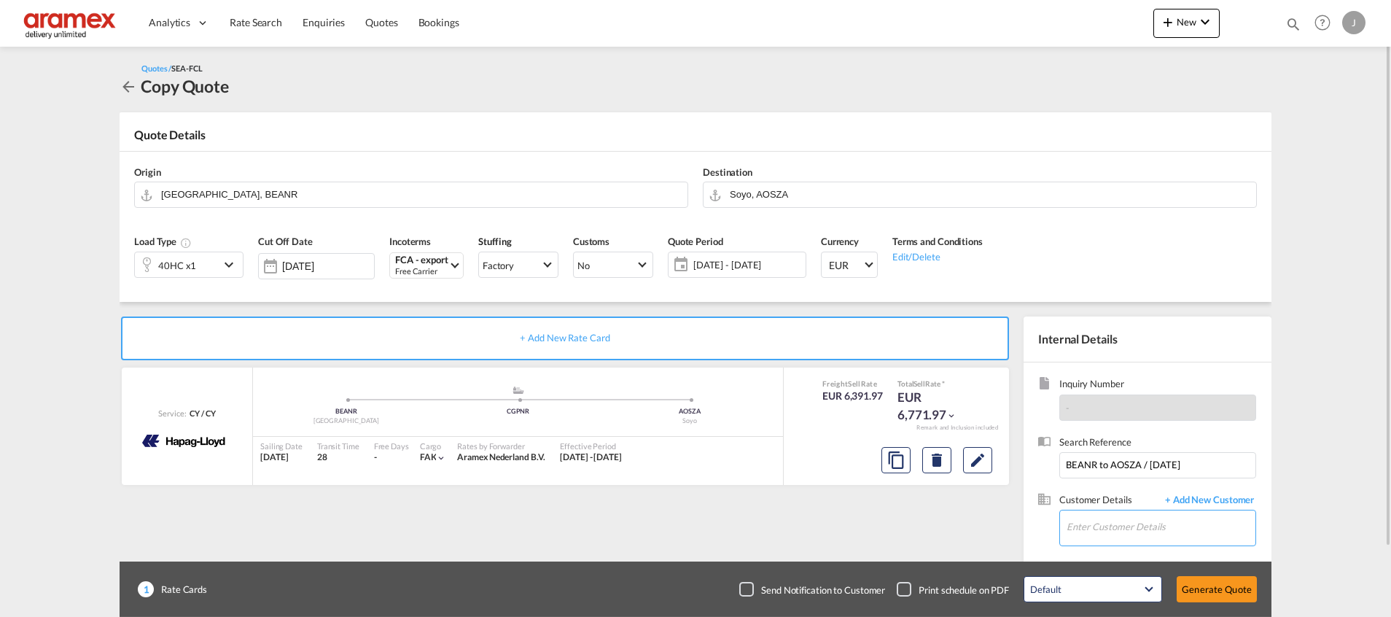
click at [1130, 522] on input "Enter Customer Details" at bounding box center [1160, 526] width 189 height 33
click at [1135, 481] on div "Sree [PERSON_NAME] sree [EMAIL_ADDRESS][DOMAIN_NAME] | Aramex [GEOGRAPHIC_DATA]" at bounding box center [1160, 490] width 189 height 39
type input "Aramex Dubai, [PERSON_NAME], [PERSON_NAME][EMAIL_ADDRESS][DOMAIN_NAME]"
click at [1229, 592] on button "Generate Quote" at bounding box center [1216, 589] width 80 height 26
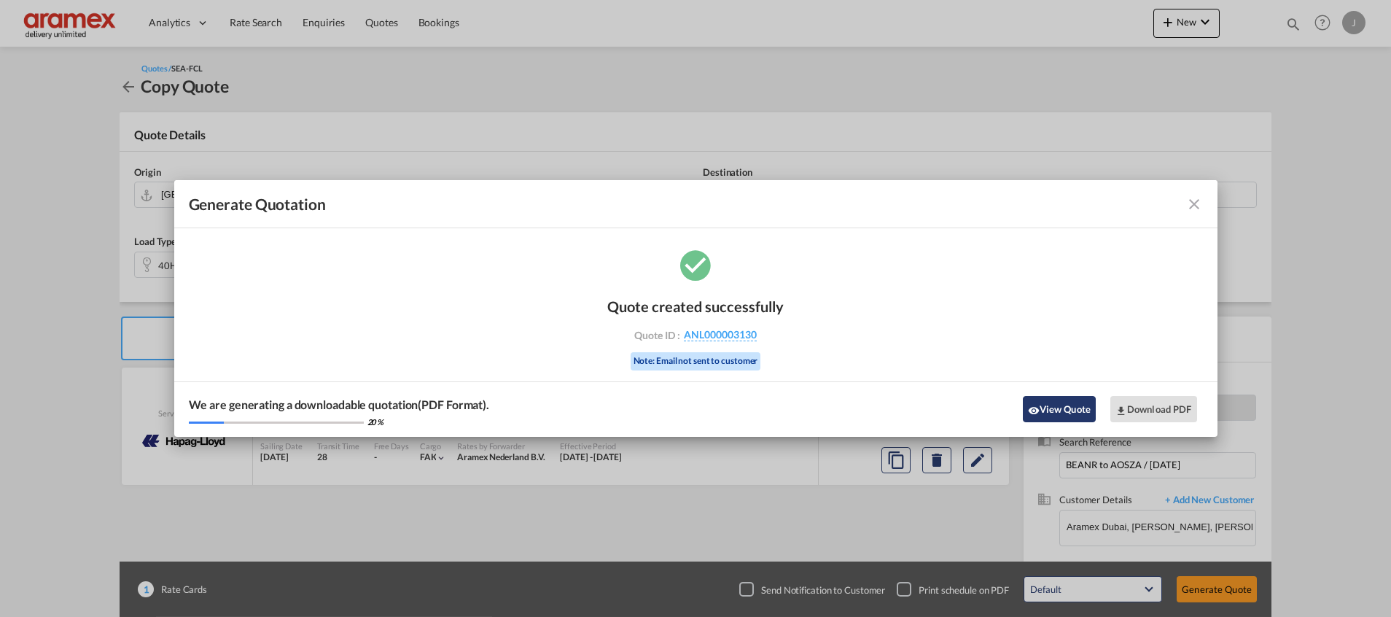
click at [1064, 406] on button "View Quote" at bounding box center [1059, 409] width 73 height 26
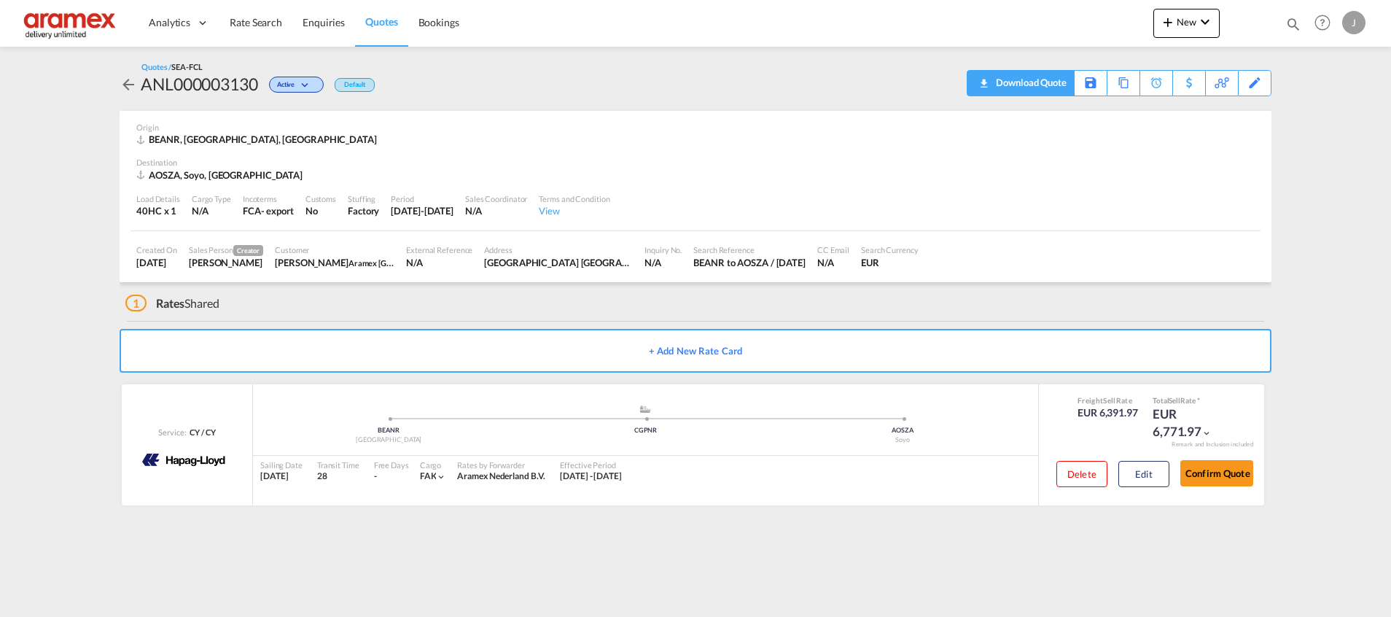
click at [1044, 89] on div "Download Quote" at bounding box center [1029, 82] width 74 height 23
click at [397, 28] on link "Quotes" at bounding box center [381, 22] width 52 height 47
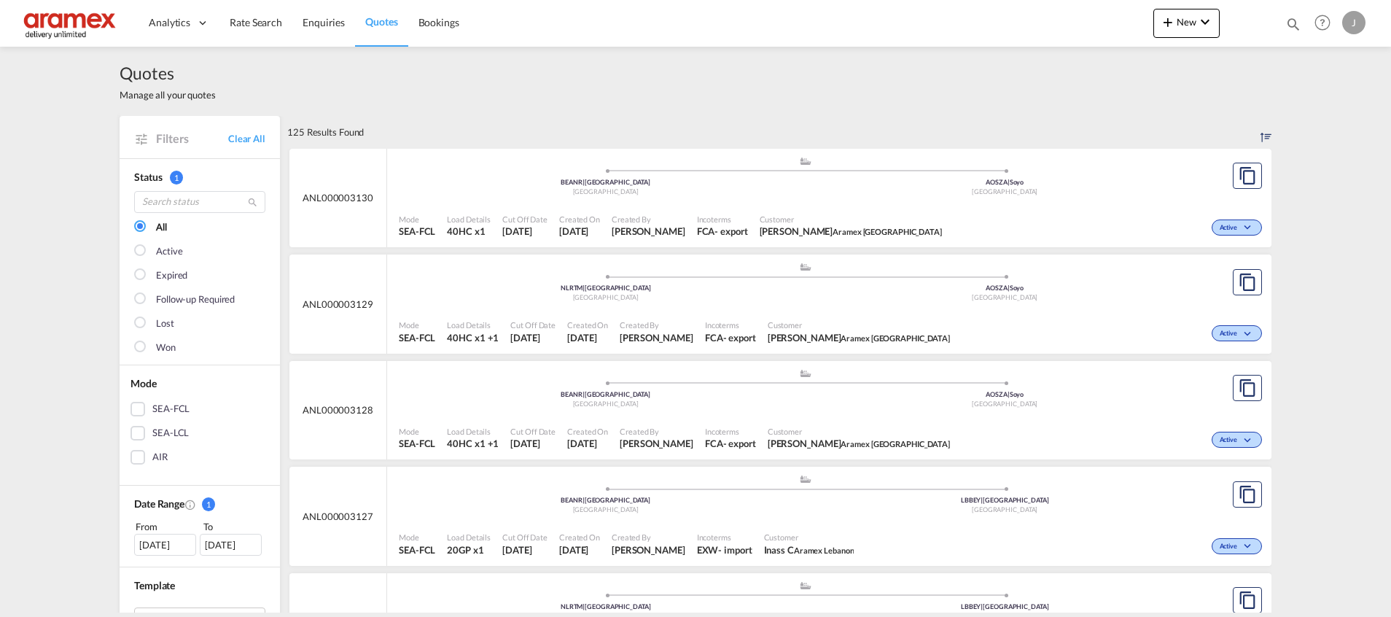
click at [879, 436] on span "Customer" at bounding box center [858, 431] width 182 height 11
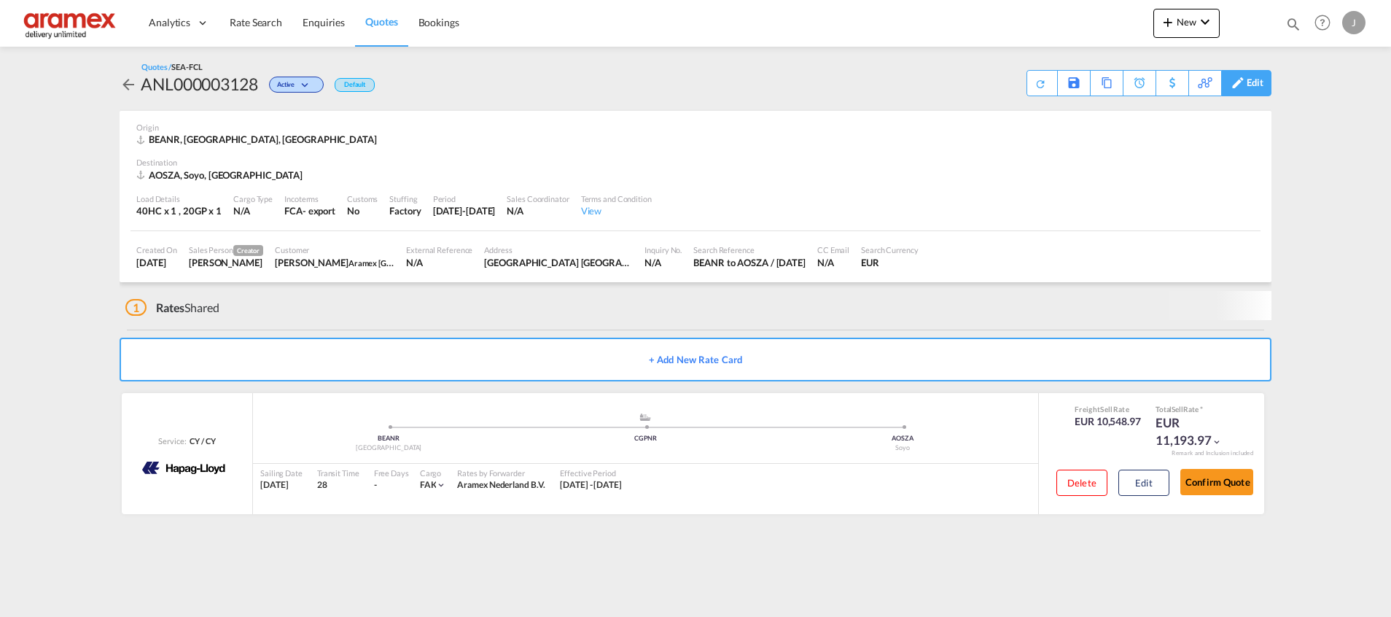
click at [1253, 85] on div "Edit" at bounding box center [1254, 83] width 17 height 25
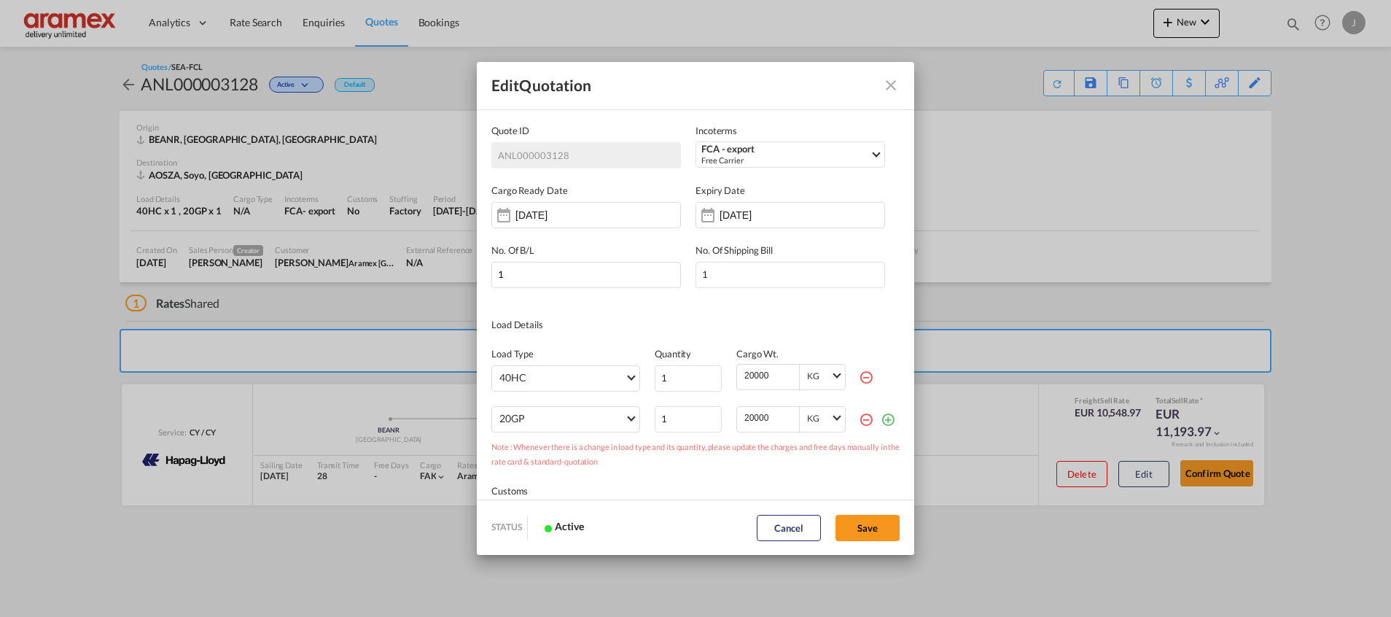
click at [859, 377] on md-icon "icon-minus-circle-outline red-400-fg" at bounding box center [866, 377] width 15 height 15
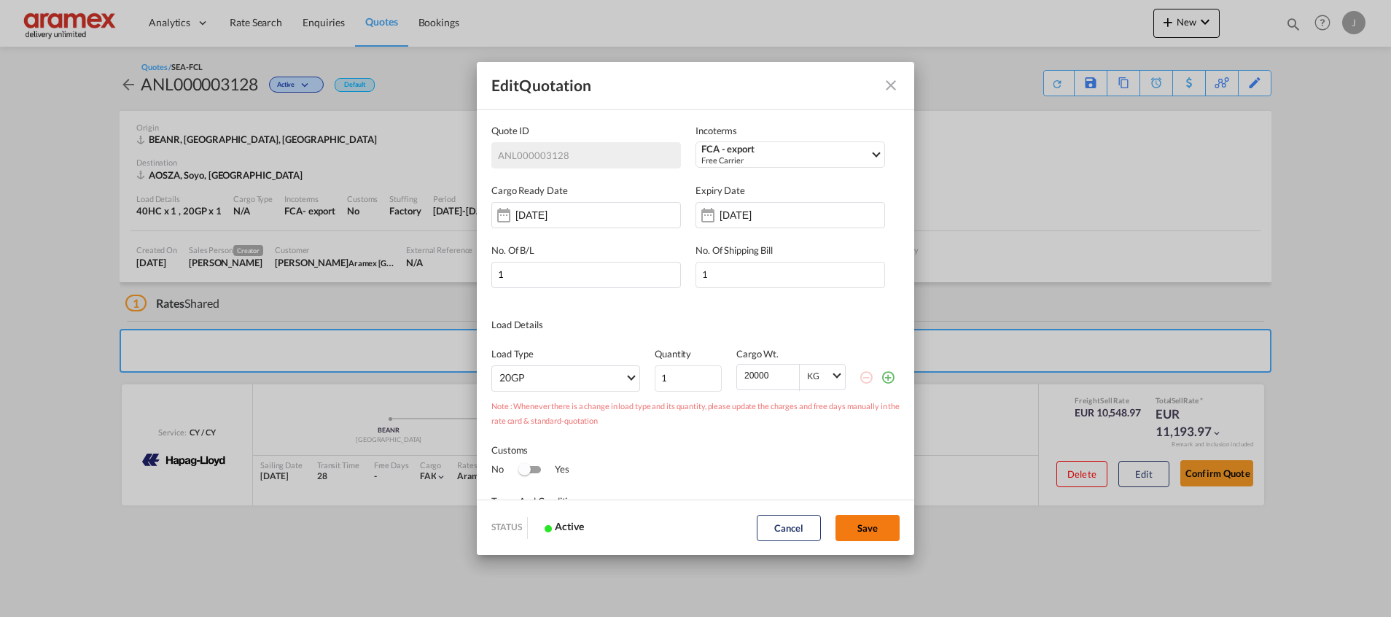
click at [884, 529] on button "Save" at bounding box center [867, 528] width 64 height 26
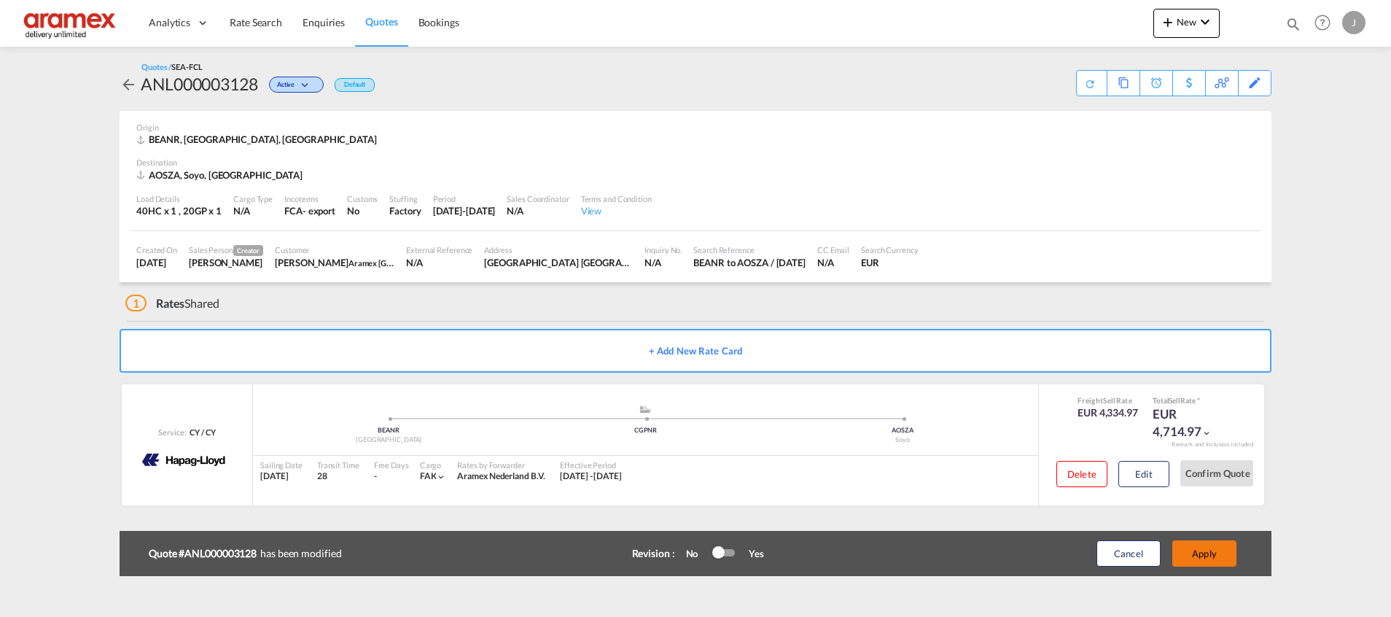
click at [1211, 558] on button "Apply" at bounding box center [1204, 553] width 64 height 26
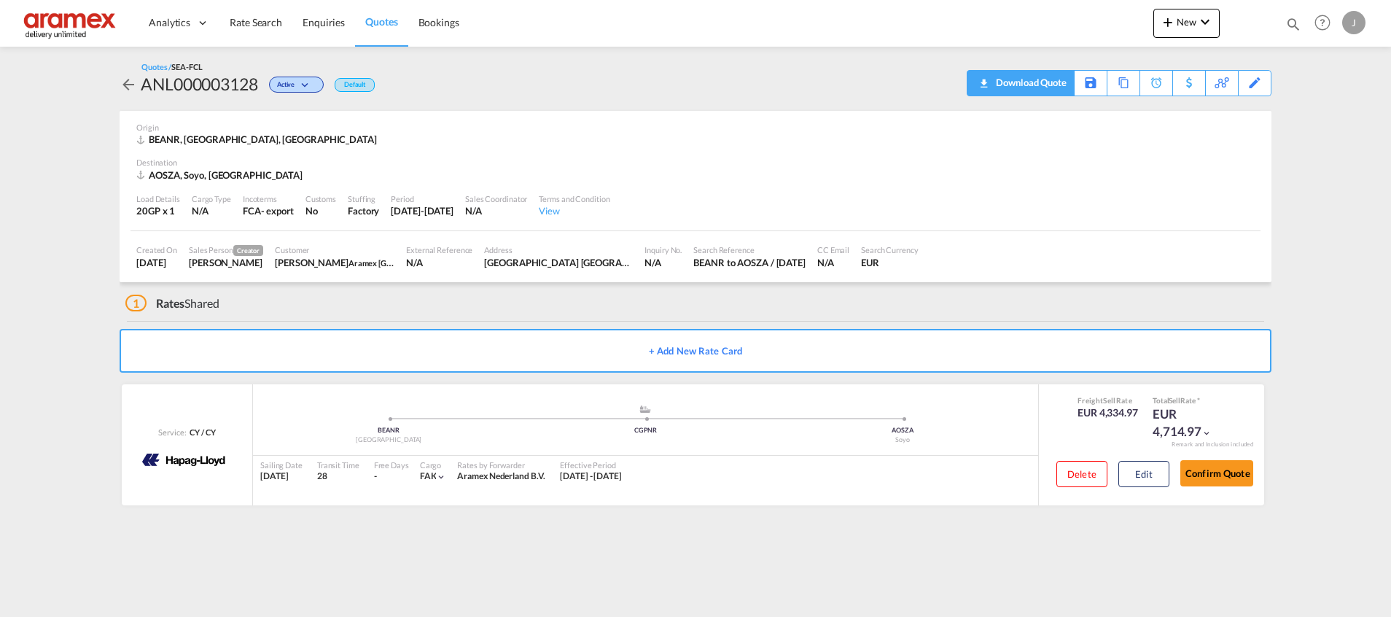
click at [1057, 92] on div "Download Quote" at bounding box center [1029, 82] width 74 height 23
click at [388, 19] on span "Quotes" at bounding box center [381, 21] width 32 height 12
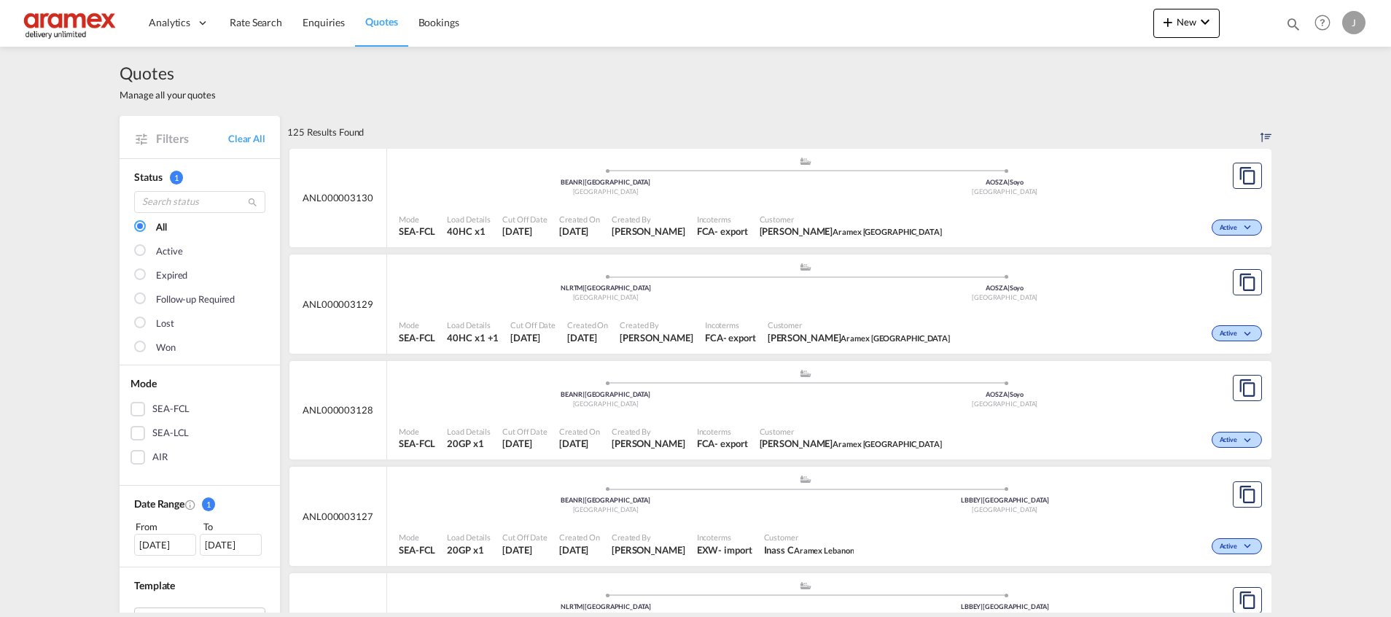
click at [1104, 217] on div "Active" at bounding box center [1106, 226] width 318 height 36
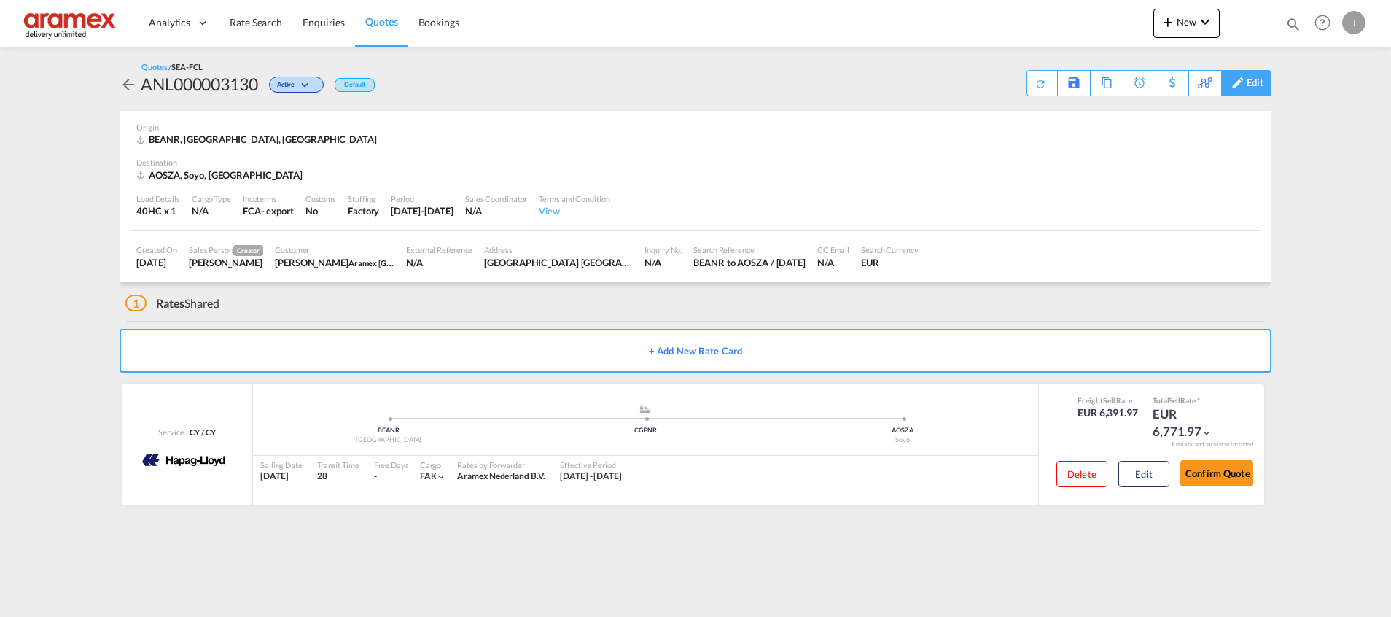
click at [1250, 86] on div "Edit" at bounding box center [1254, 83] width 17 height 25
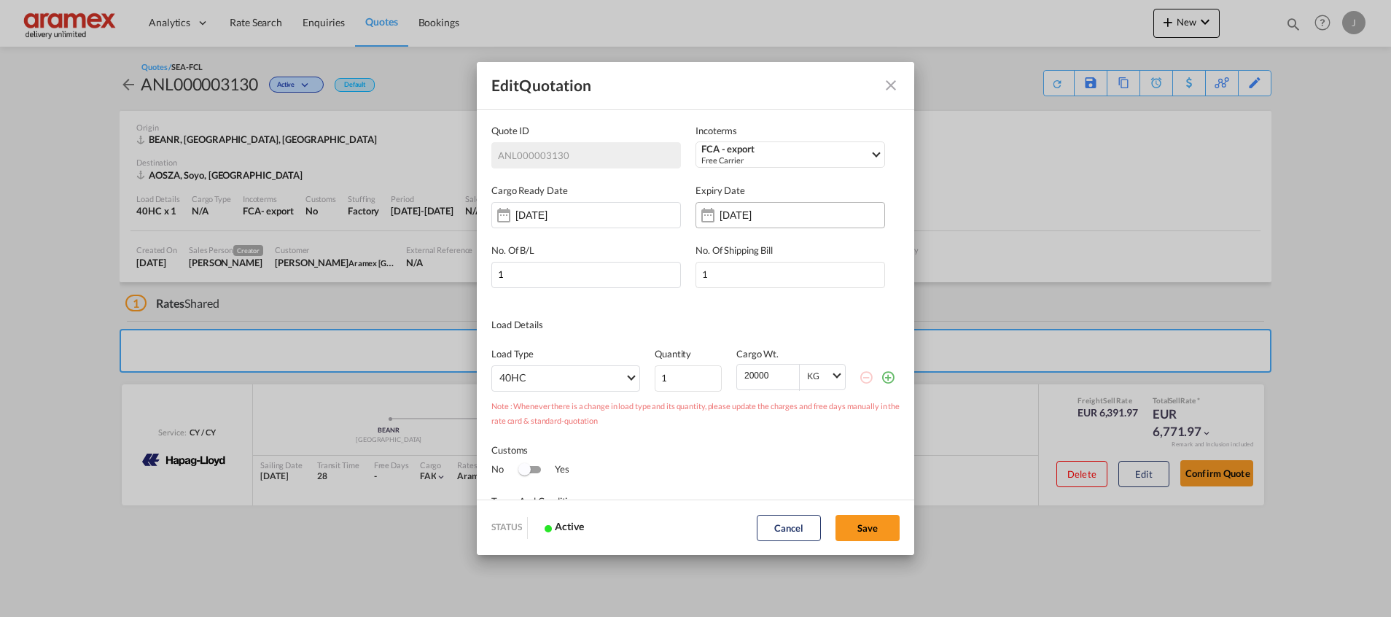
click at [755, 206] on div "[DATE]" at bounding box center [789, 215] width 189 height 26
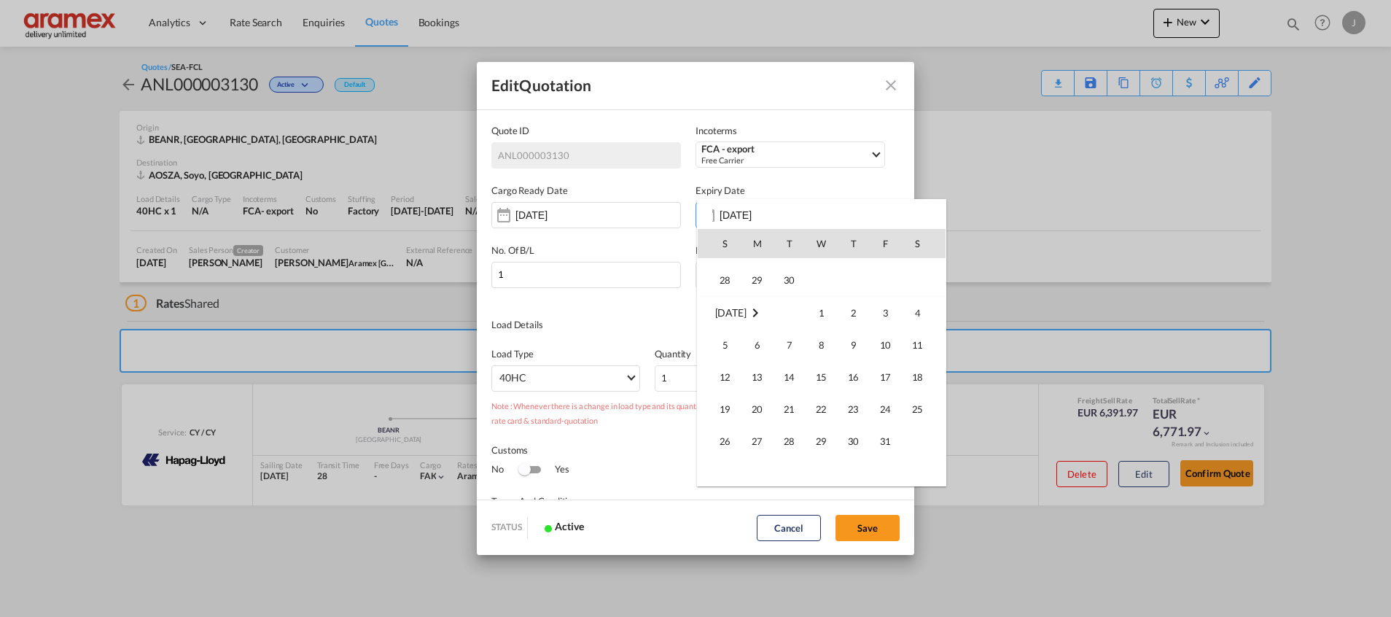
scroll to position [251, 0]
click at [890, 313] on span "24" at bounding box center [885, 312] width 29 height 29
type input "[DATE]"
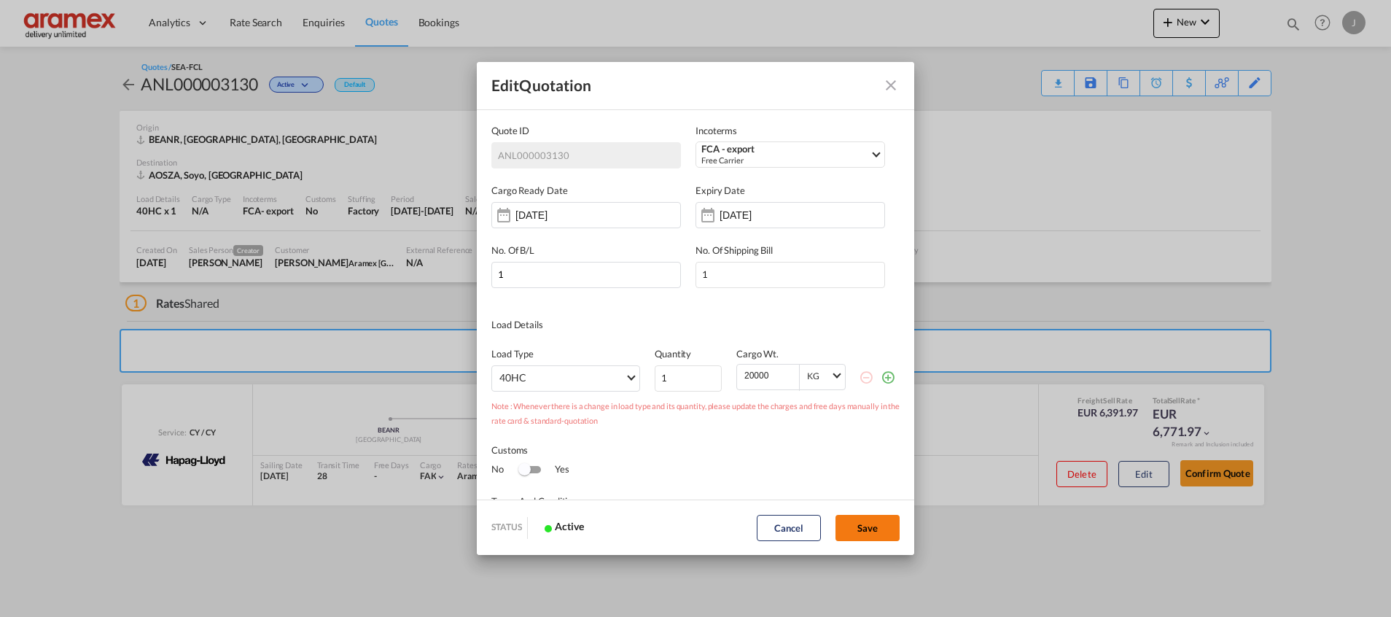
click at [861, 520] on button "Save" at bounding box center [867, 528] width 64 height 26
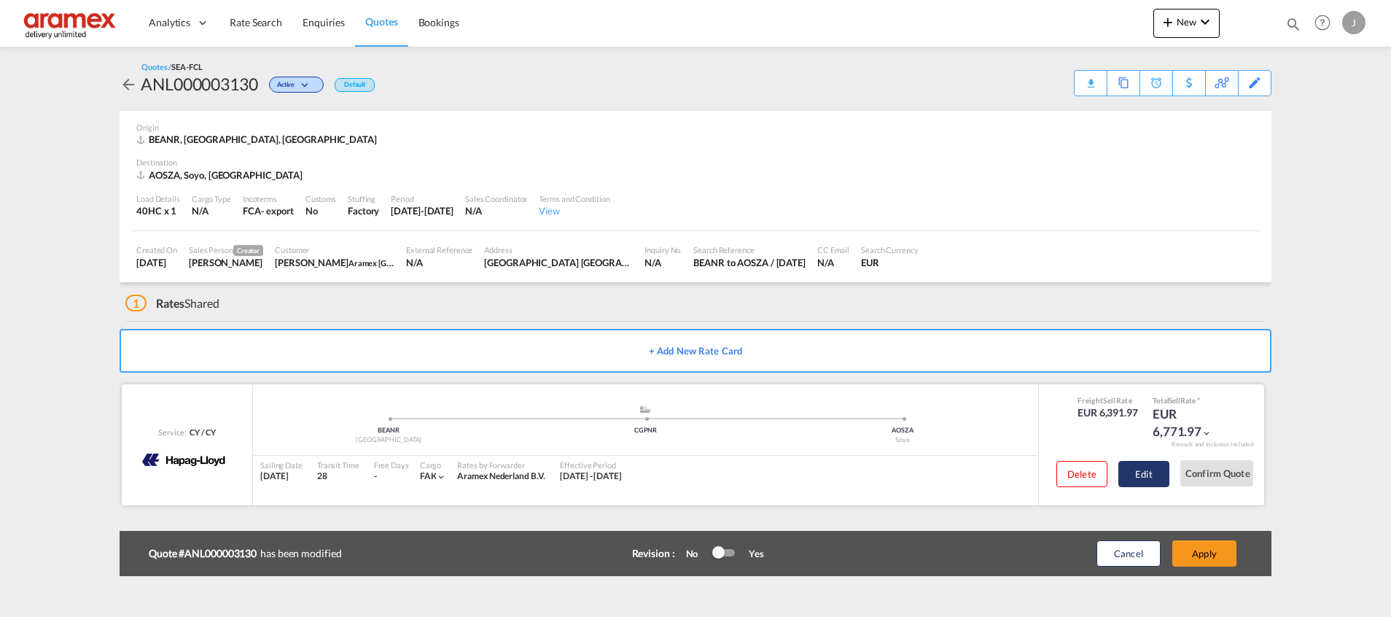
click at [1143, 480] on button "Edit" at bounding box center [1143, 474] width 51 height 26
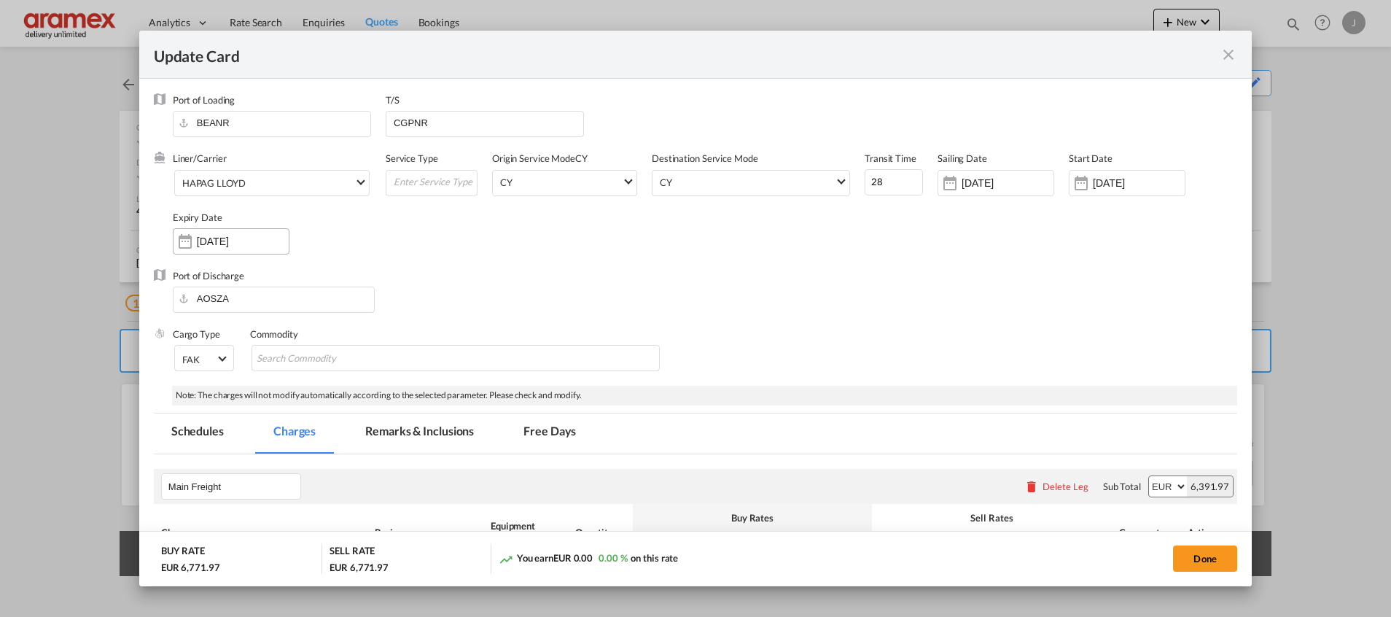
click at [218, 241] on input "[DATE]" at bounding box center [243, 241] width 92 height 12
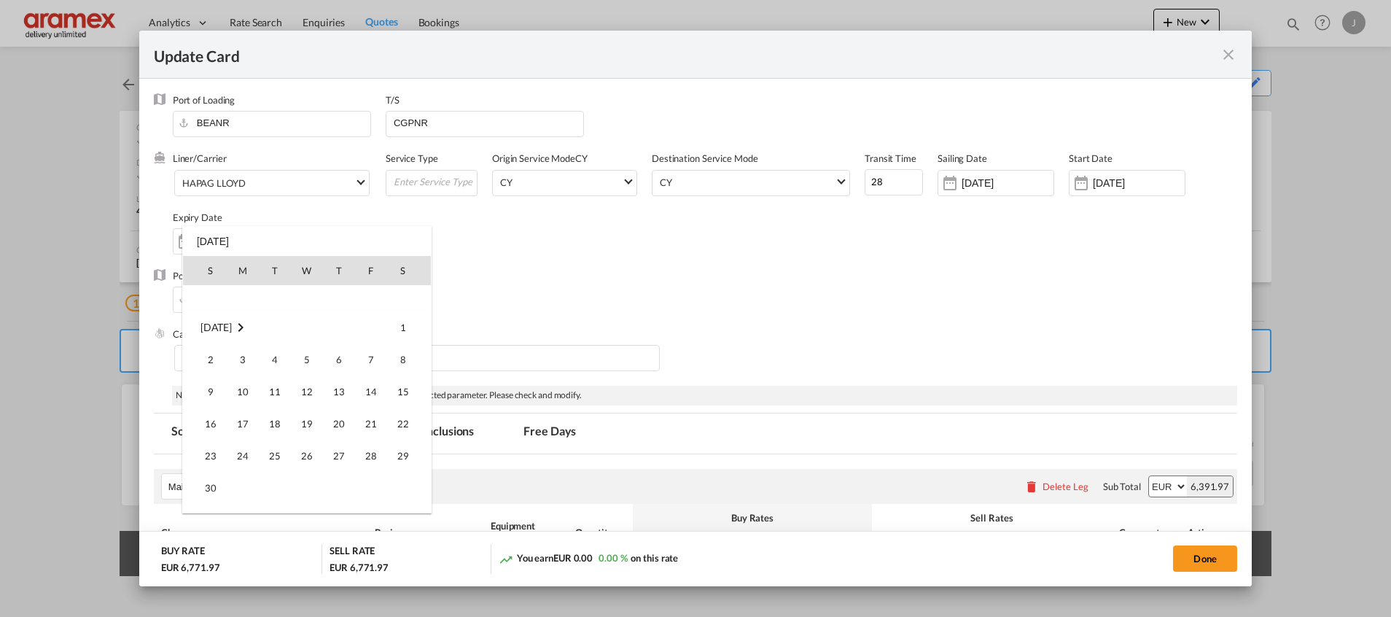
scroll to position [58, 0]
click at [375, 340] on span "24" at bounding box center [370, 339] width 29 height 29
type input "[DATE]"
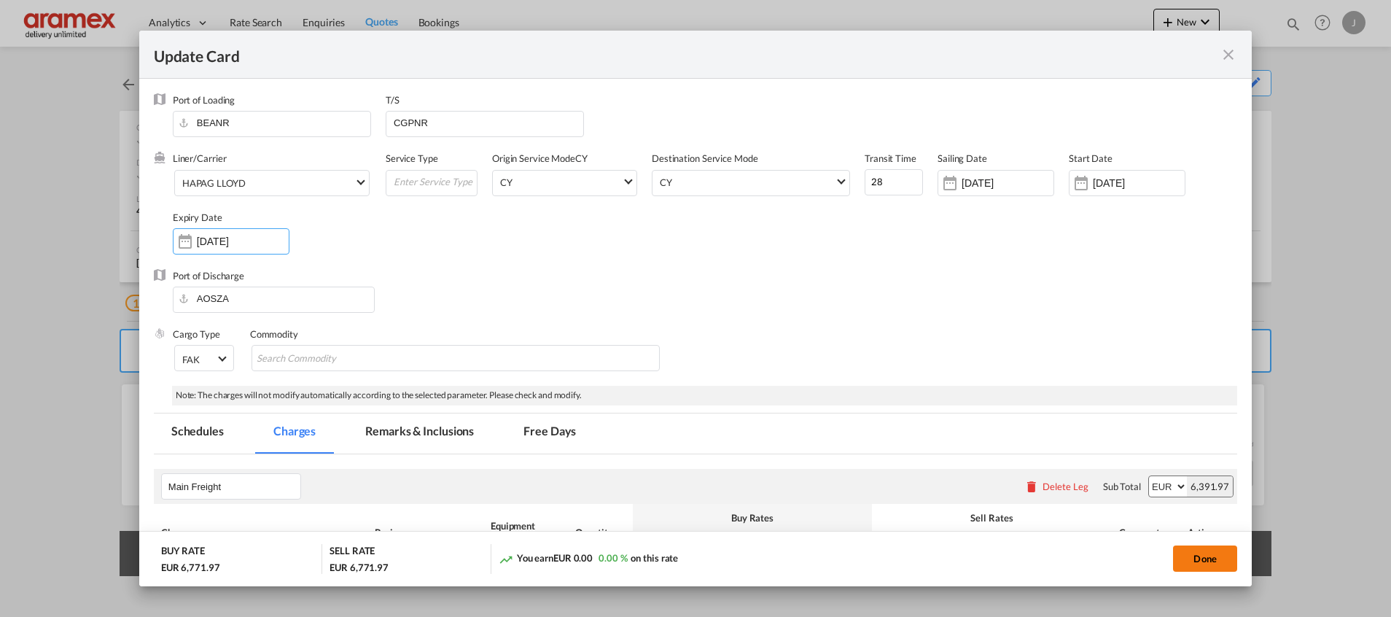
click at [1202, 555] on button "Done" at bounding box center [1205, 558] width 64 height 26
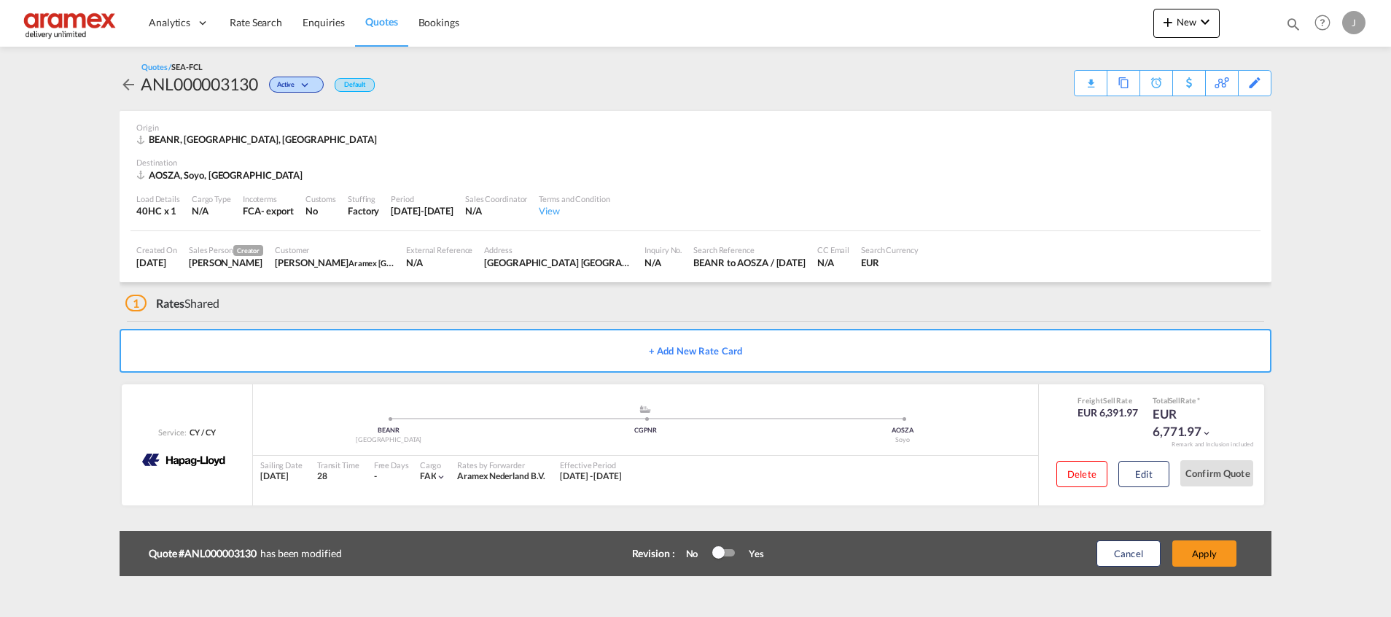
click at [1202, 555] on button "Apply" at bounding box center [1204, 553] width 64 height 26
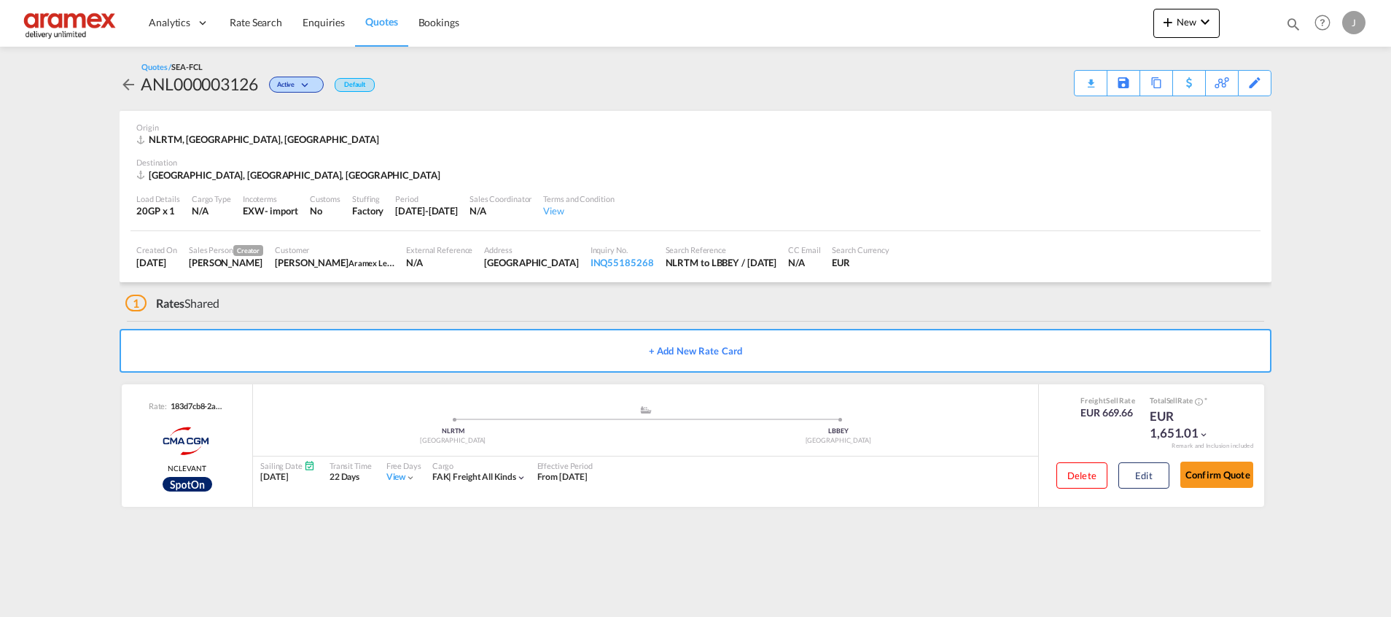
click at [962, 81] on div "Quotes / SEA-FCL ANL000003126 Active Default Download Quote Save As Template Co…" at bounding box center [695, 78] width 1151 height 35
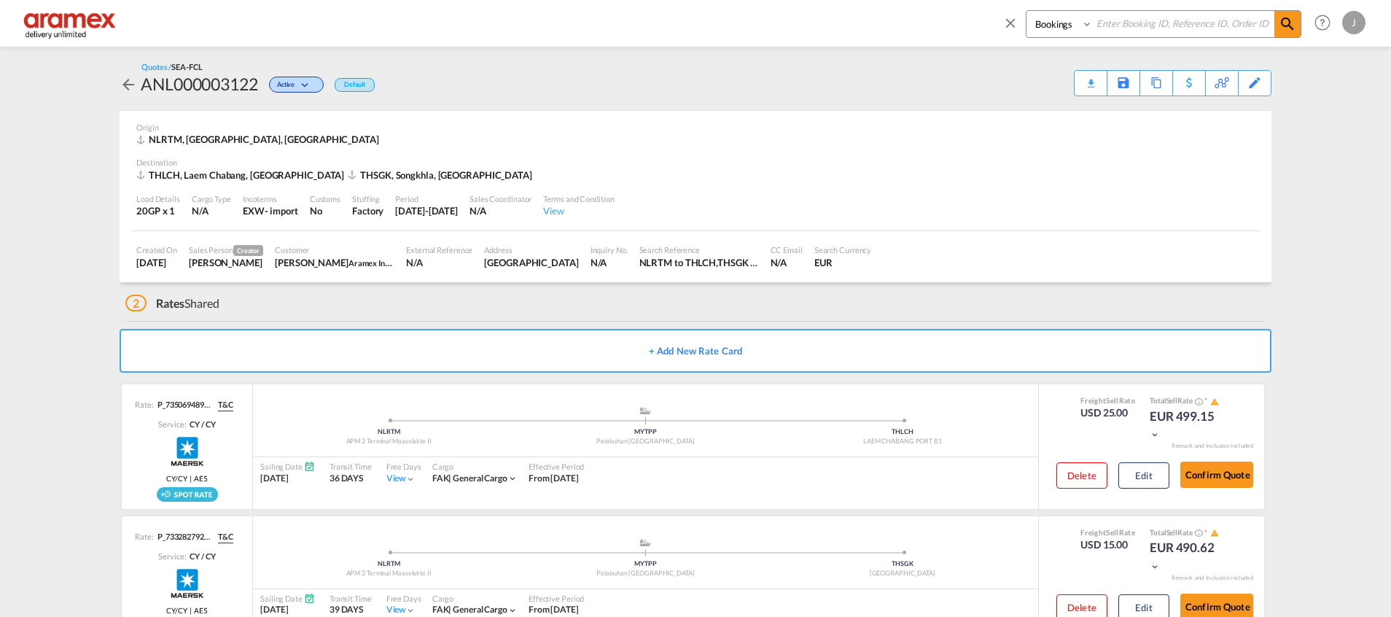
scroll to position [50, 0]
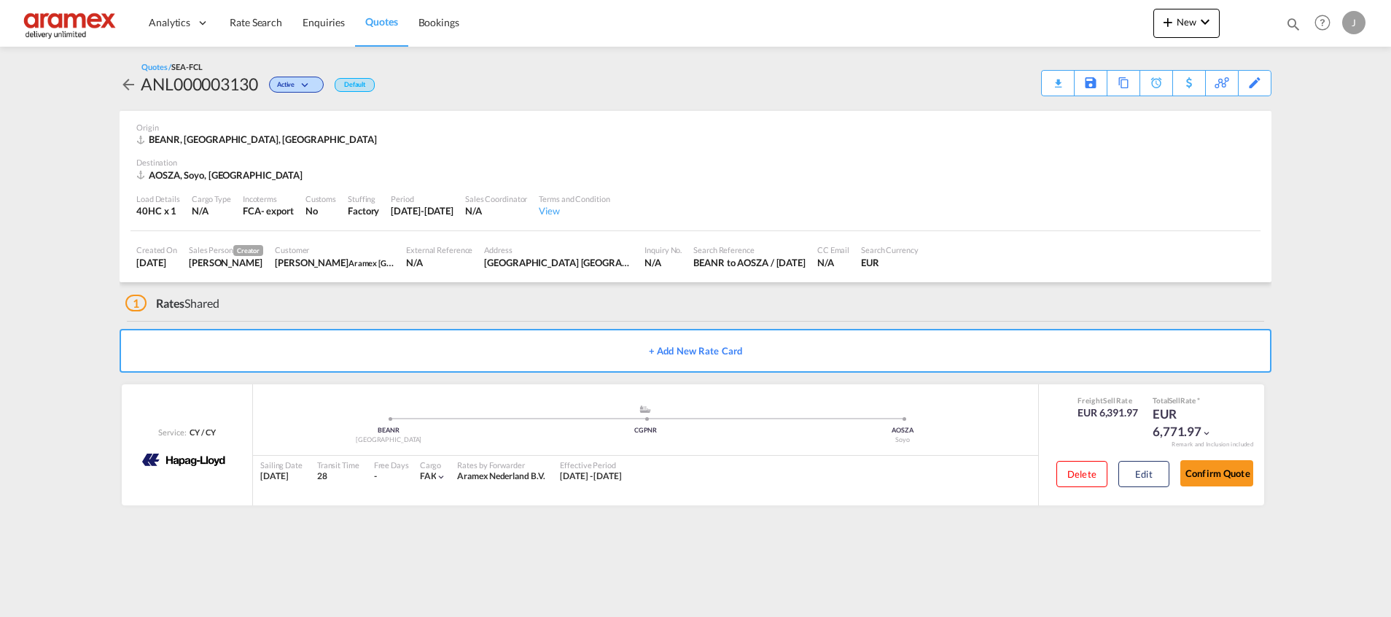
click at [0, 0] on div "Download Quote" at bounding box center [0, 0] width 0 height 0
click at [368, 11] on link "Quotes" at bounding box center [381, 22] width 52 height 47
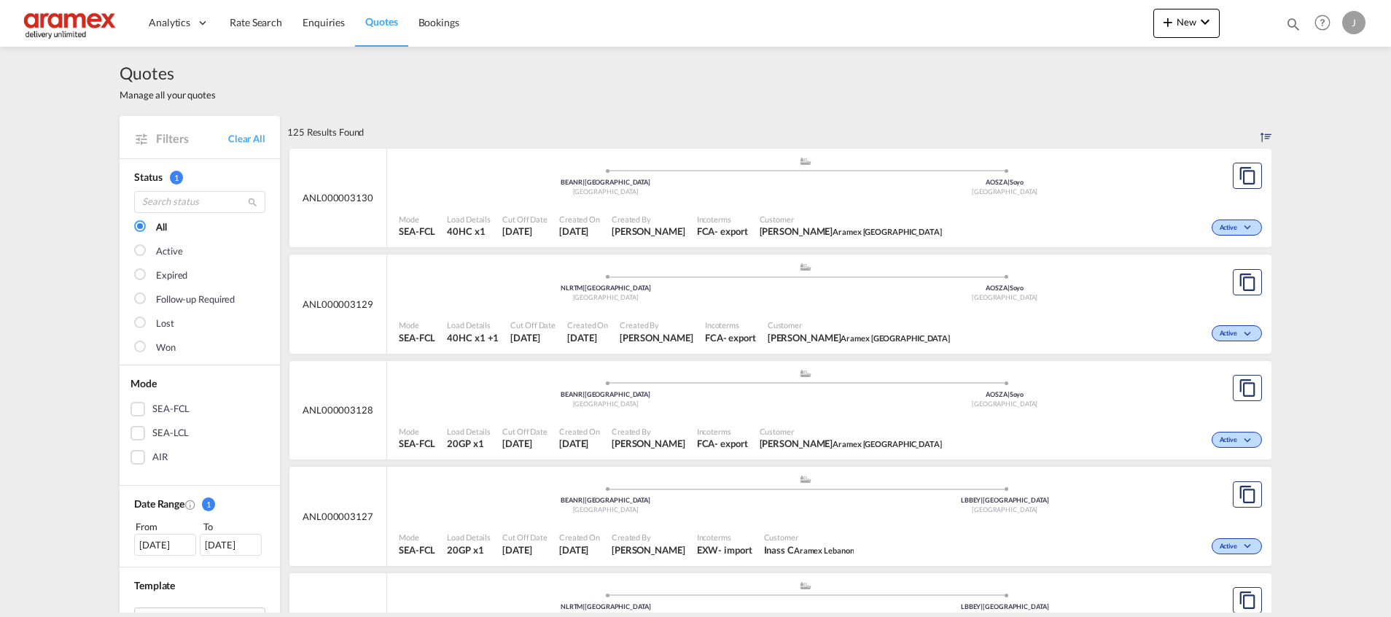
click at [732, 415] on div "Mode SEA-FCL Load Details 20GP x1 Cut Off Date 12 Sep 2025 Created On 12 Sep 20…" at bounding box center [829, 437] width 884 height 44
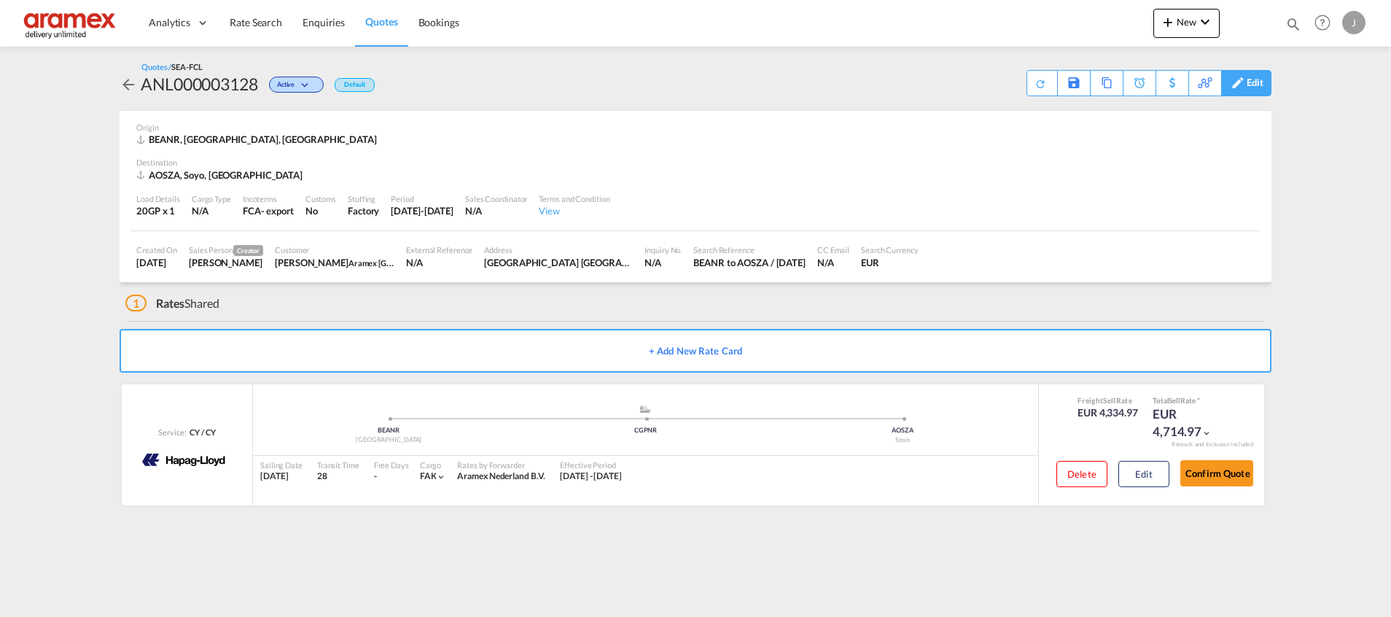
click at [1254, 77] on div "Edit" at bounding box center [1254, 83] width 17 height 25
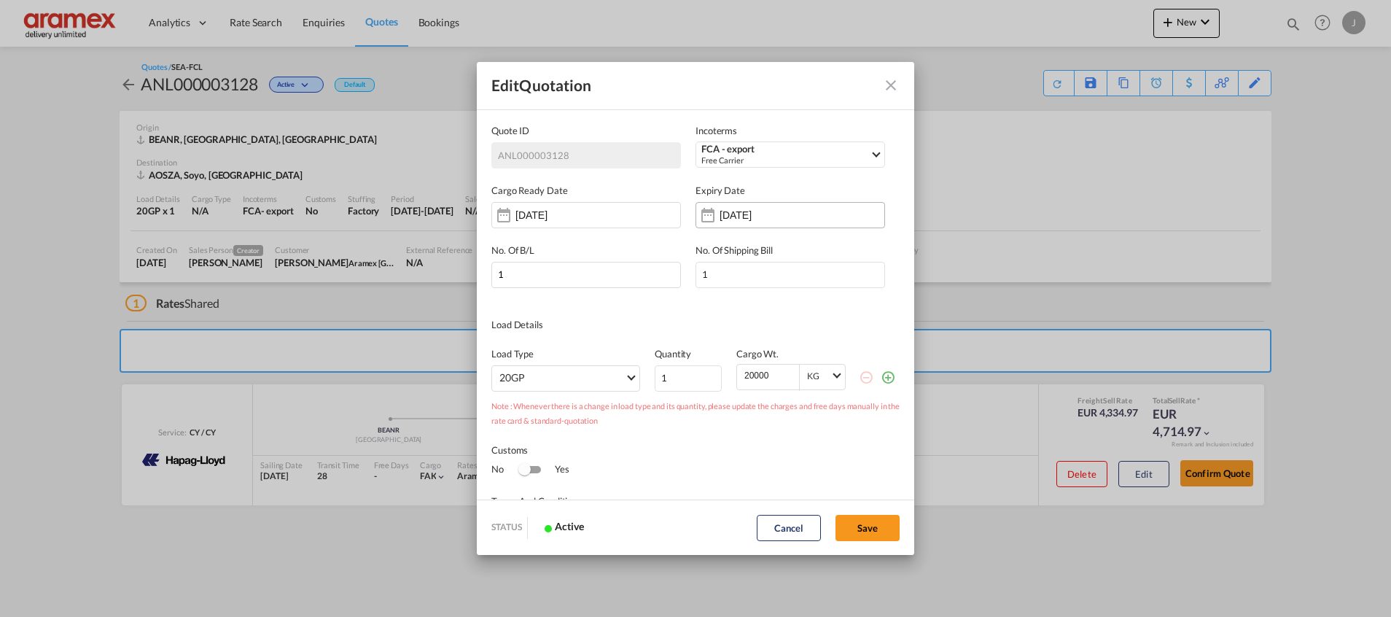
click at [767, 216] on input "30 Dec 2025" at bounding box center [765, 215] width 92 height 12
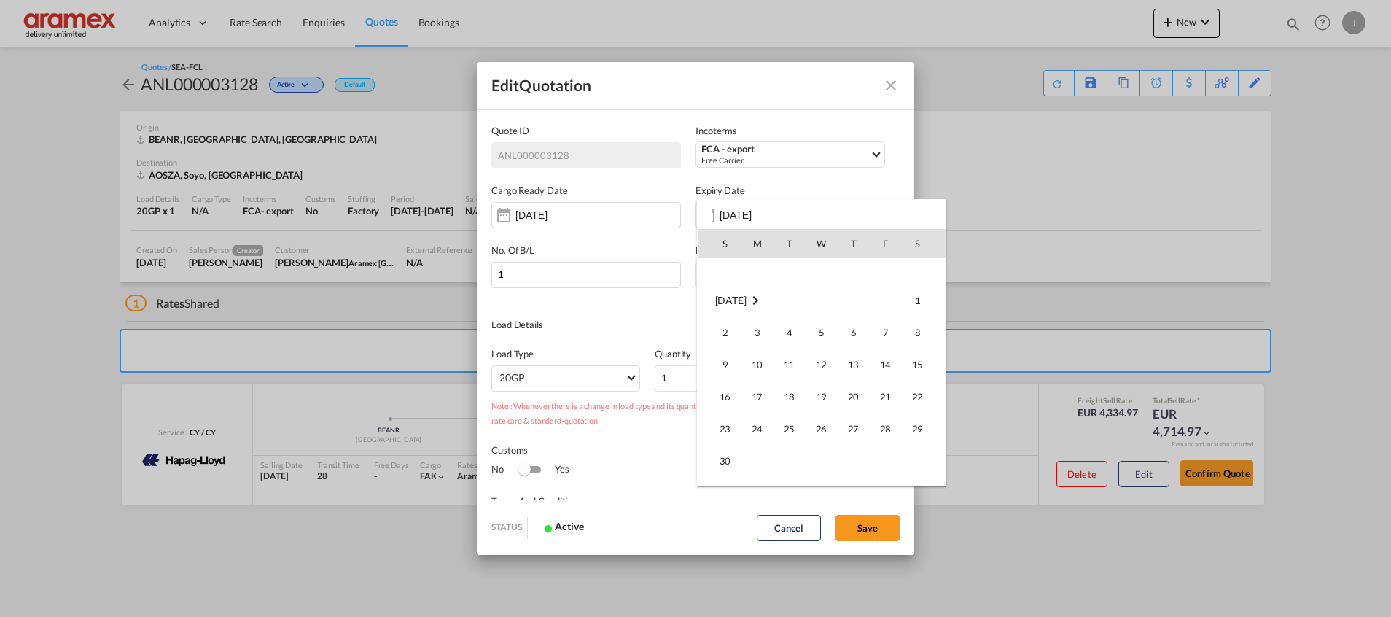
scroll to position [251, 0]
click at [890, 308] on span "24" at bounding box center [885, 312] width 29 height 29
type input "24 Oct 2025"
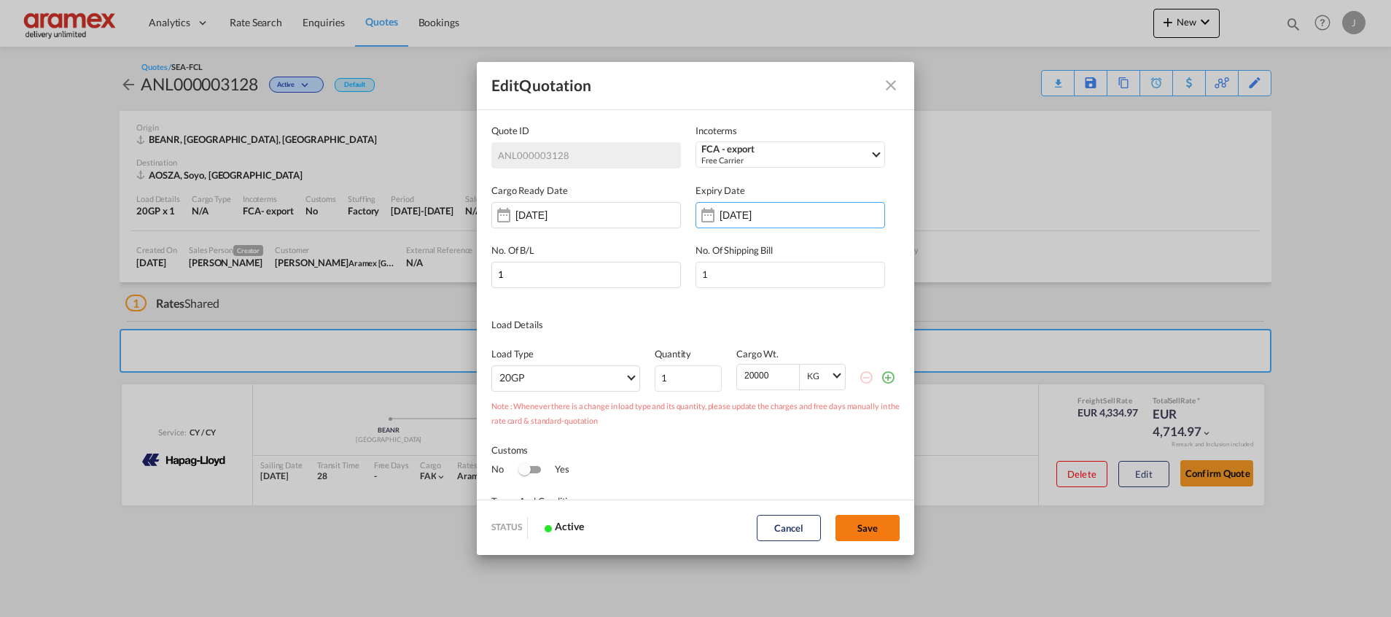
click at [861, 517] on button "Save" at bounding box center [867, 528] width 64 height 26
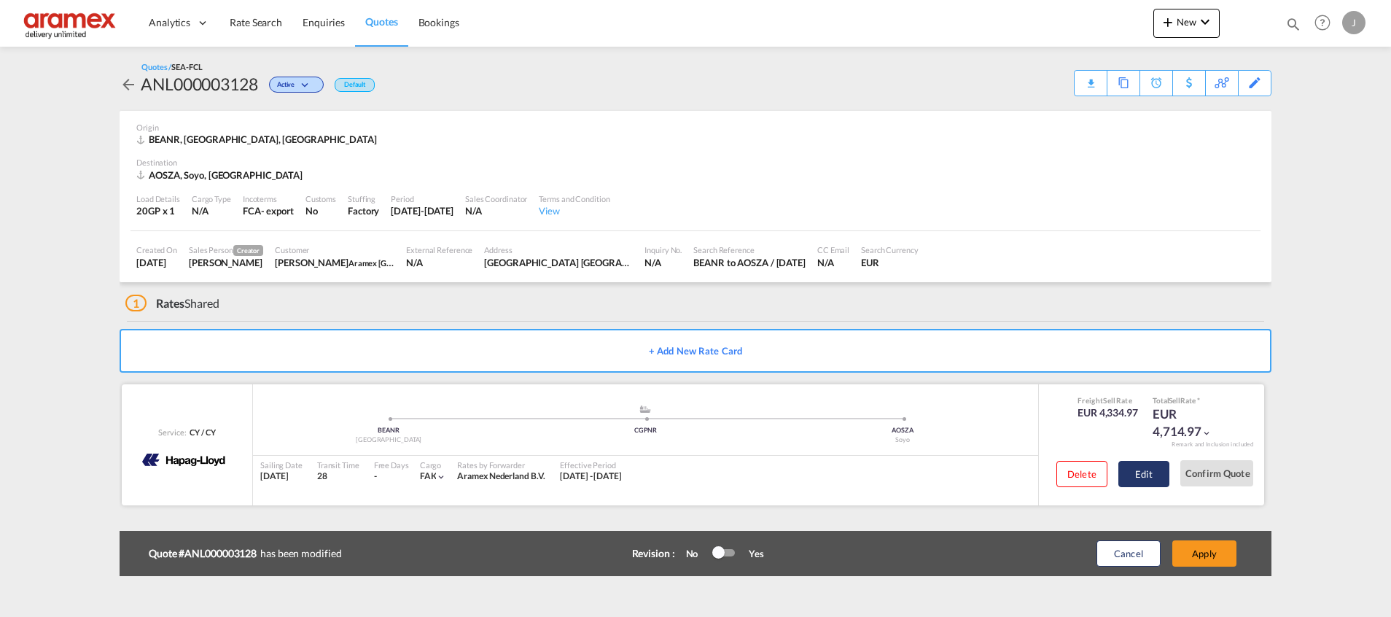
click at [1146, 470] on button "Edit" at bounding box center [1143, 474] width 51 height 26
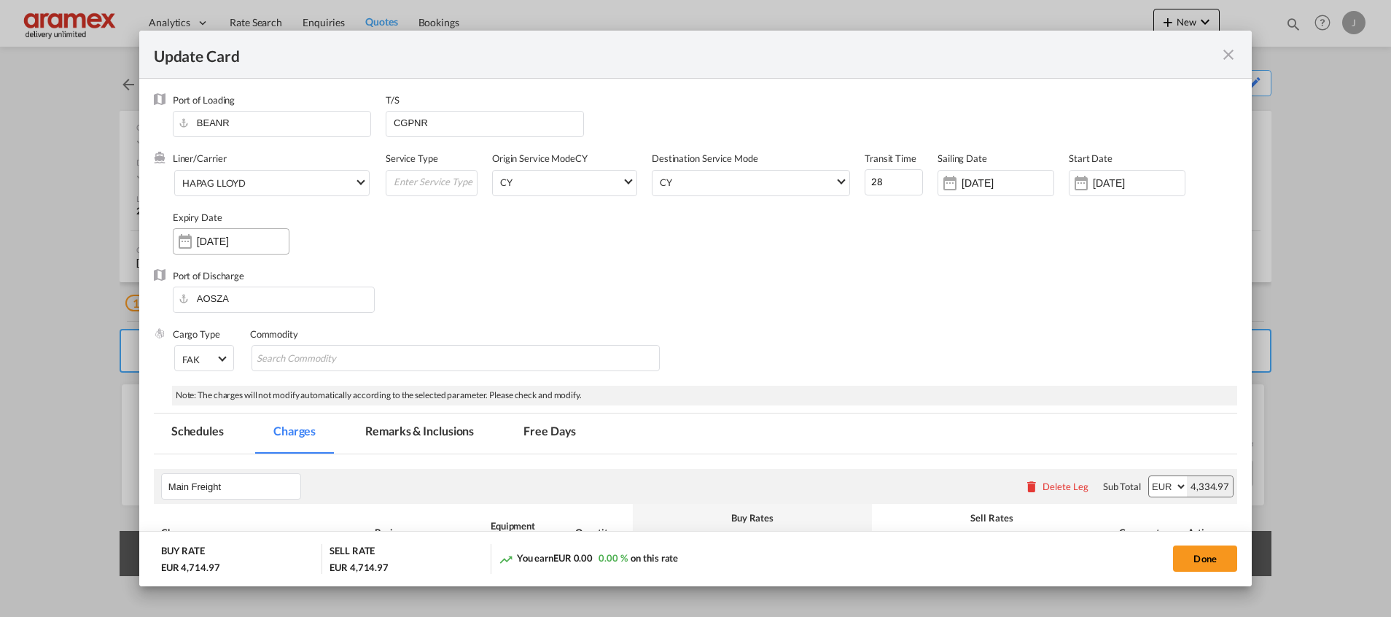
click at [219, 244] on input "30 Dec 2025" at bounding box center [243, 241] width 92 height 12
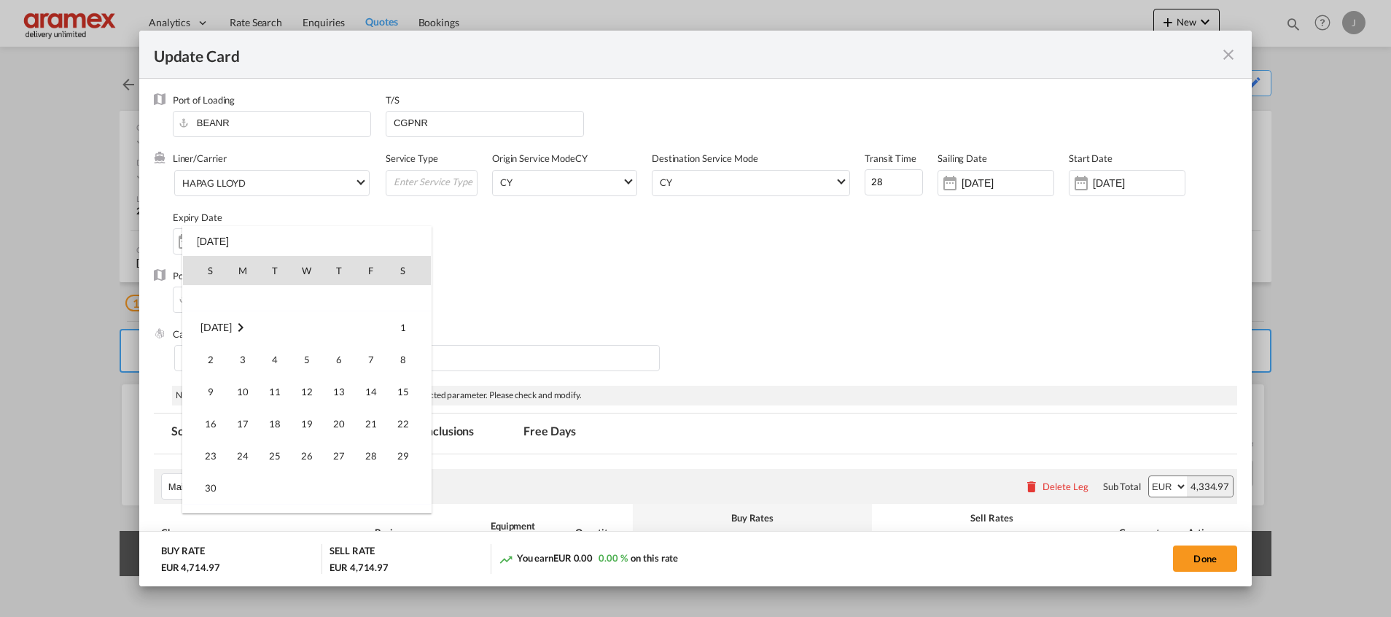
scroll to position [58, 0]
click at [377, 334] on span "24" at bounding box center [370, 339] width 29 height 29
type input "[DATE]"
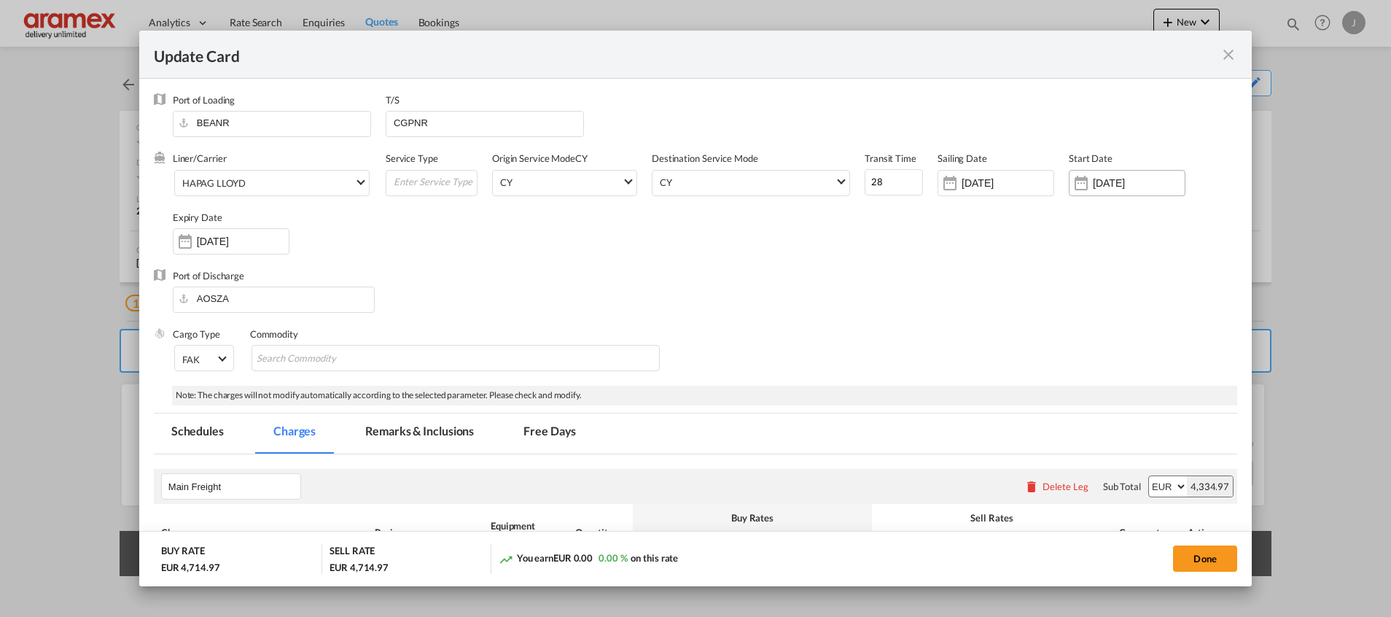
click at [1116, 181] on input "[DATE]" at bounding box center [1138, 183] width 92 height 12
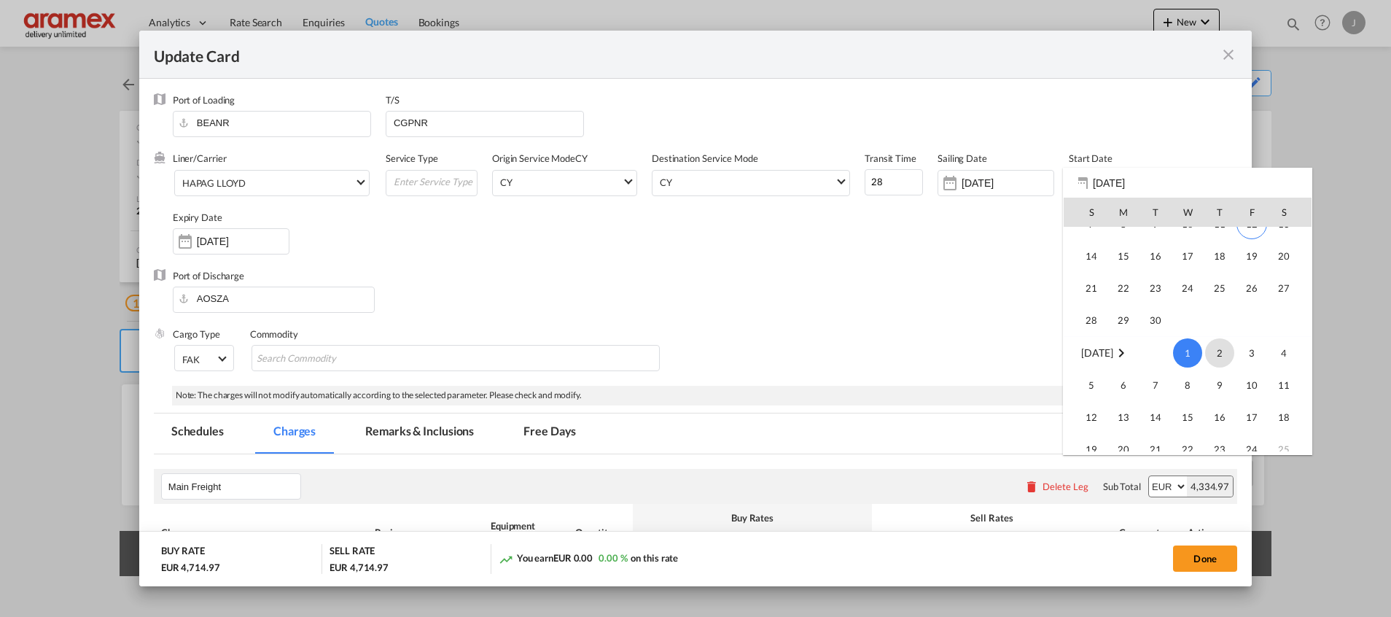
scroll to position [337568, 0]
click at [1251, 331] on span "12" at bounding box center [1251, 333] width 31 height 31
type input "[DATE]"
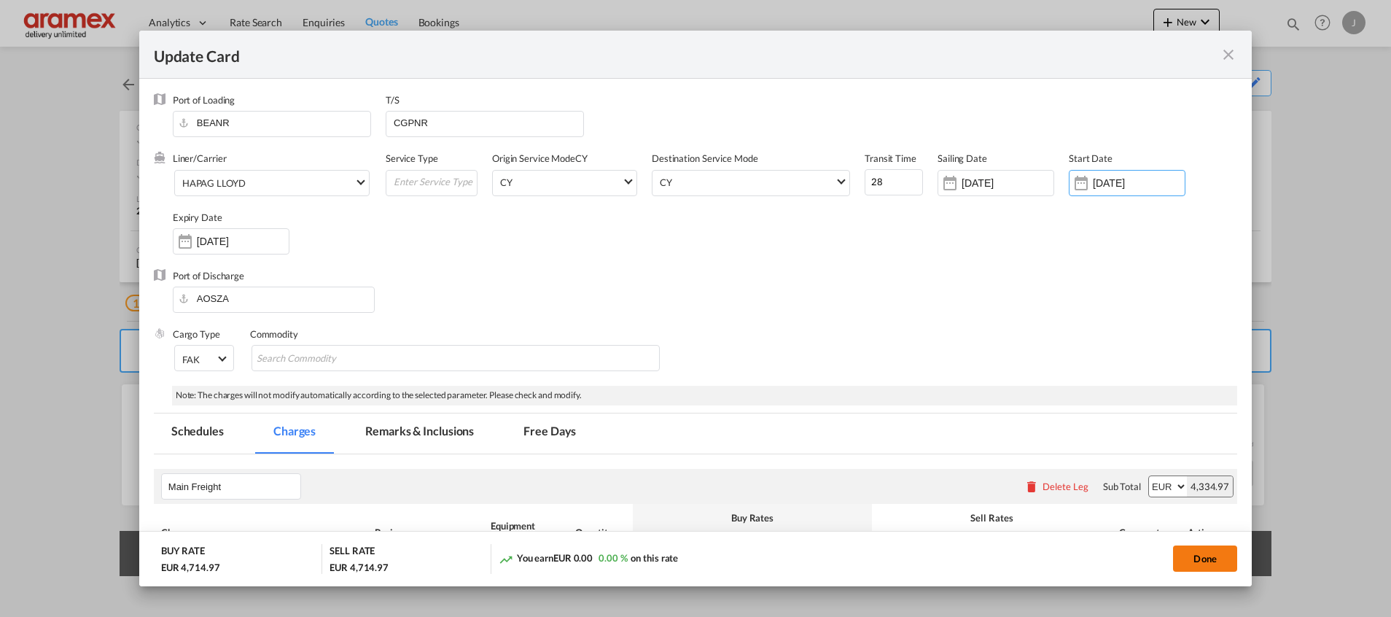
click at [1200, 559] on button "Done" at bounding box center [1205, 558] width 64 height 26
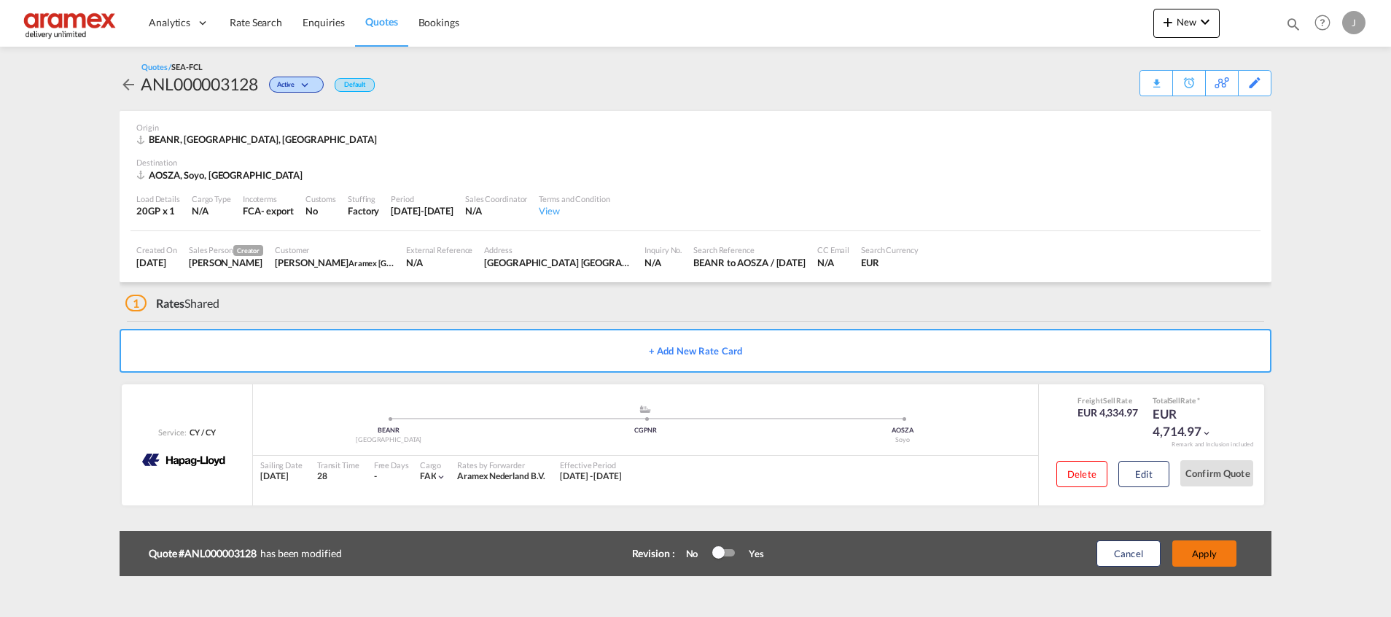
click at [1209, 551] on button "Apply" at bounding box center [1204, 553] width 64 height 26
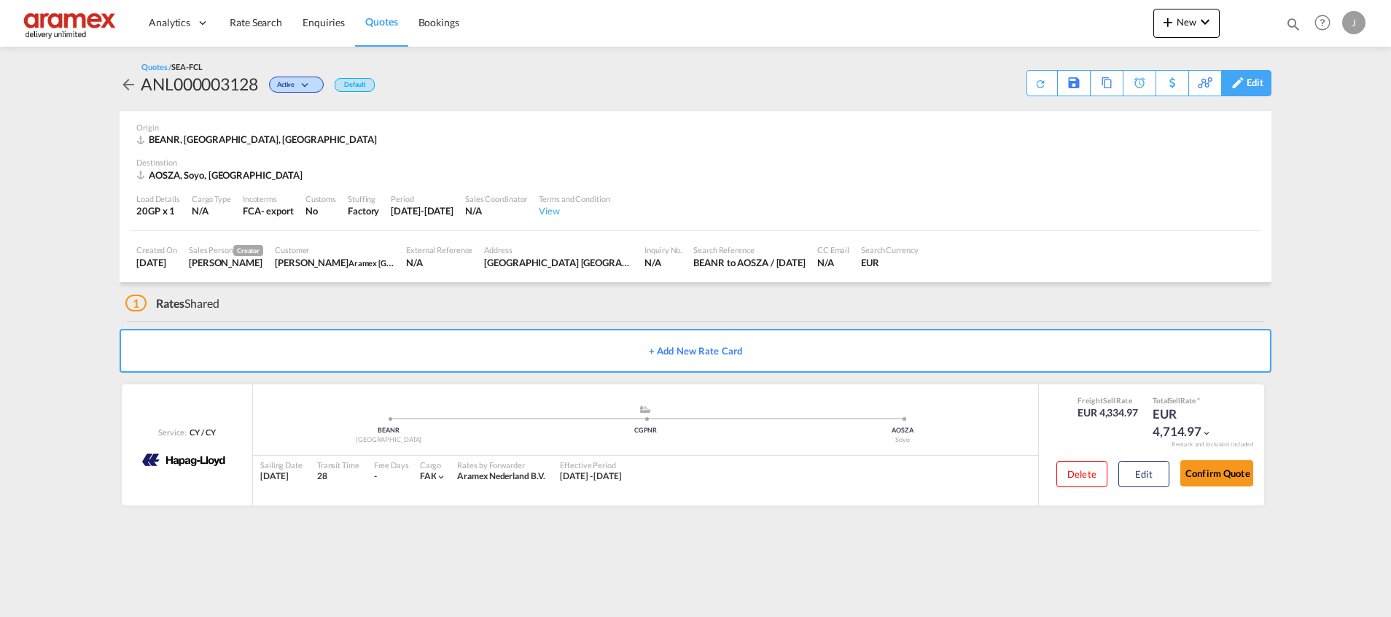
click at [1239, 87] on md-icon at bounding box center [1237, 82] width 17 height 11
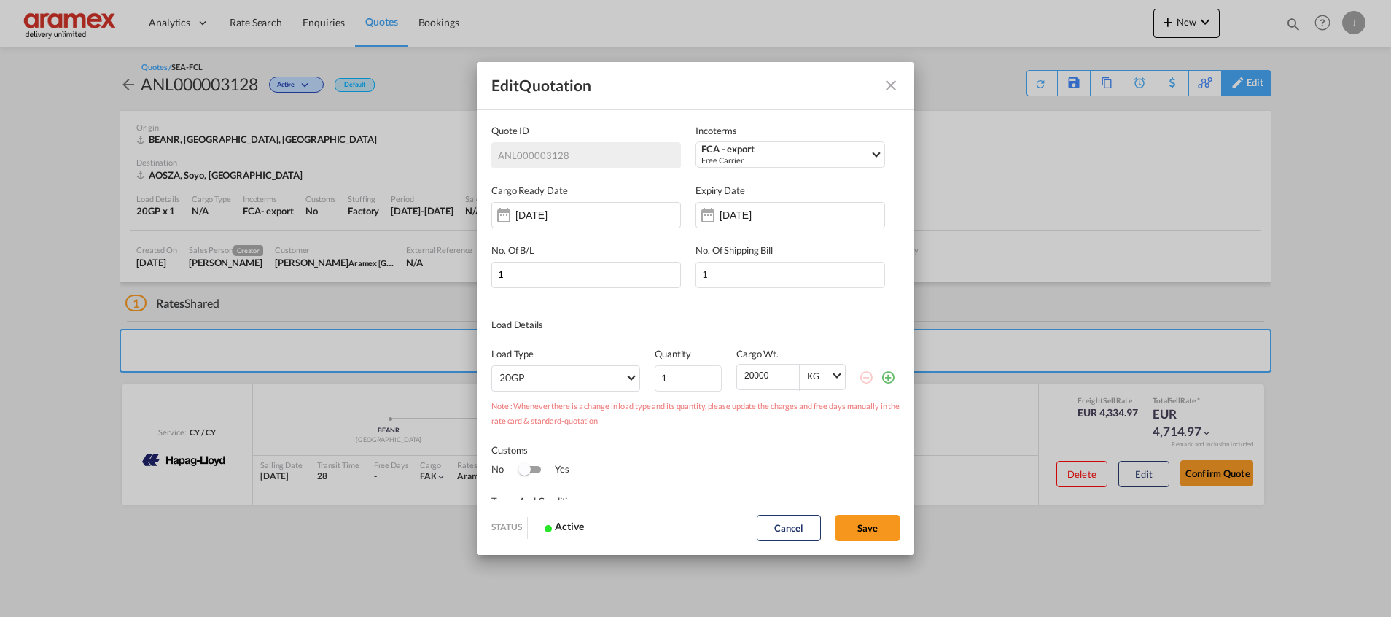
scroll to position [0, 0]
click at [872, 535] on button "Save" at bounding box center [867, 528] width 64 height 26
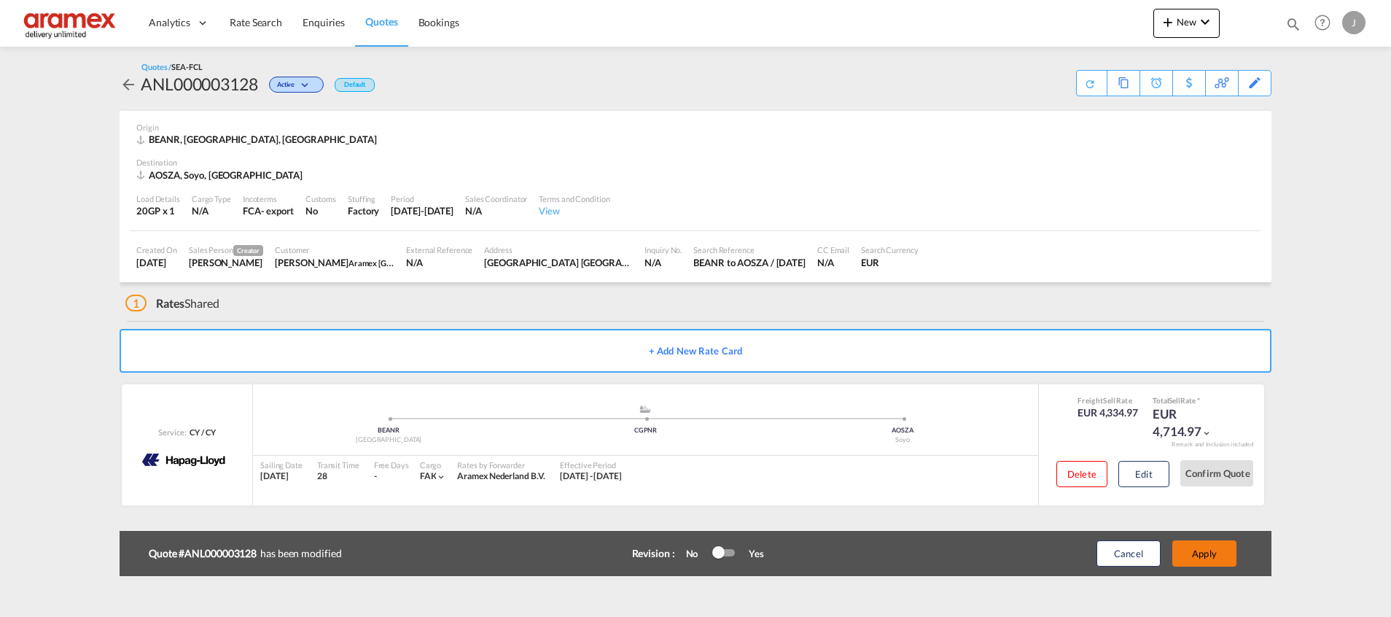
click at [1201, 547] on button "Apply" at bounding box center [1204, 553] width 64 height 26
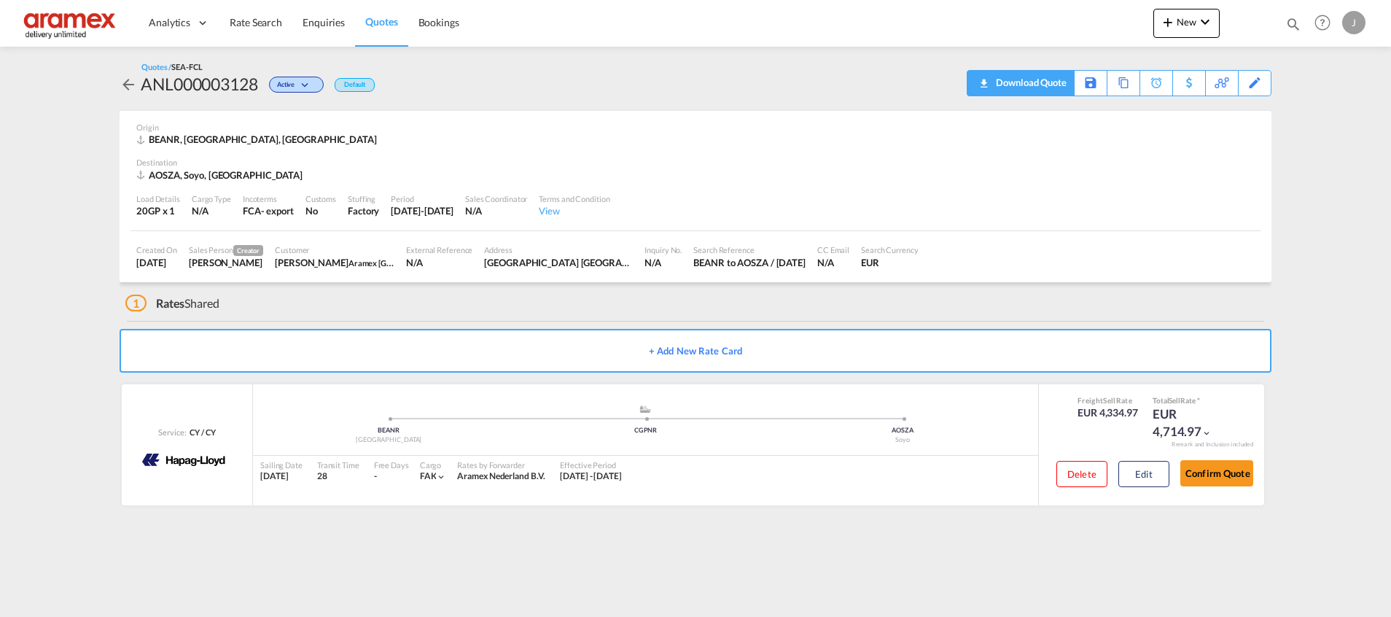
click at [1051, 82] on div "Download Quote" at bounding box center [1029, 82] width 74 height 23
